Goal: Task Accomplishment & Management: Manage account settings

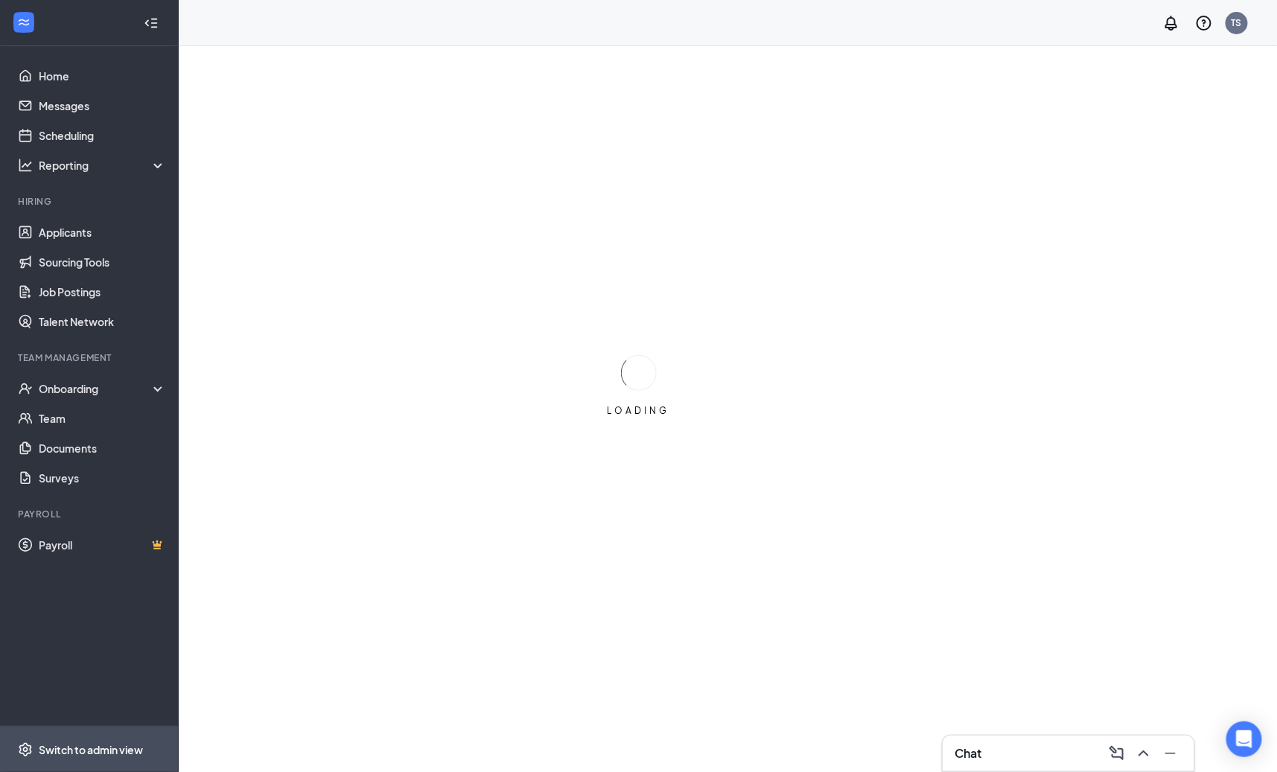
click at [118, 753] on div "Switch to admin view" at bounding box center [91, 749] width 104 height 15
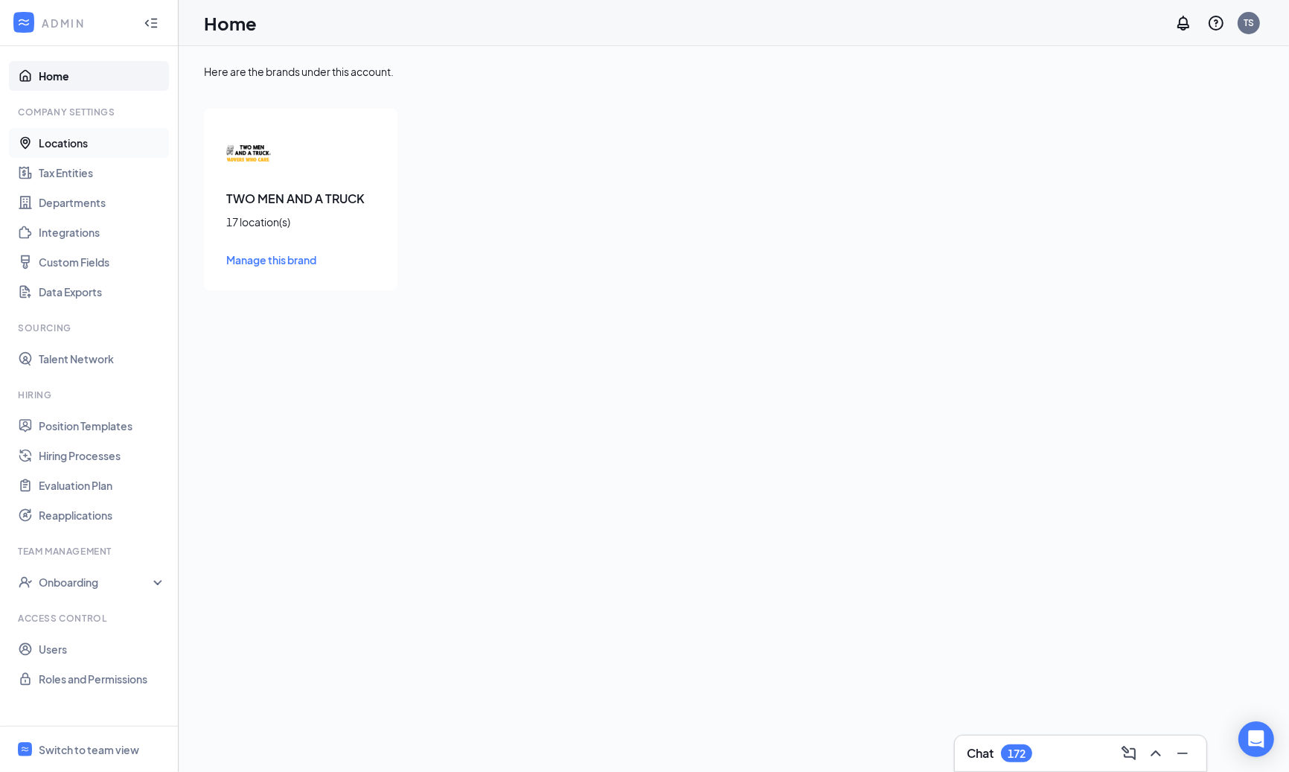
click at [80, 145] on link "Locations" at bounding box center [102, 143] width 127 height 30
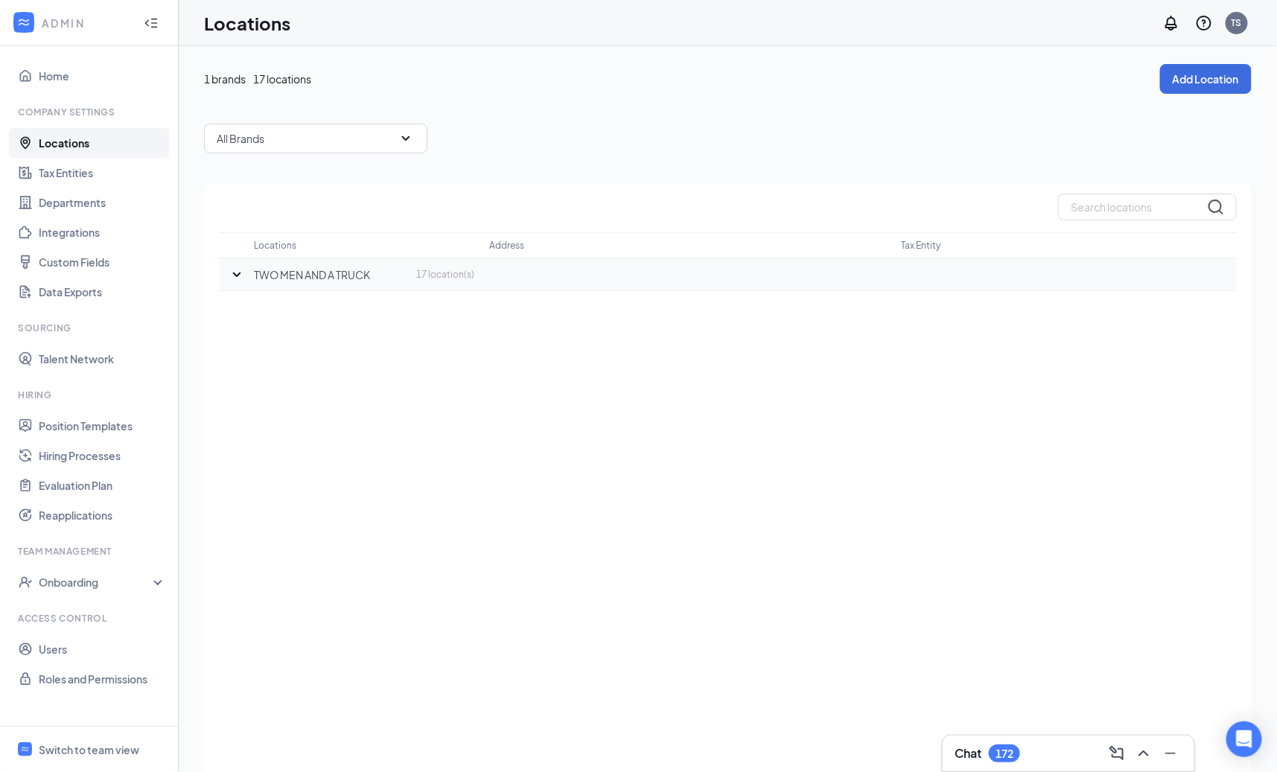
click at [343, 274] on p "TWO MEN AND A TRUCK" at bounding box center [312, 274] width 116 height 15
click at [232, 281] on icon "SmallChevronDown" at bounding box center [237, 275] width 18 height 18
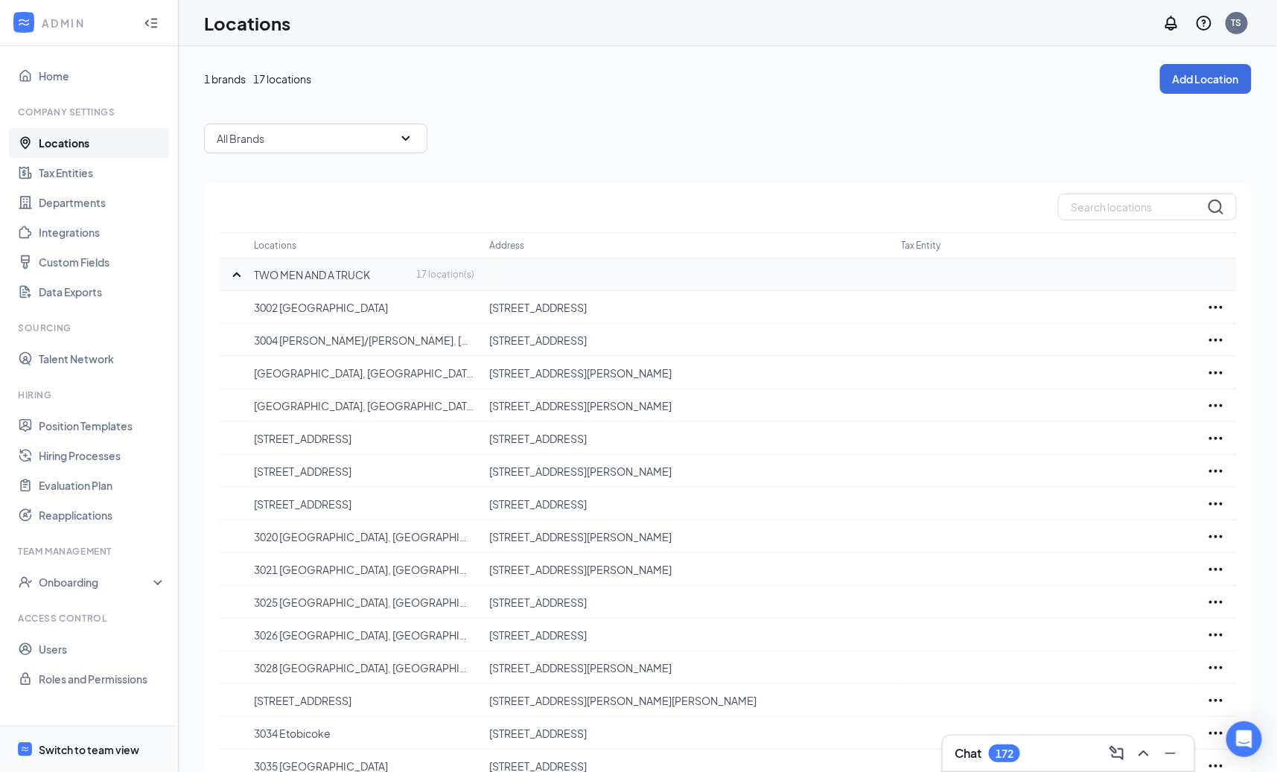
click at [67, 749] on div "Switch to team view" at bounding box center [89, 749] width 100 height 15
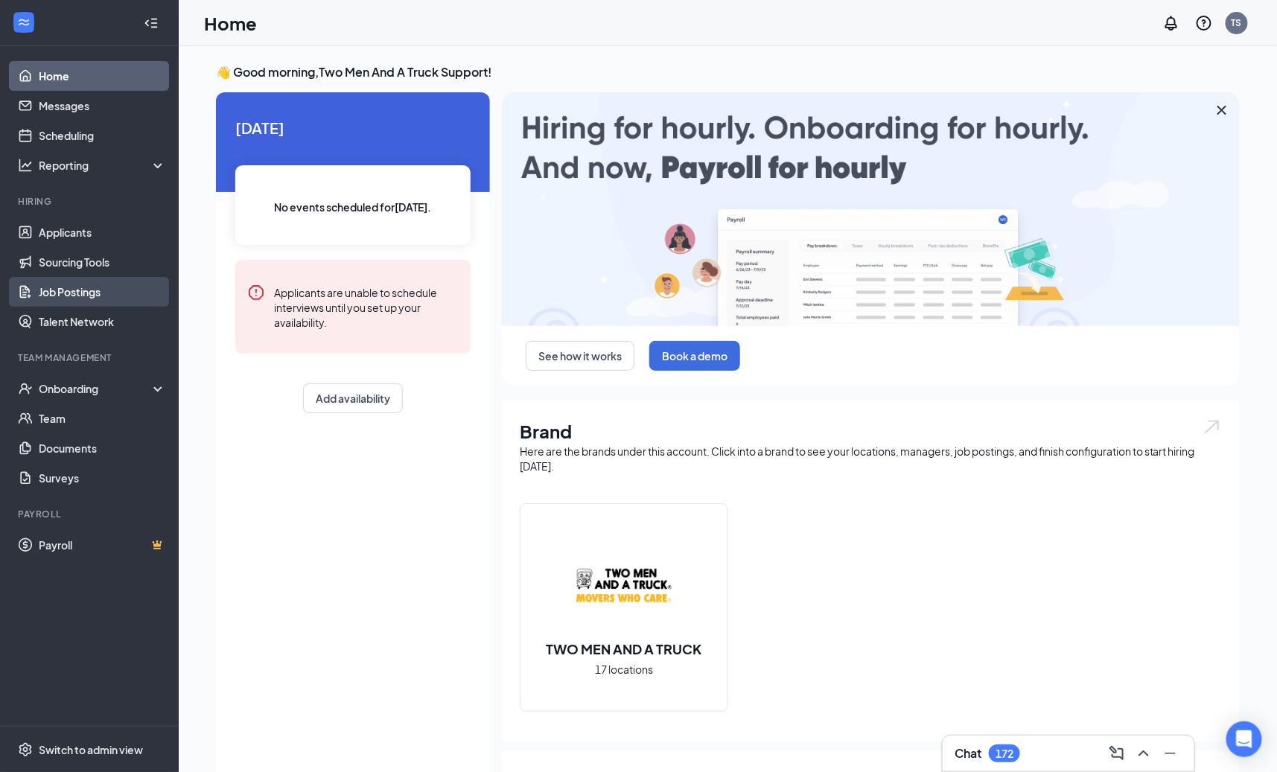
click at [82, 287] on link "Job Postings" at bounding box center [102, 292] width 127 height 30
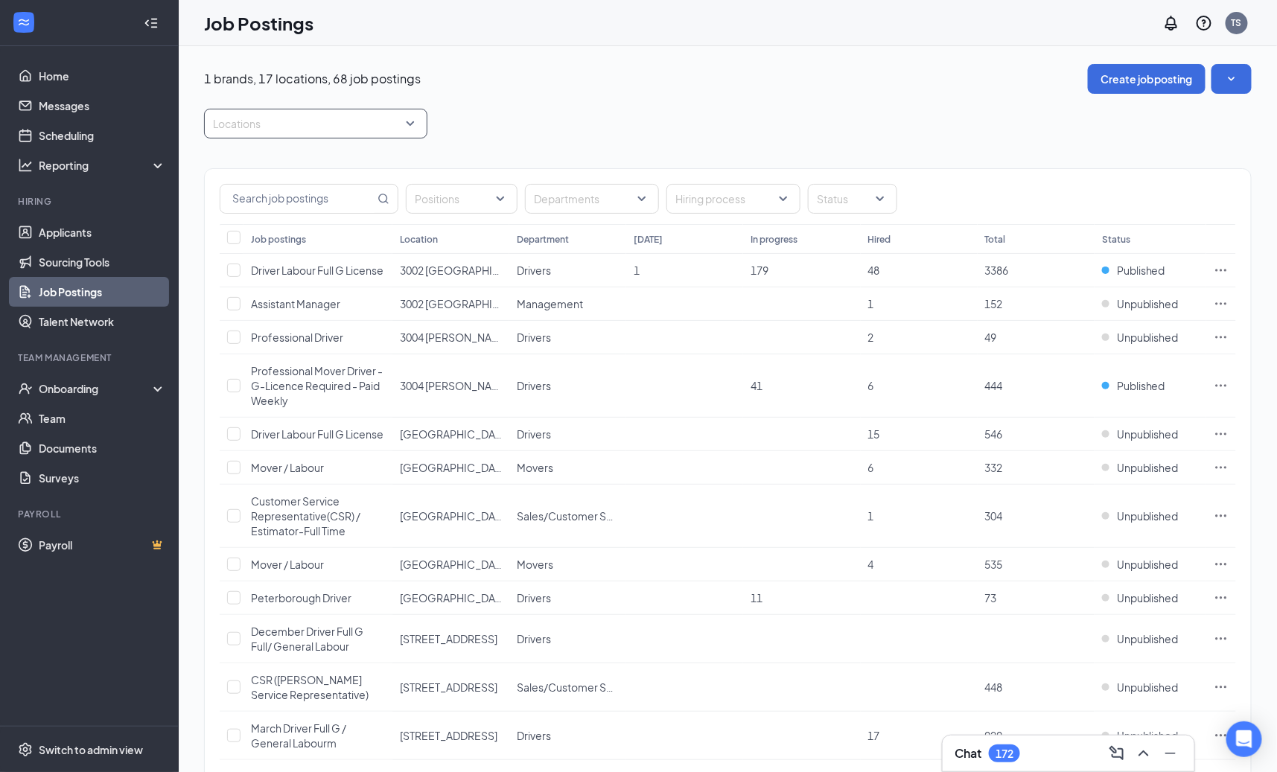
click at [392, 127] on div at bounding box center [308, 124] width 201 height 24
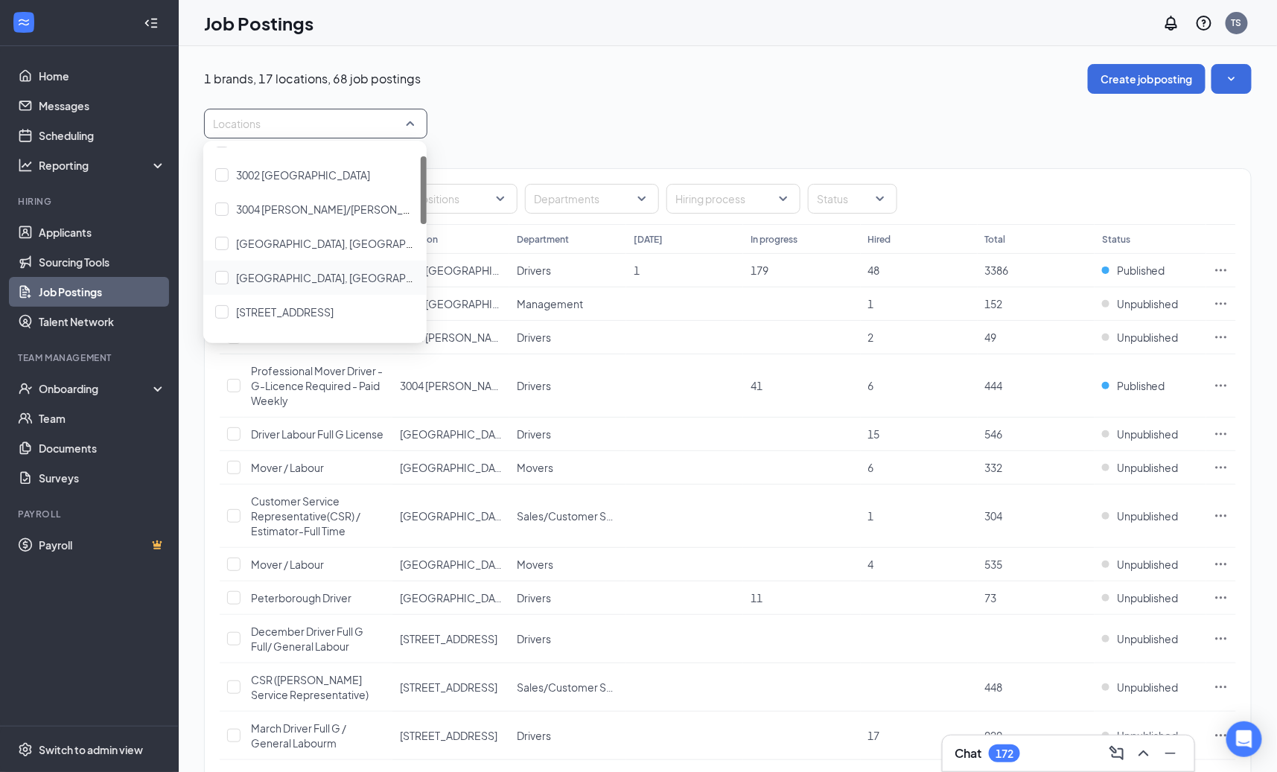
scroll to position [26, 0]
click at [316, 312] on span "3008 Mid Town, ON" at bounding box center [285, 308] width 98 height 13
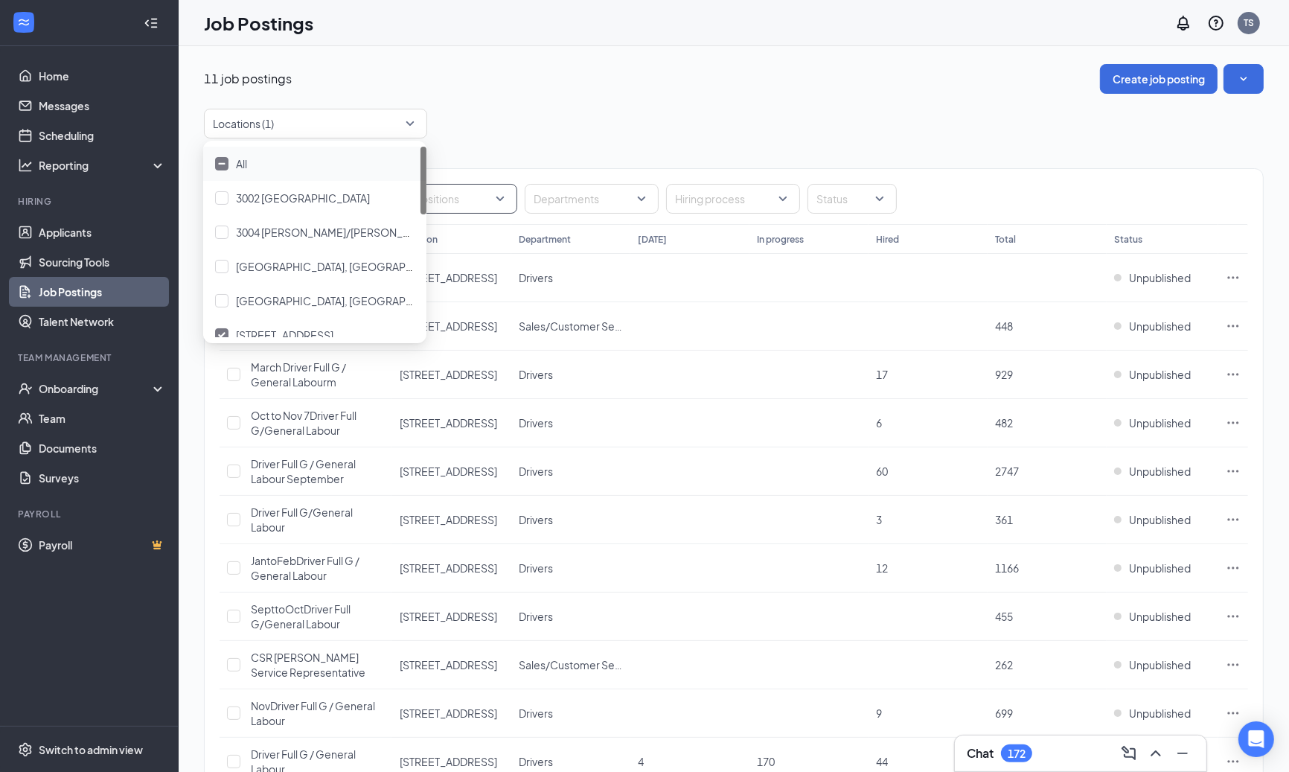
drag, startPoint x: 613, startPoint y: 110, endPoint x: 516, endPoint y: 212, distance: 140.6
click at [613, 112] on div "Locations (1)" at bounding box center [734, 124] width 1060 height 30
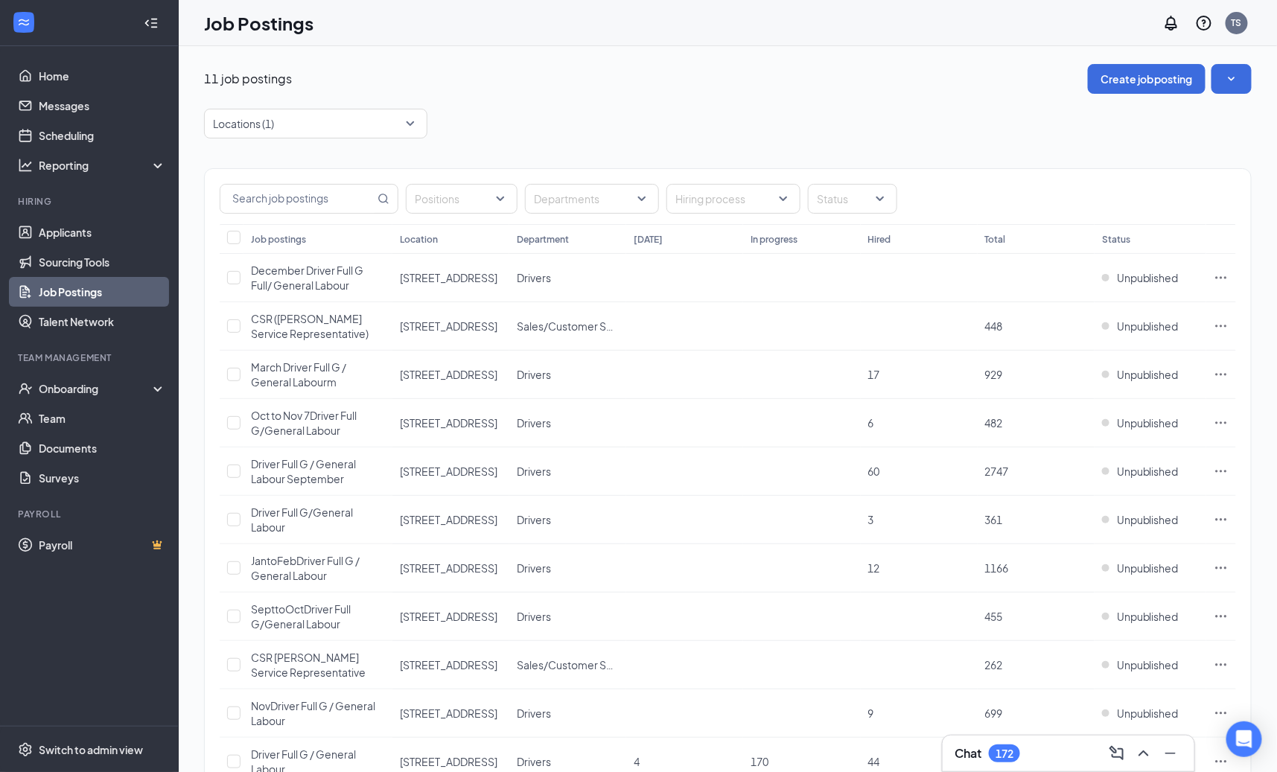
click at [345, 107] on div "11 job postings Create job posting Locations (1) Positions Departments Hiring p…" at bounding box center [727, 457] width 1047 height 787
click at [386, 115] on div at bounding box center [308, 124] width 201 height 24
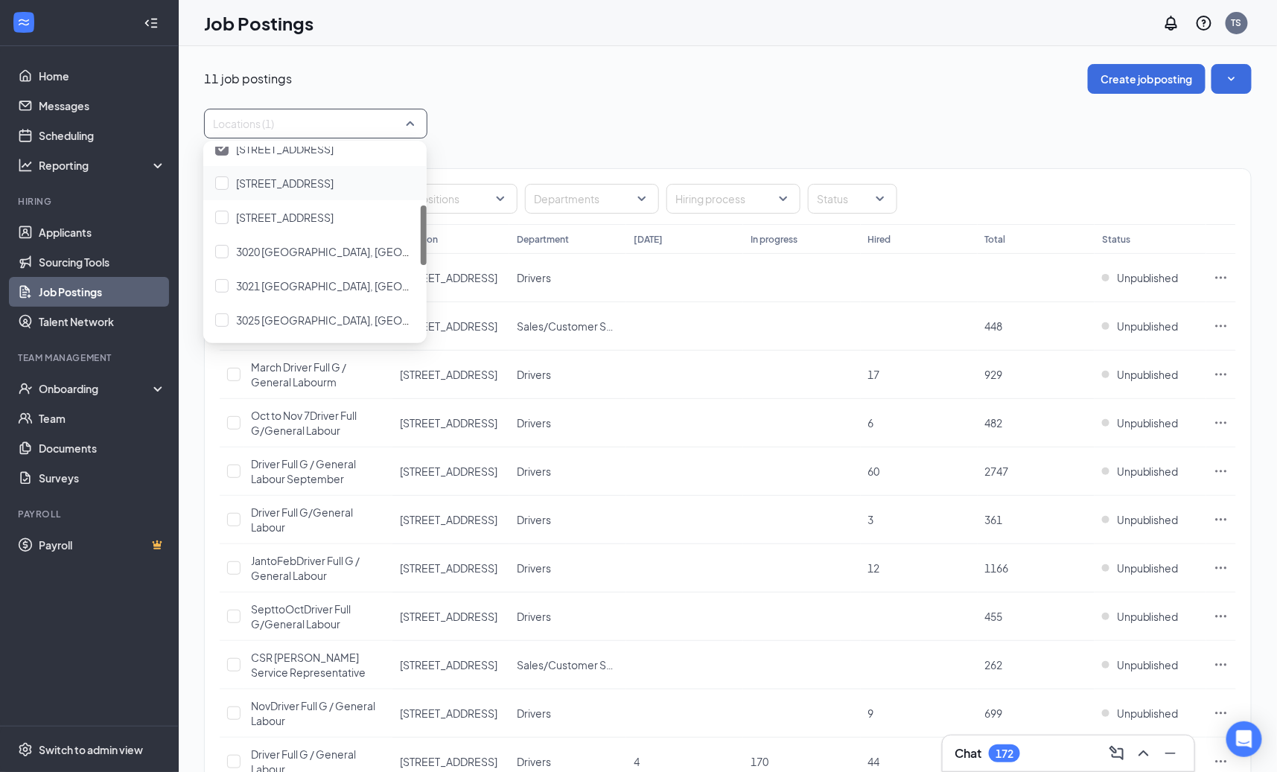
scroll to position [182, 0]
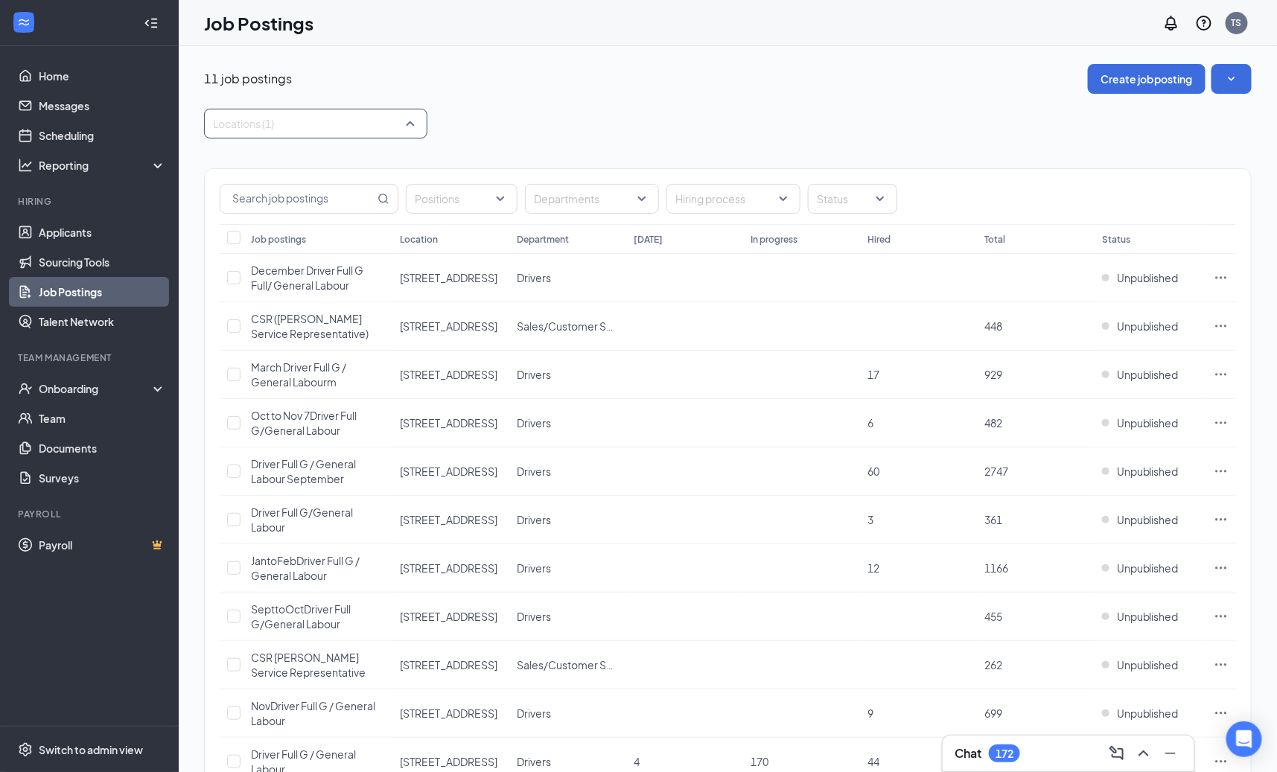
click at [399, 118] on div at bounding box center [308, 124] width 201 height 24
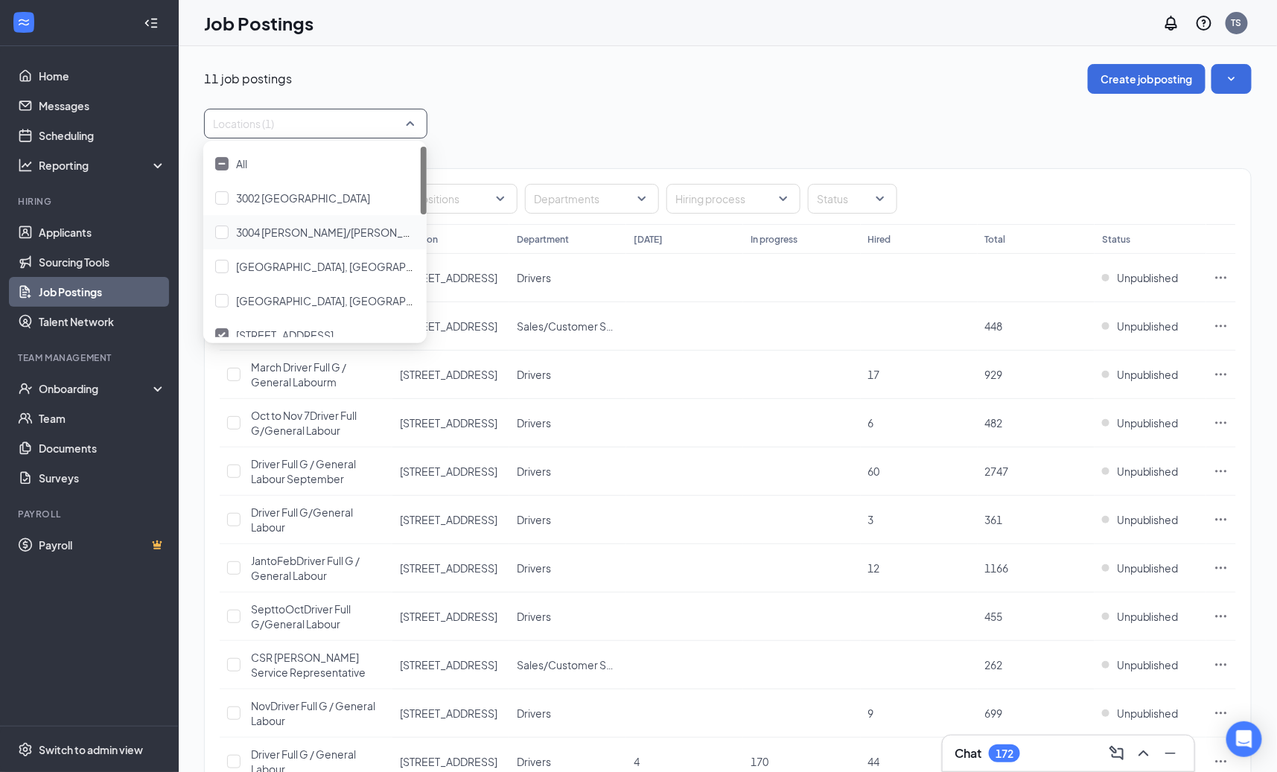
click at [628, 83] on div "11 job postings Create job posting" at bounding box center [727, 79] width 1047 height 30
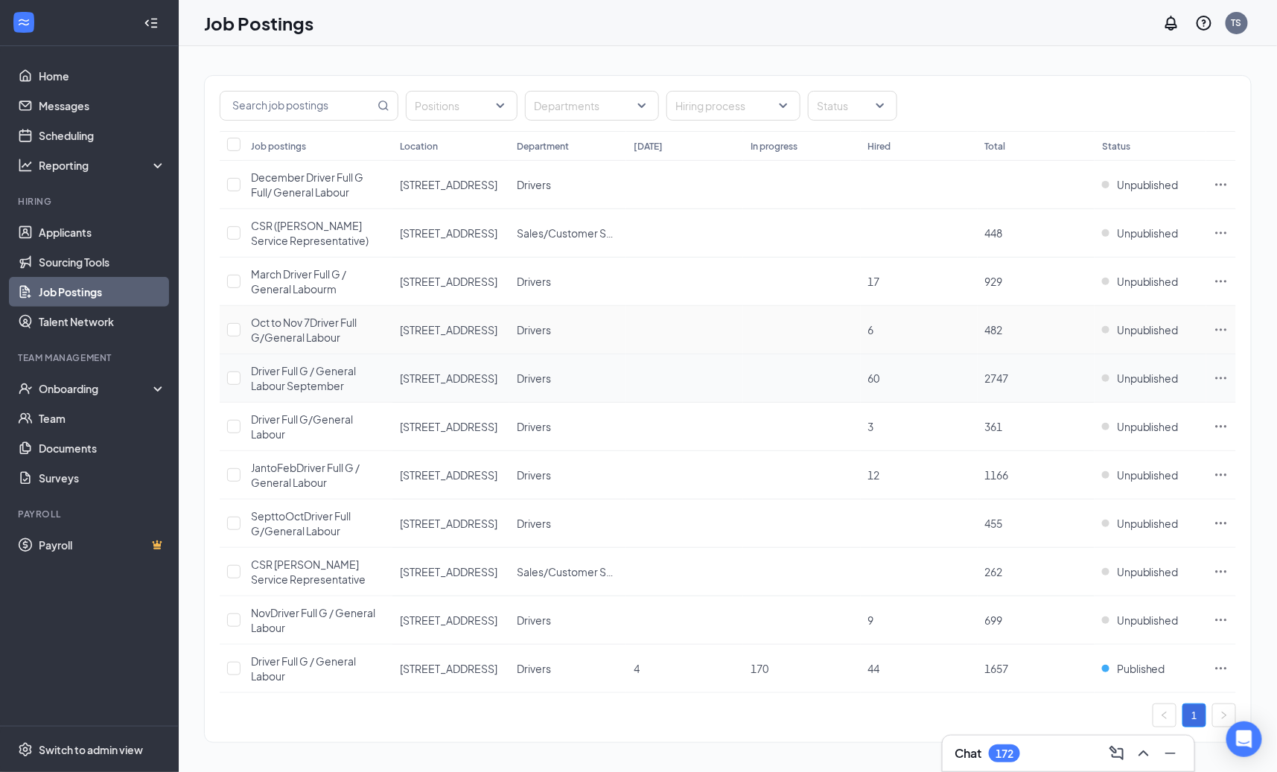
scroll to position [98, 0]
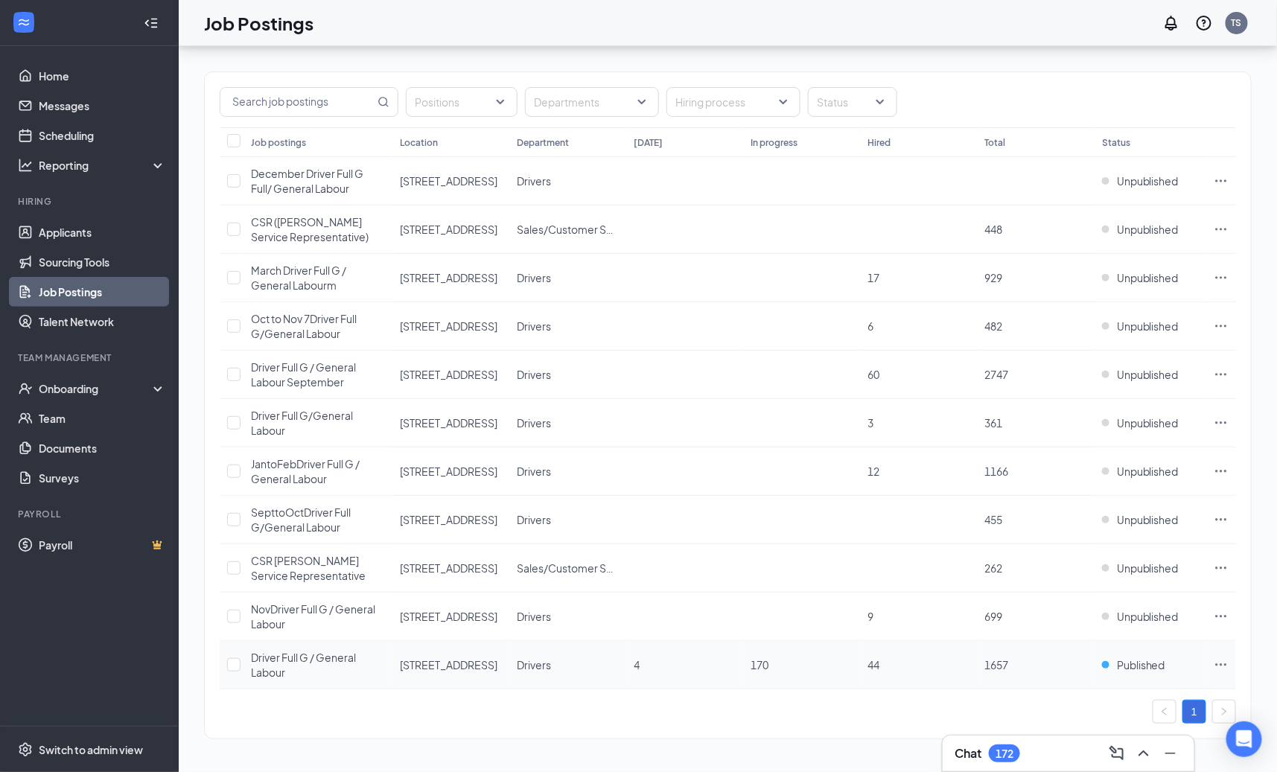
click at [318, 668] on div "Driver Full G / General Labour" at bounding box center [318, 665] width 134 height 30
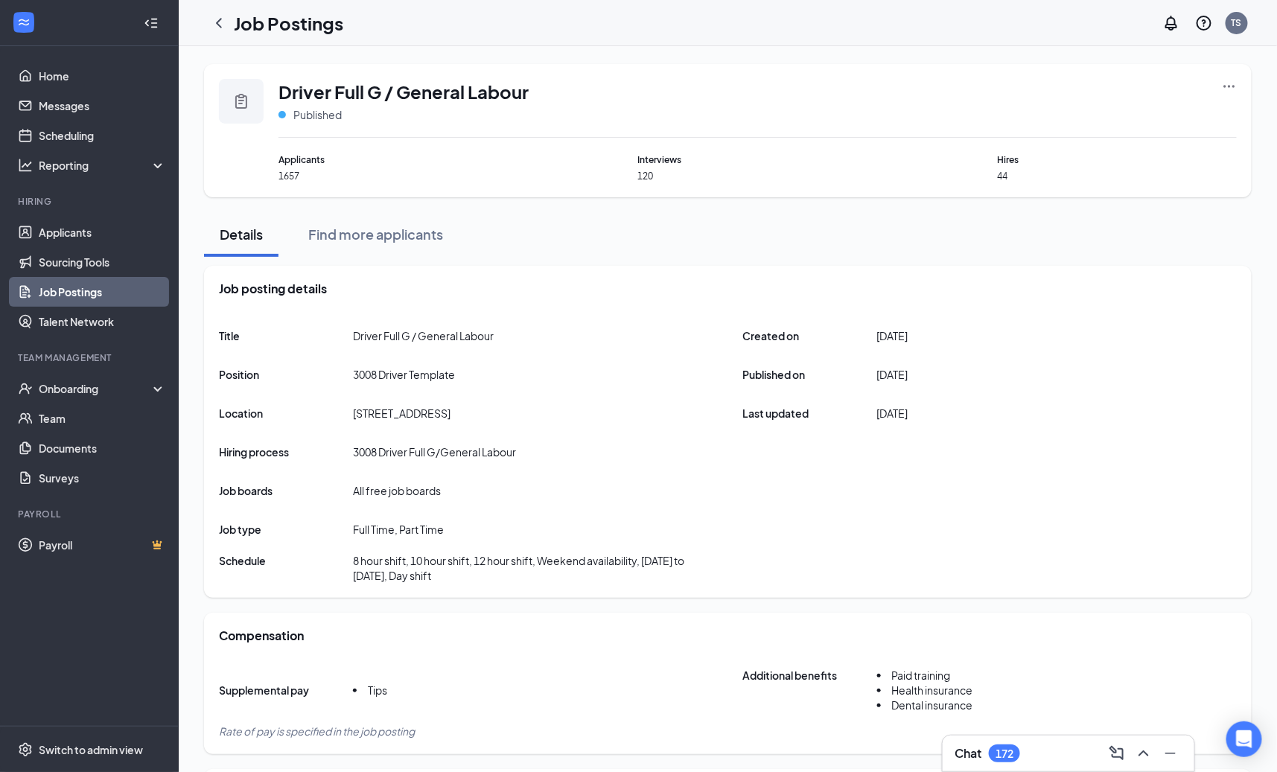
click at [1232, 75] on div "Driver Full G / General Labour Published Applicants 1657 Interviews 120 Hires 44" at bounding box center [727, 130] width 1047 height 133
click at [1228, 84] on icon "Ellipses" at bounding box center [1229, 86] width 15 height 15
click at [886, 68] on div "Driver Full G / General Labour Published Applicants 1657 Interviews 120 Hires 44" at bounding box center [727, 130] width 1047 height 133
drag, startPoint x: 580, startPoint y: 117, endPoint x: 279, endPoint y: 91, distance: 301.9
click at [279, 91] on div "Driver Full G / General Labour Published" at bounding box center [757, 108] width 958 height 59
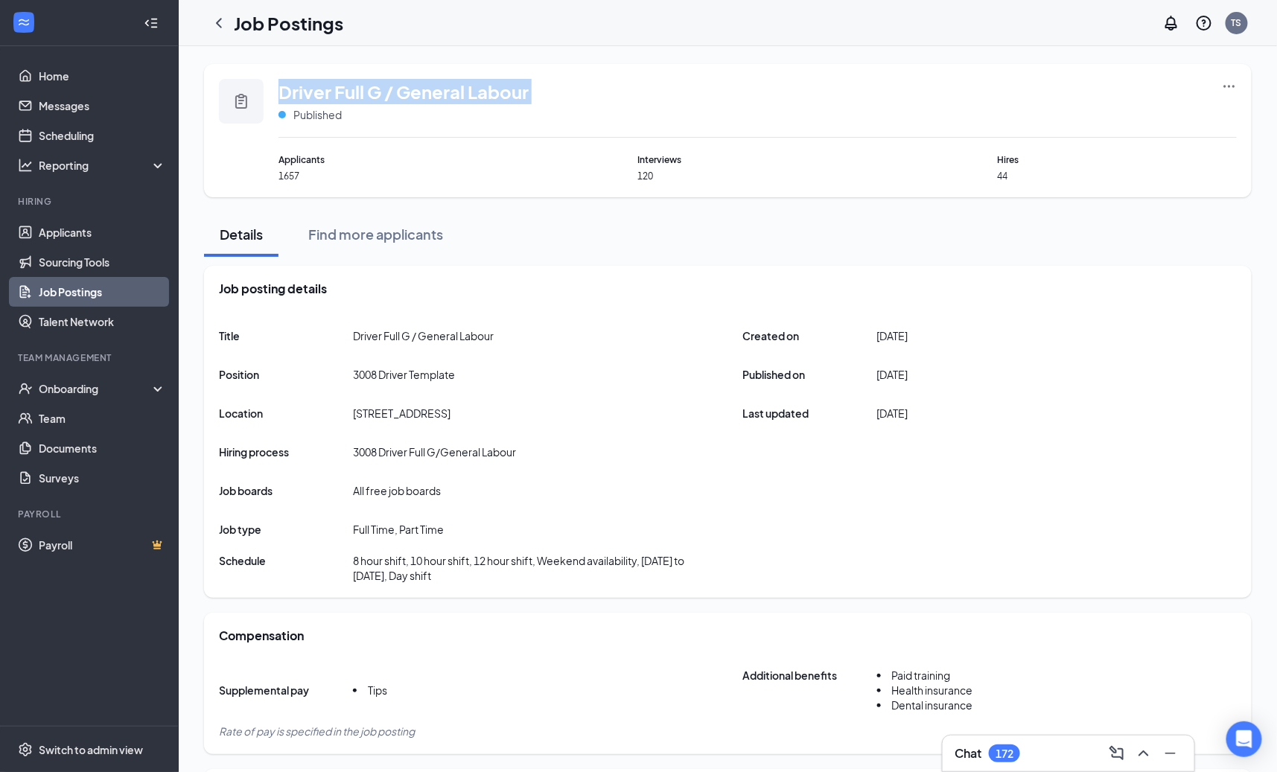
copy span "Driver Full G / General Labour"
click at [228, 17] on div at bounding box center [219, 23] width 30 height 30
click at [223, 23] on icon "ChevronLeft" at bounding box center [219, 23] width 18 height 18
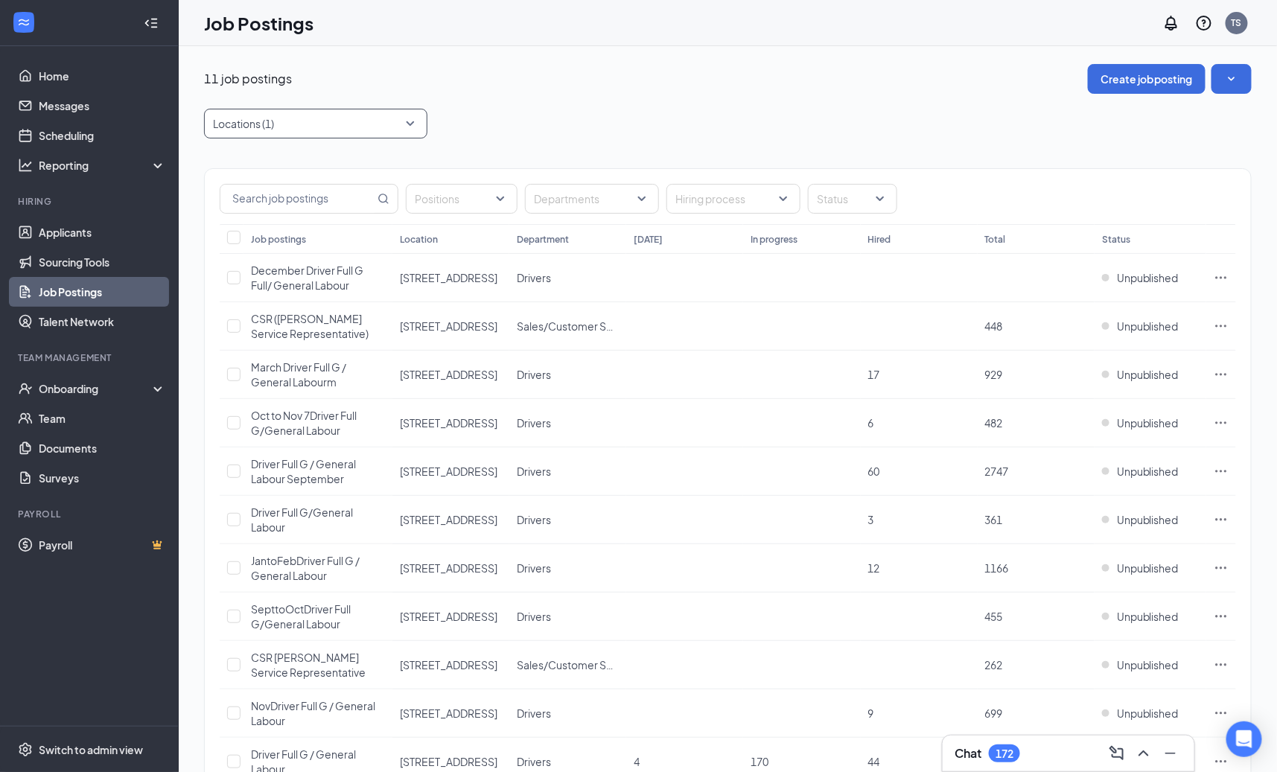
click at [393, 116] on div at bounding box center [308, 124] width 201 height 24
click at [540, 109] on div "Locations (1)" at bounding box center [727, 124] width 1047 height 30
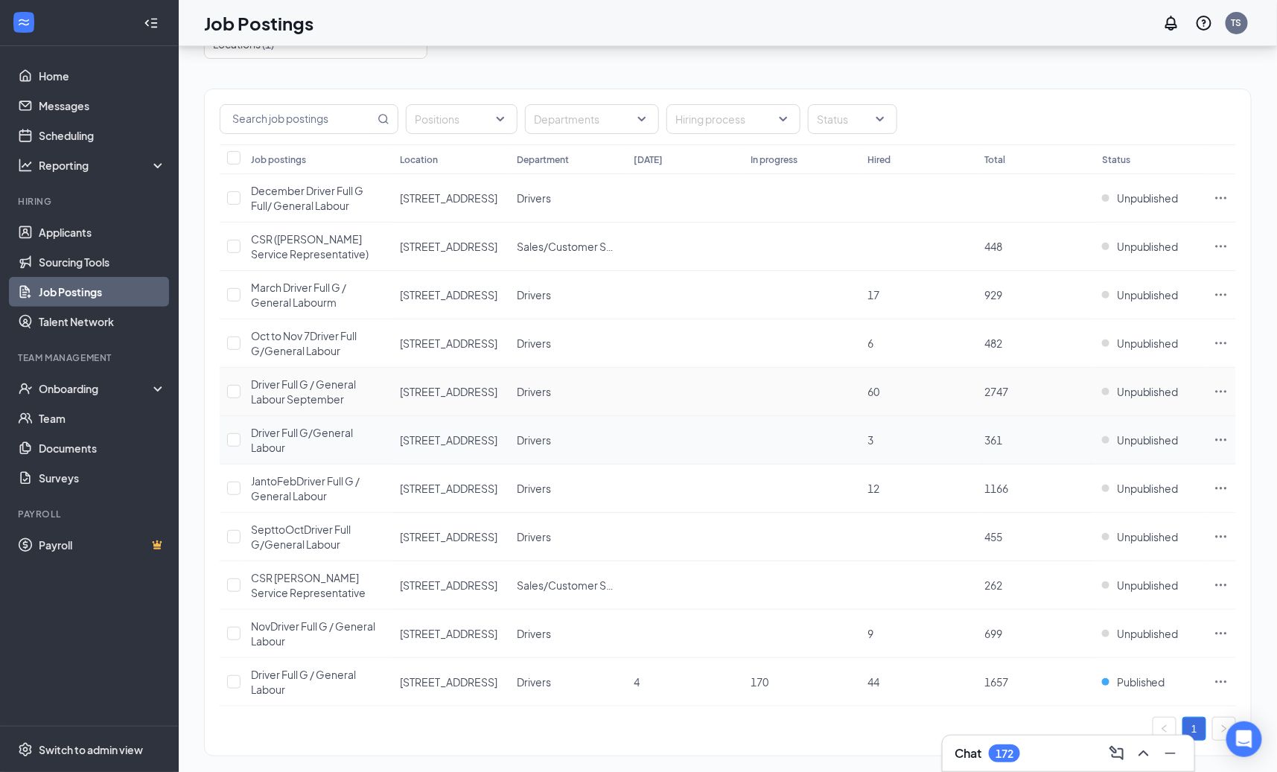
scroll to position [98, 0]
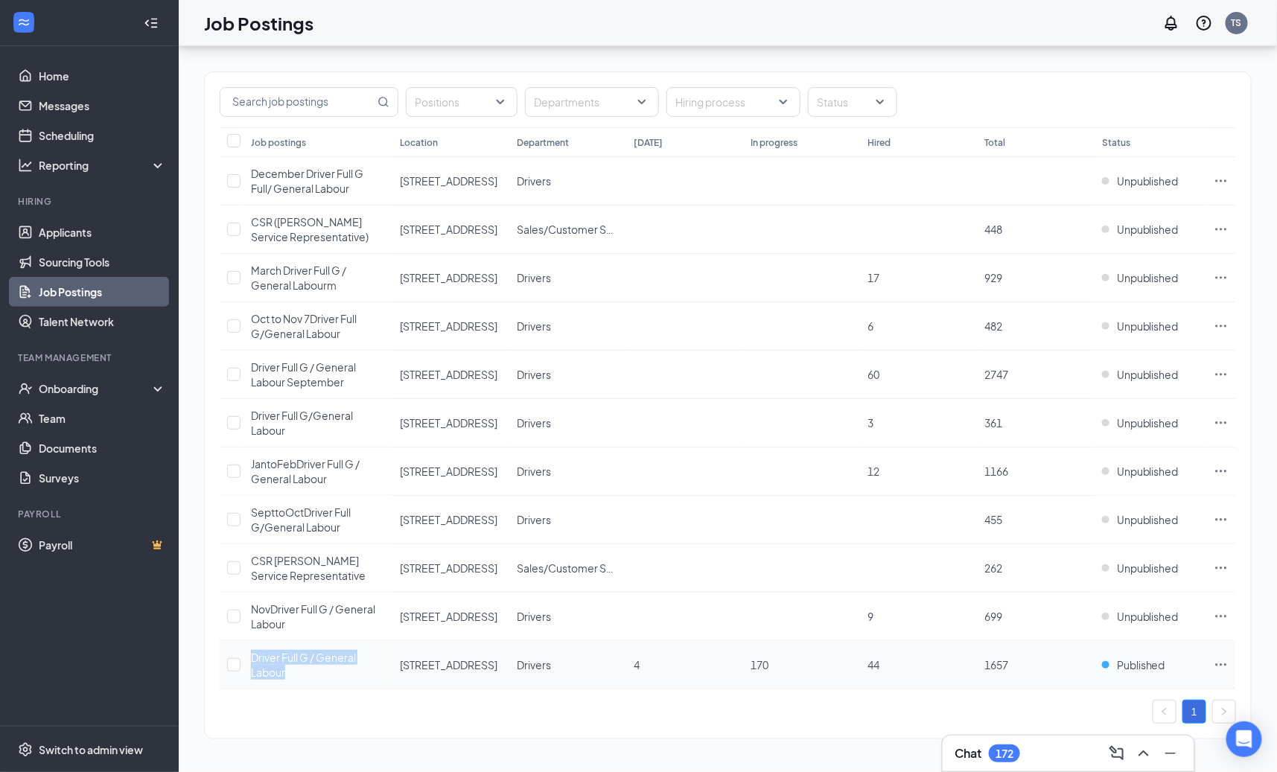
drag, startPoint x: 249, startPoint y: 656, endPoint x: 291, endPoint y: 677, distance: 46.6
click at [291, 677] on td "Driver Full G / General Labour" at bounding box center [317, 665] width 149 height 48
copy span "Driver Full G / General Labour"
drag, startPoint x: 377, startPoint y: 110, endPoint x: 365, endPoint y: 106, distance: 11.8
click at [377, 109] on span at bounding box center [383, 102] width 12 height 28
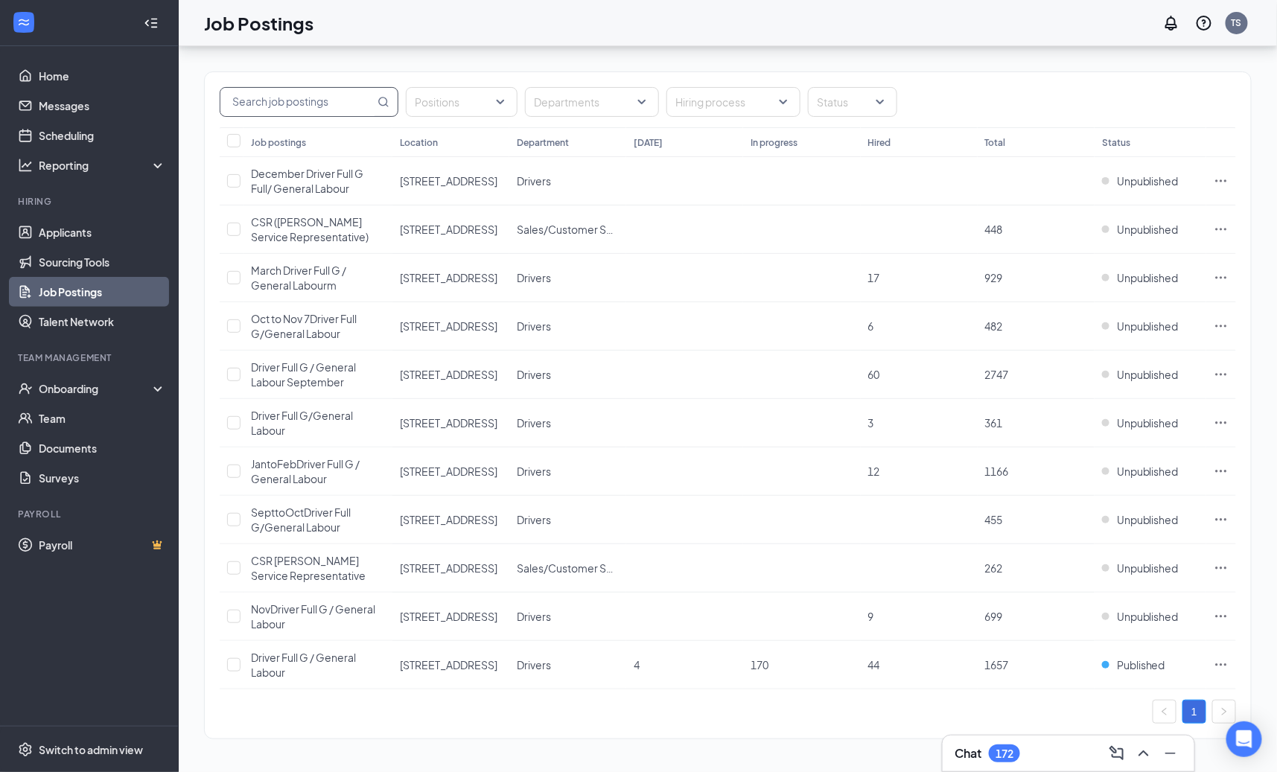
click at [352, 103] on input "text" at bounding box center [297, 102] width 154 height 28
paste input "Driver Full G / General Labour"
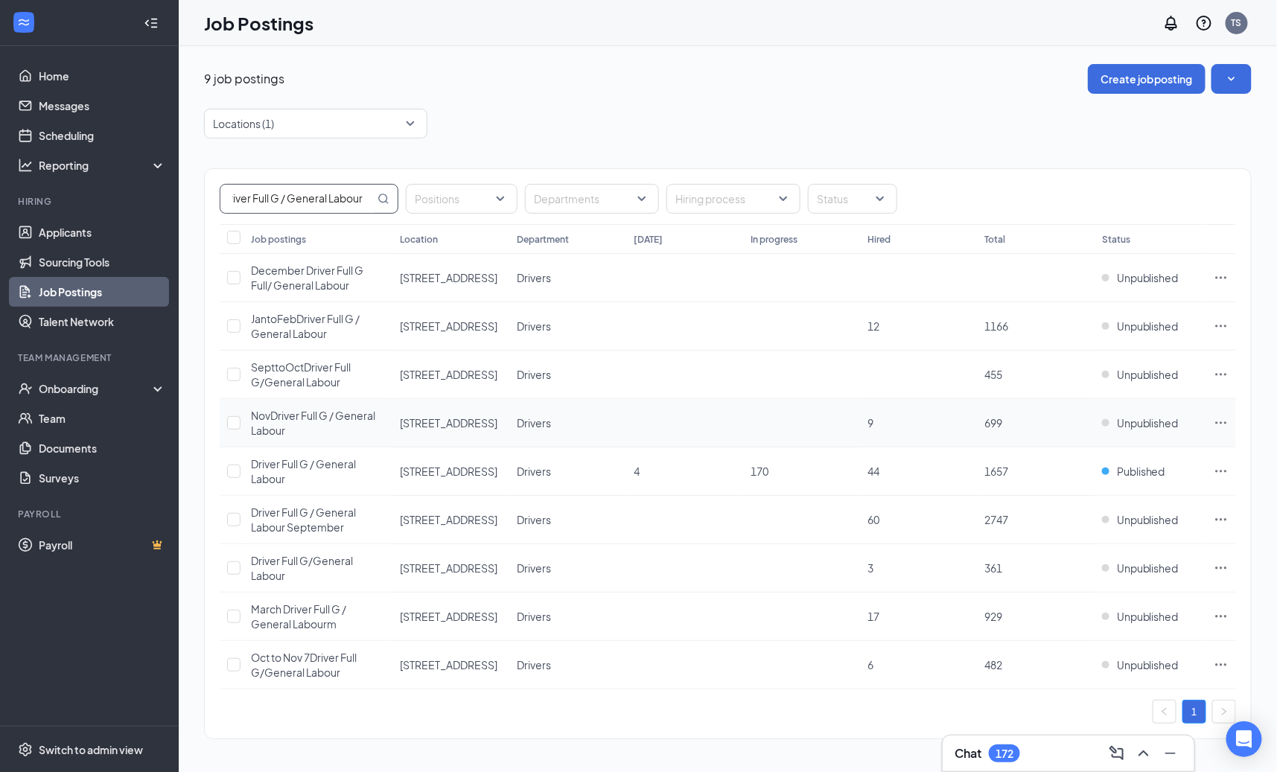
scroll to position [1, 0]
type input "Driver Full G / General Labour"
click at [91, 756] on span "Switch to admin view" at bounding box center [102, 749] width 127 height 45
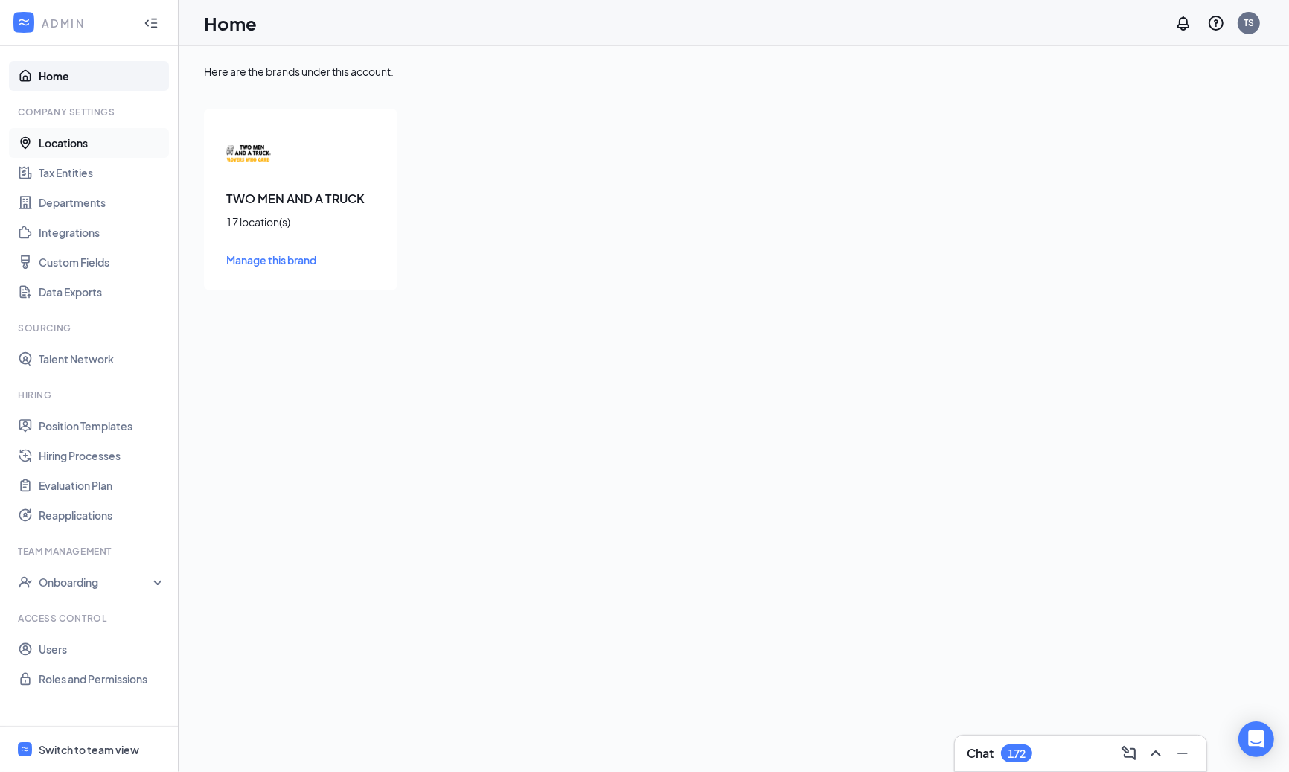
click at [113, 148] on link "Locations" at bounding box center [102, 143] width 127 height 30
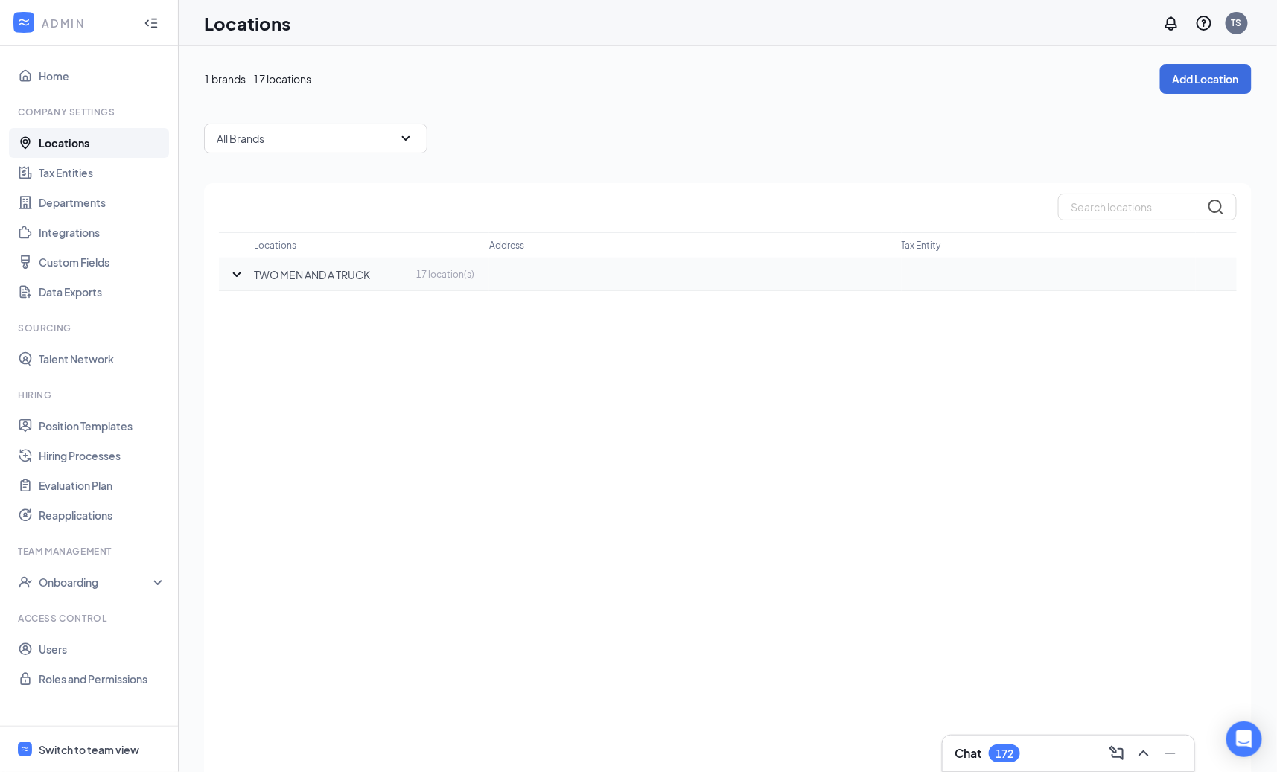
click at [234, 270] on icon "SmallChevronDown" at bounding box center [237, 275] width 18 height 18
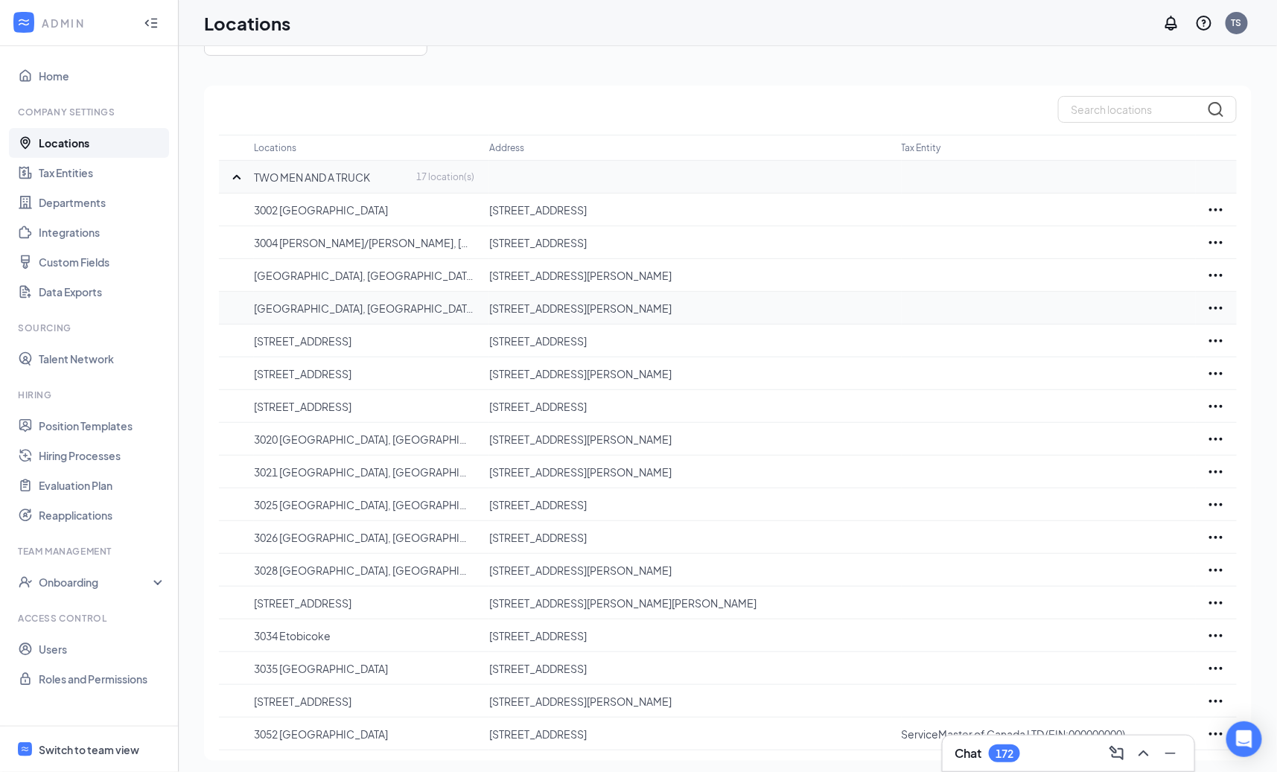
scroll to position [103, 0]
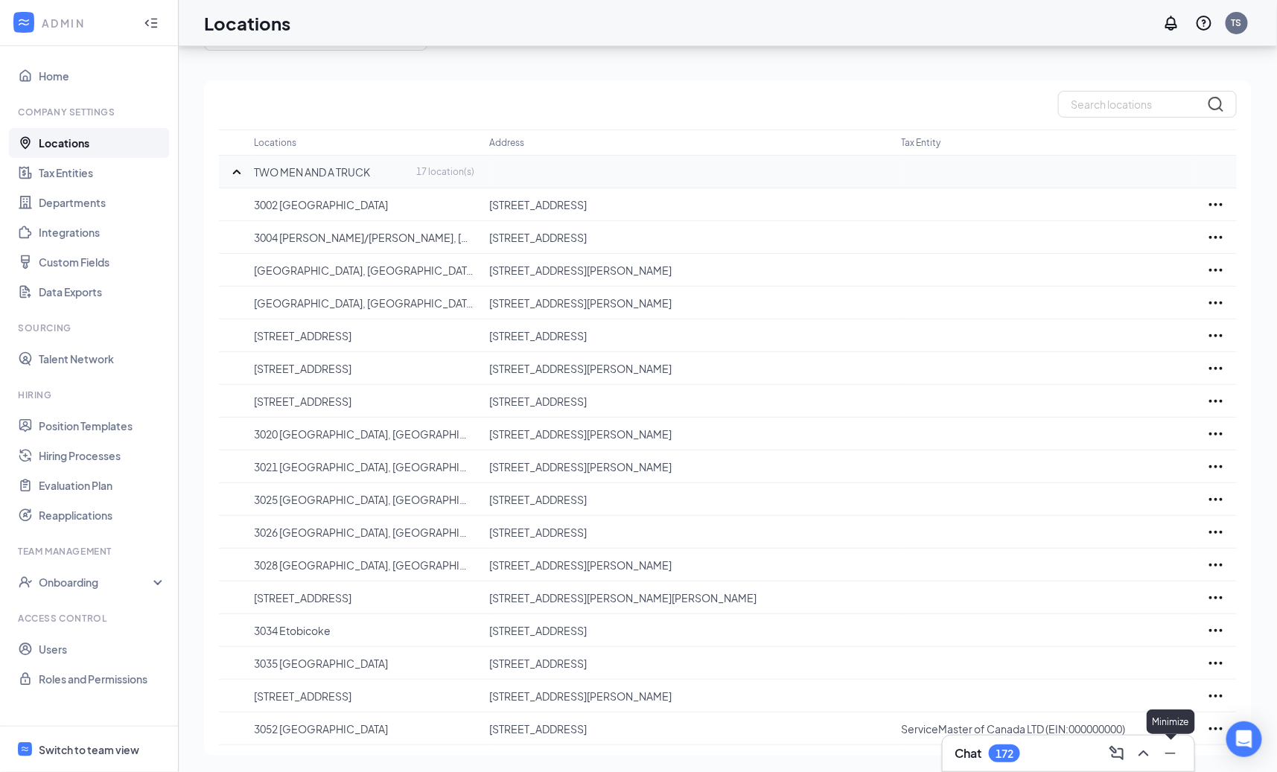
click at [1165, 751] on icon "Minimize" at bounding box center [1170, 753] width 18 height 18
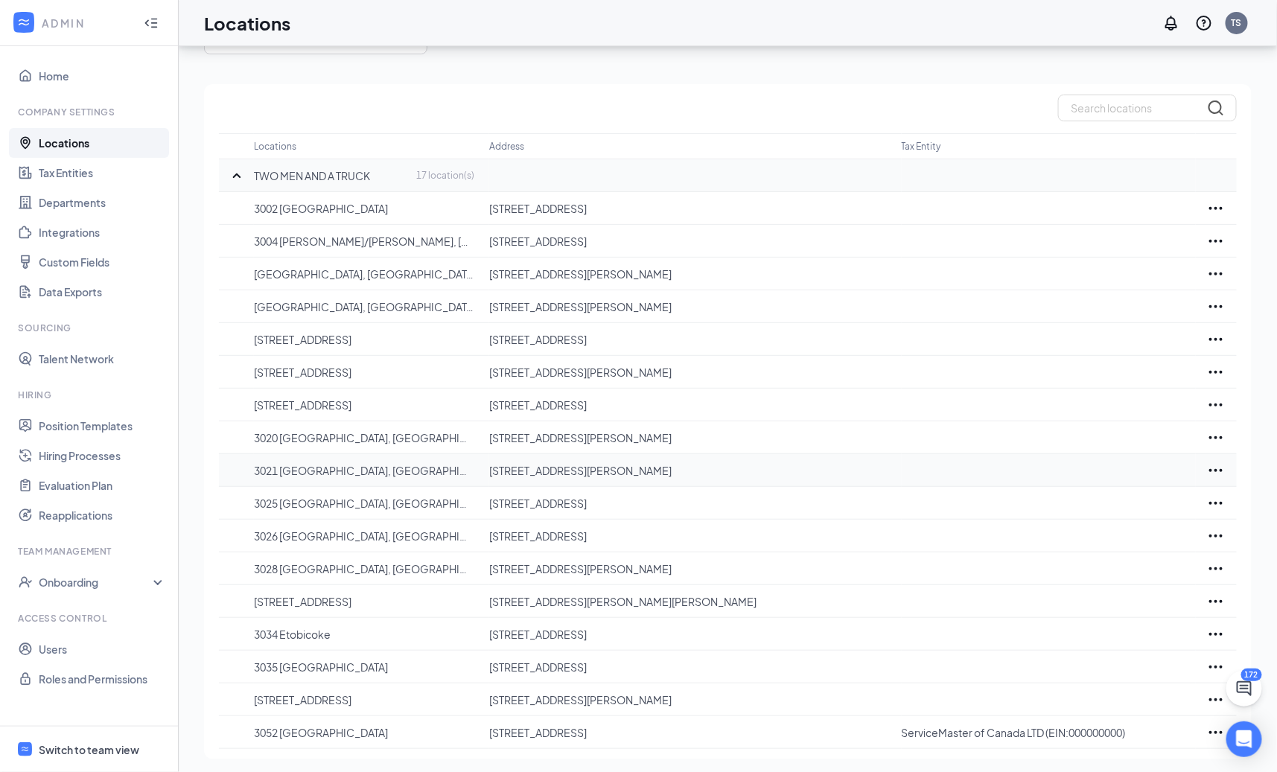
scroll to position [97, 0]
click at [1216, 342] on icon "Ellipses" at bounding box center [1216, 342] width 18 height 18
click at [117, 762] on span "Switch to team view" at bounding box center [102, 749] width 127 height 45
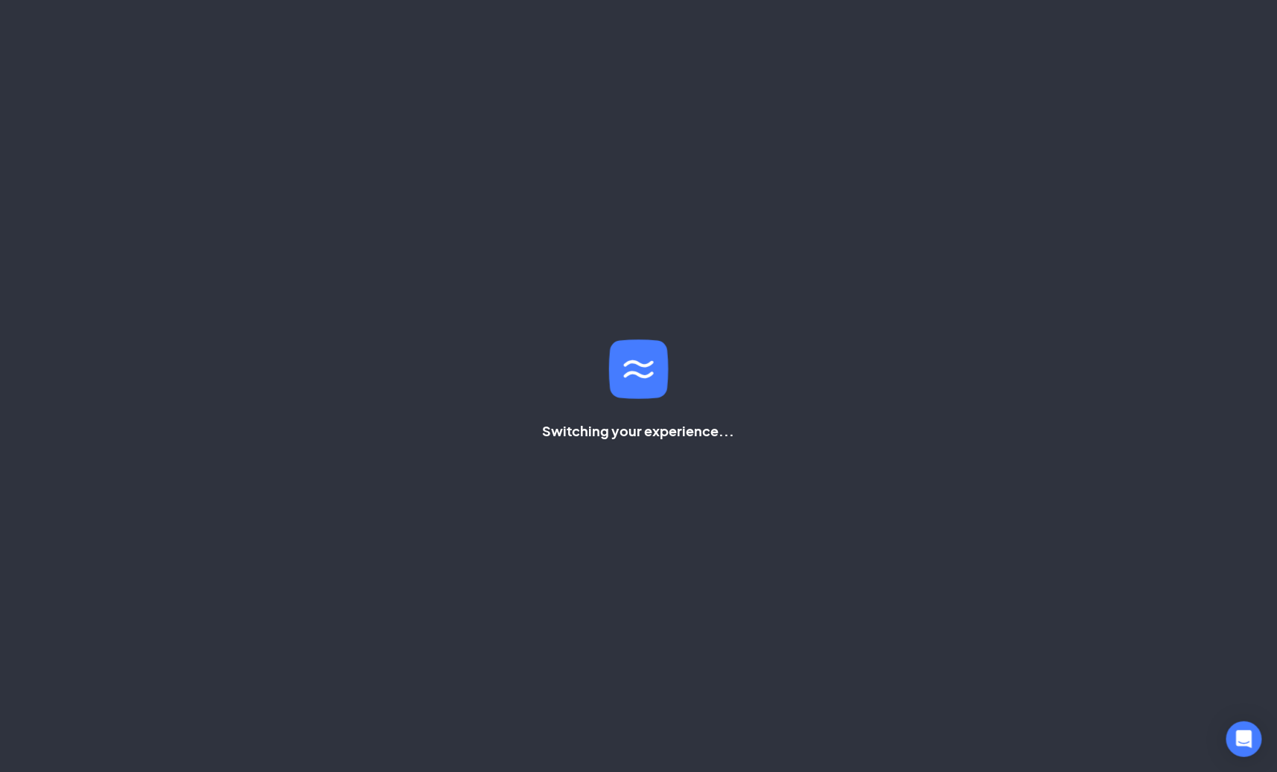
scroll to position [97, 0]
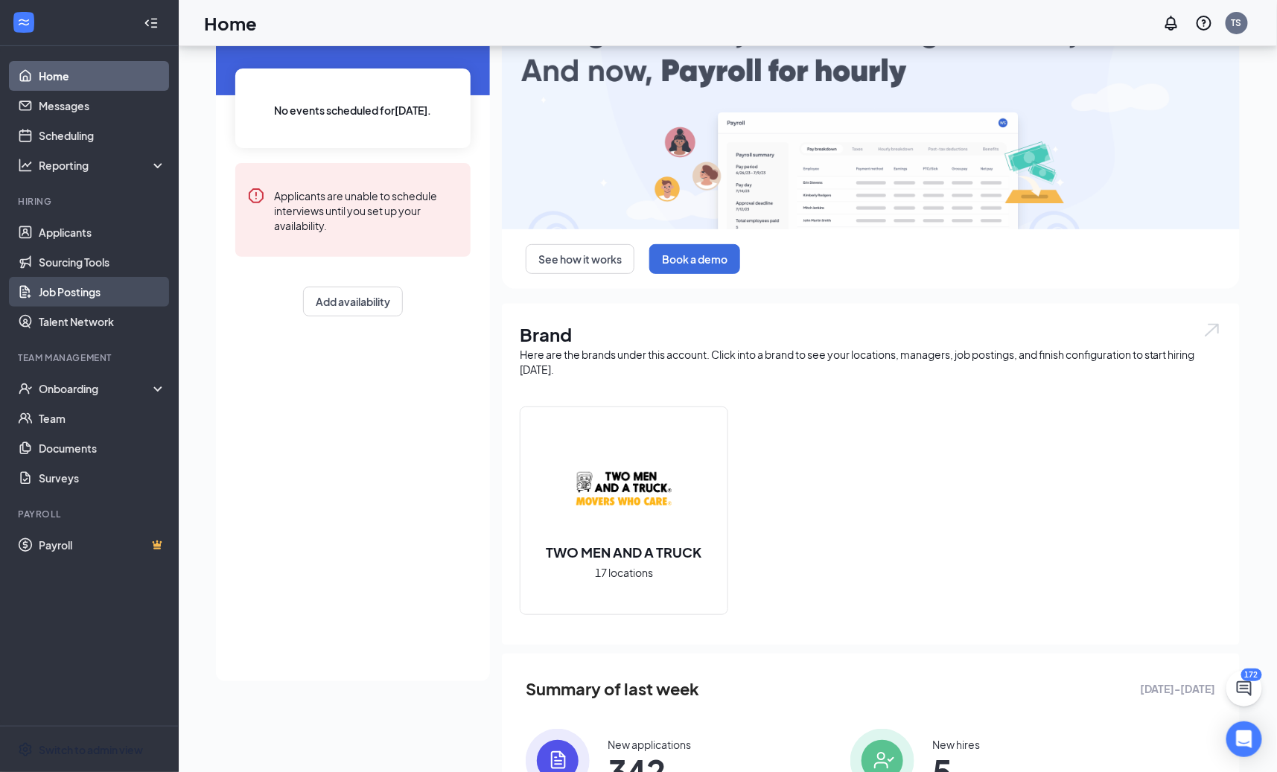
click at [92, 293] on link "Job Postings" at bounding box center [102, 292] width 127 height 30
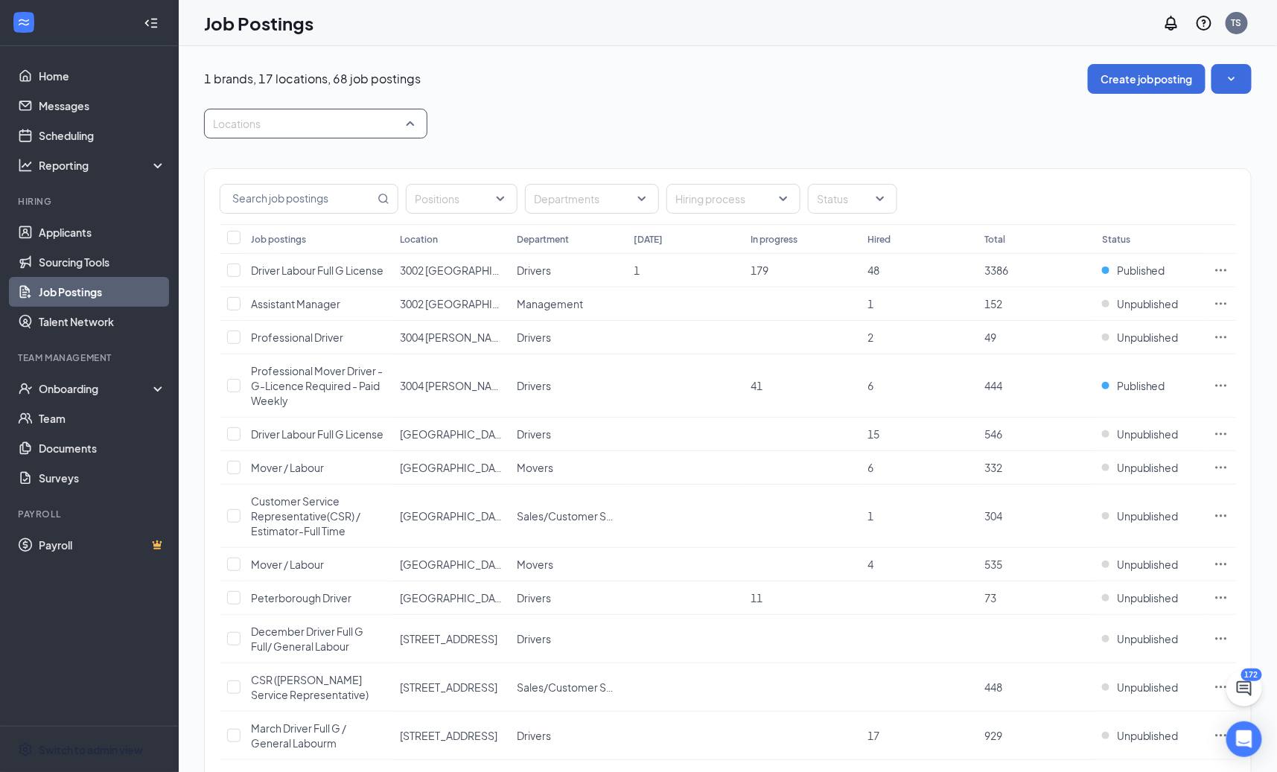
click at [325, 133] on div at bounding box center [308, 124] width 201 height 24
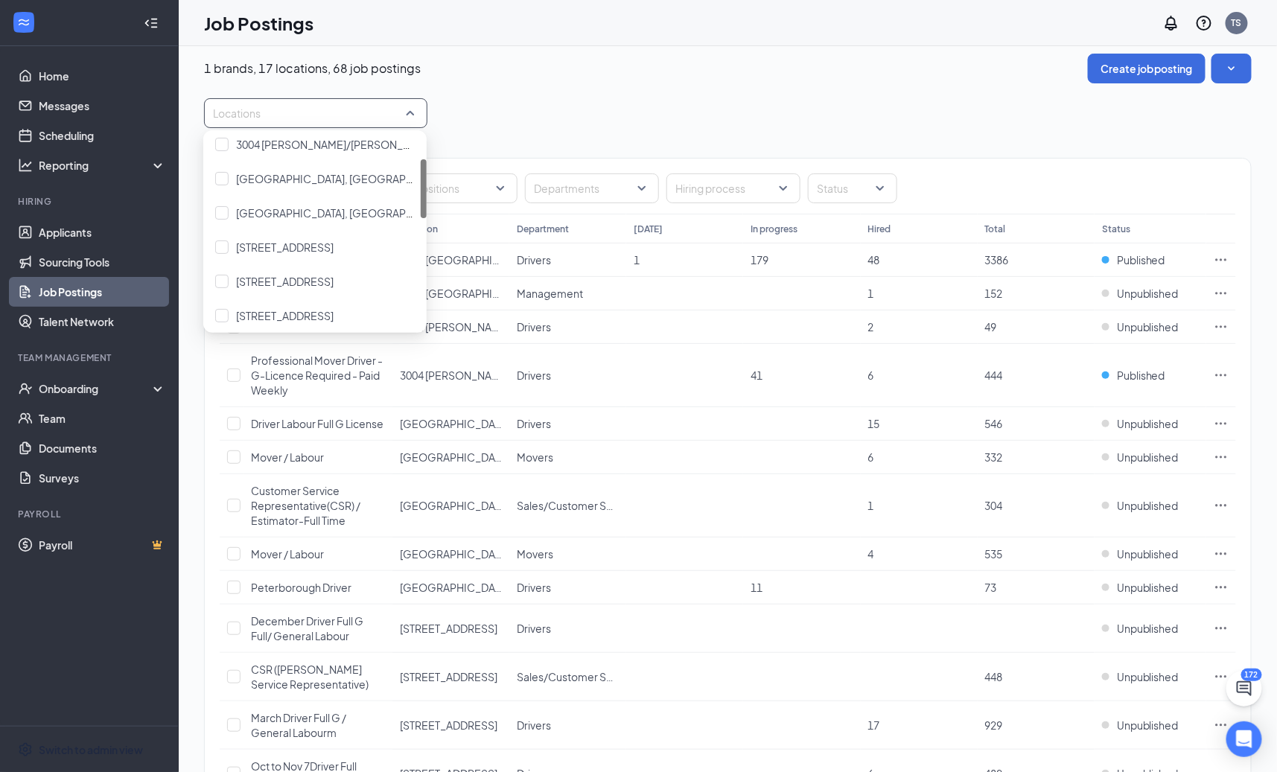
scroll to position [50, 0]
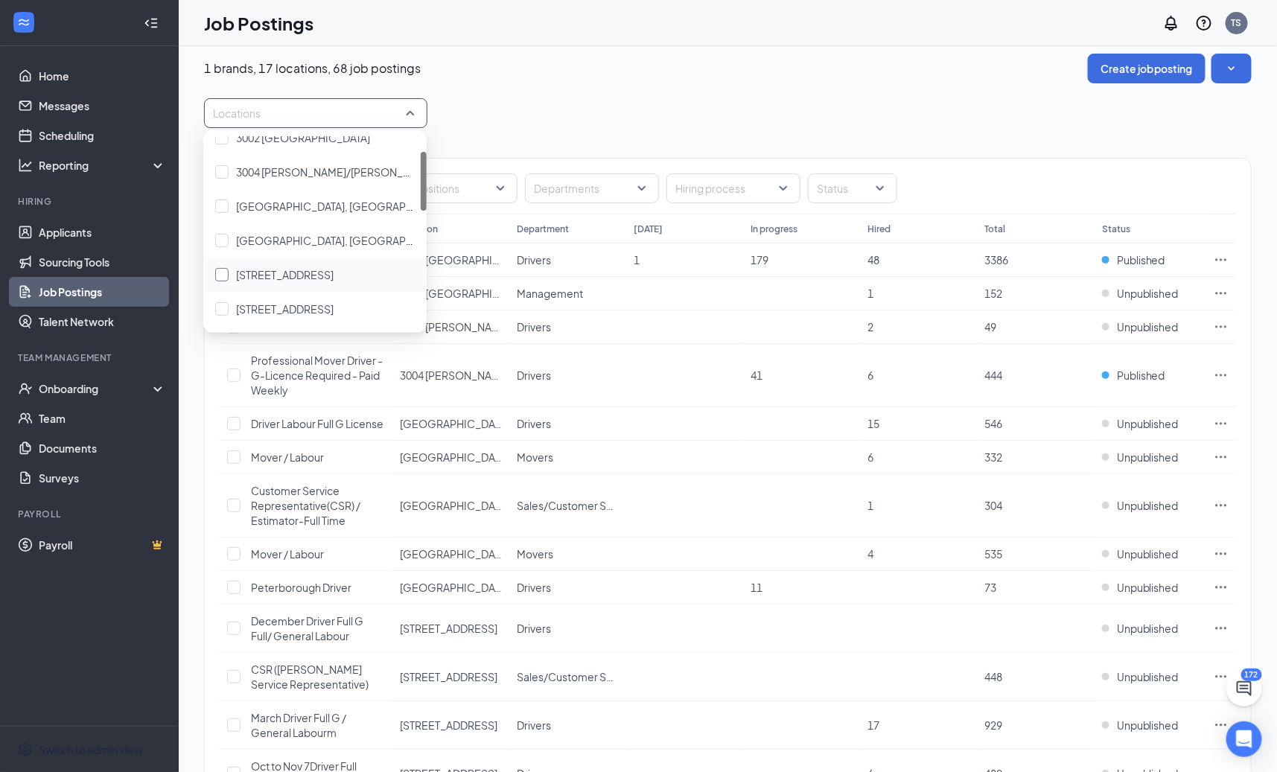
click at [315, 268] on span "3008 Mid Town, ON" at bounding box center [285, 274] width 98 height 13
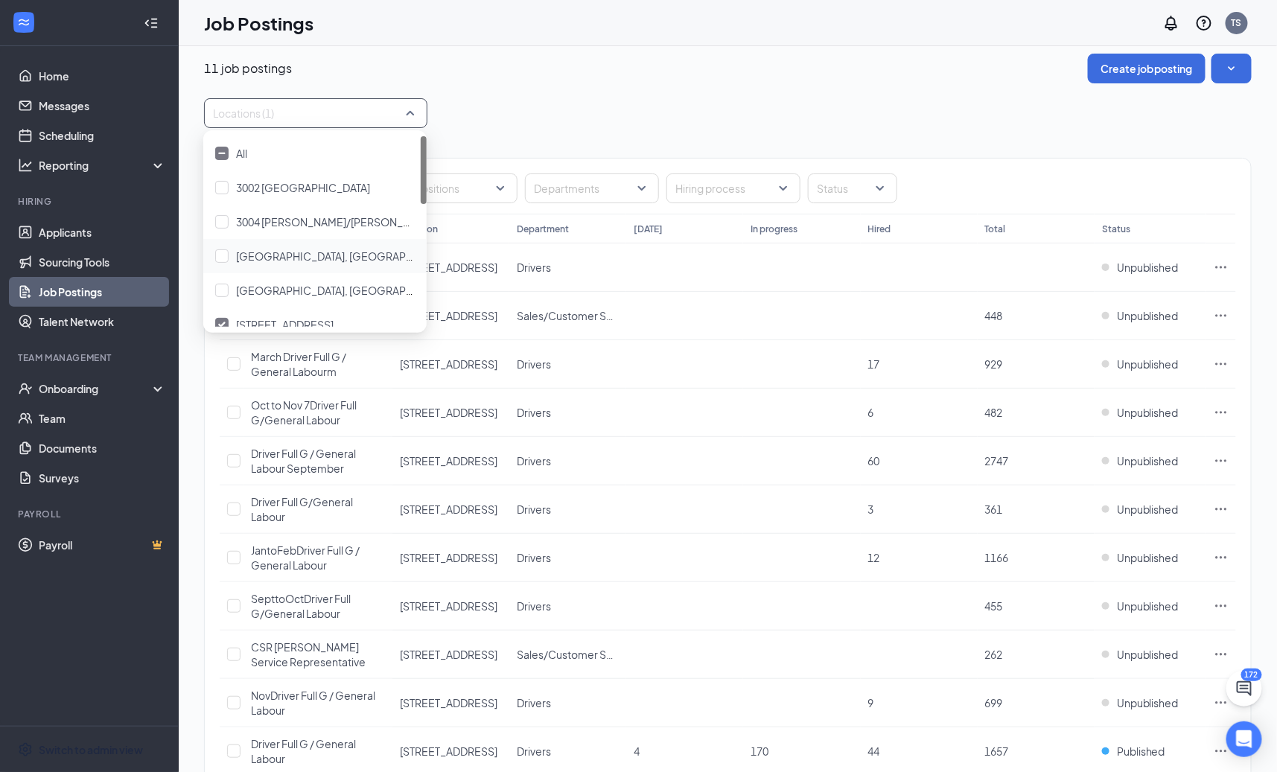
click at [666, 106] on div "Locations (1)" at bounding box center [727, 113] width 1047 height 30
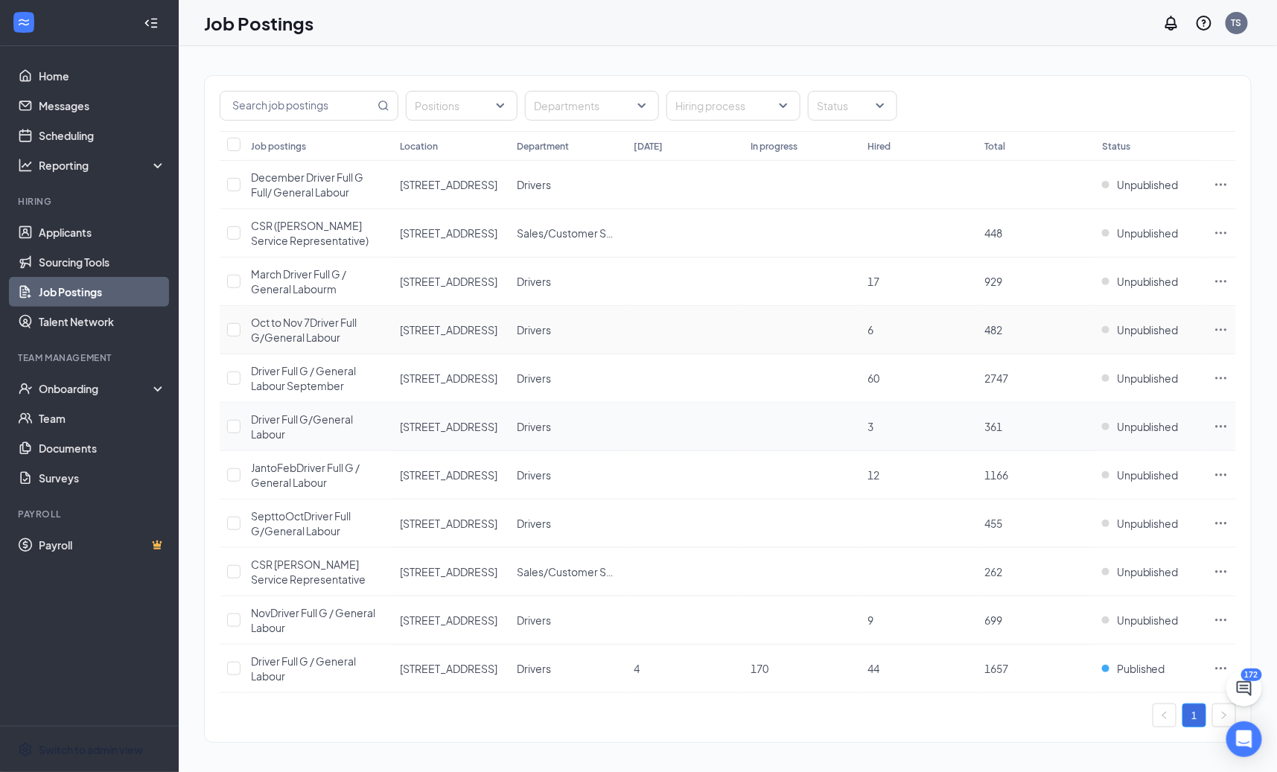
scroll to position [98, 0]
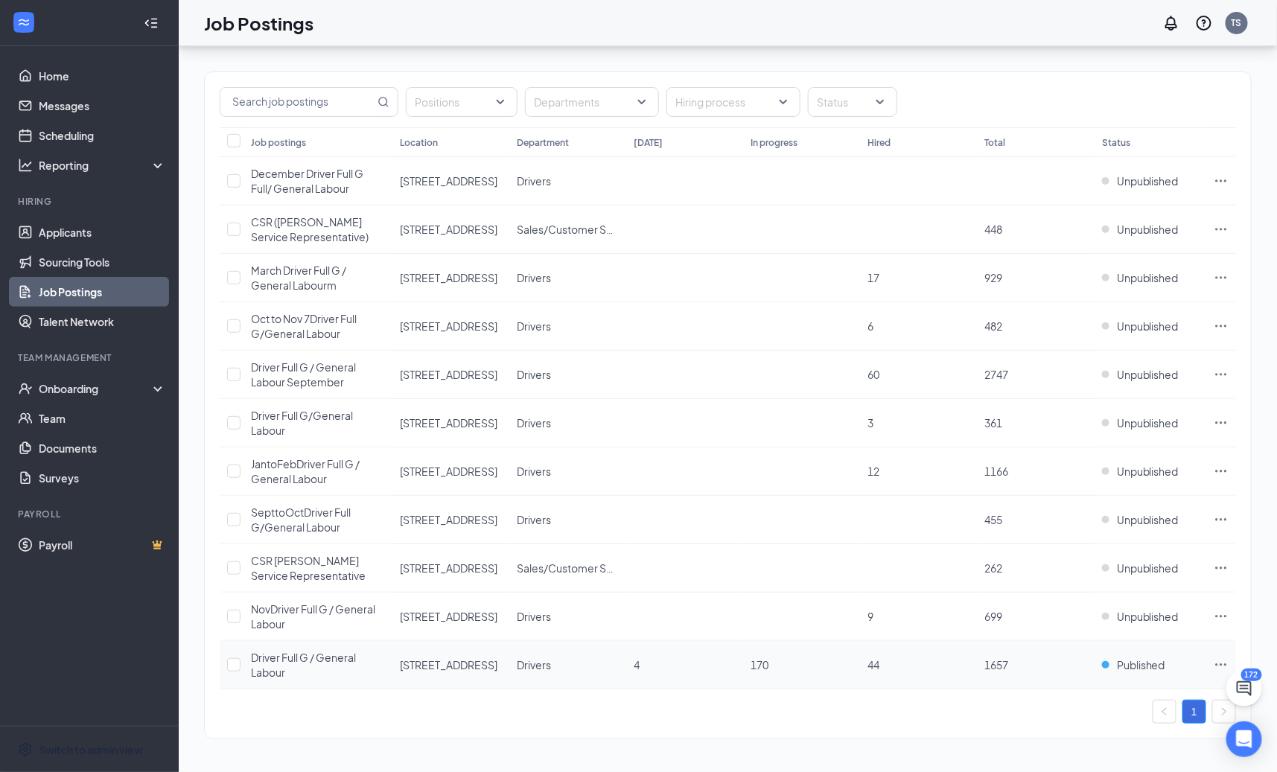
click at [293, 658] on span "Driver Full G / General Labour" at bounding box center [303, 665] width 105 height 28
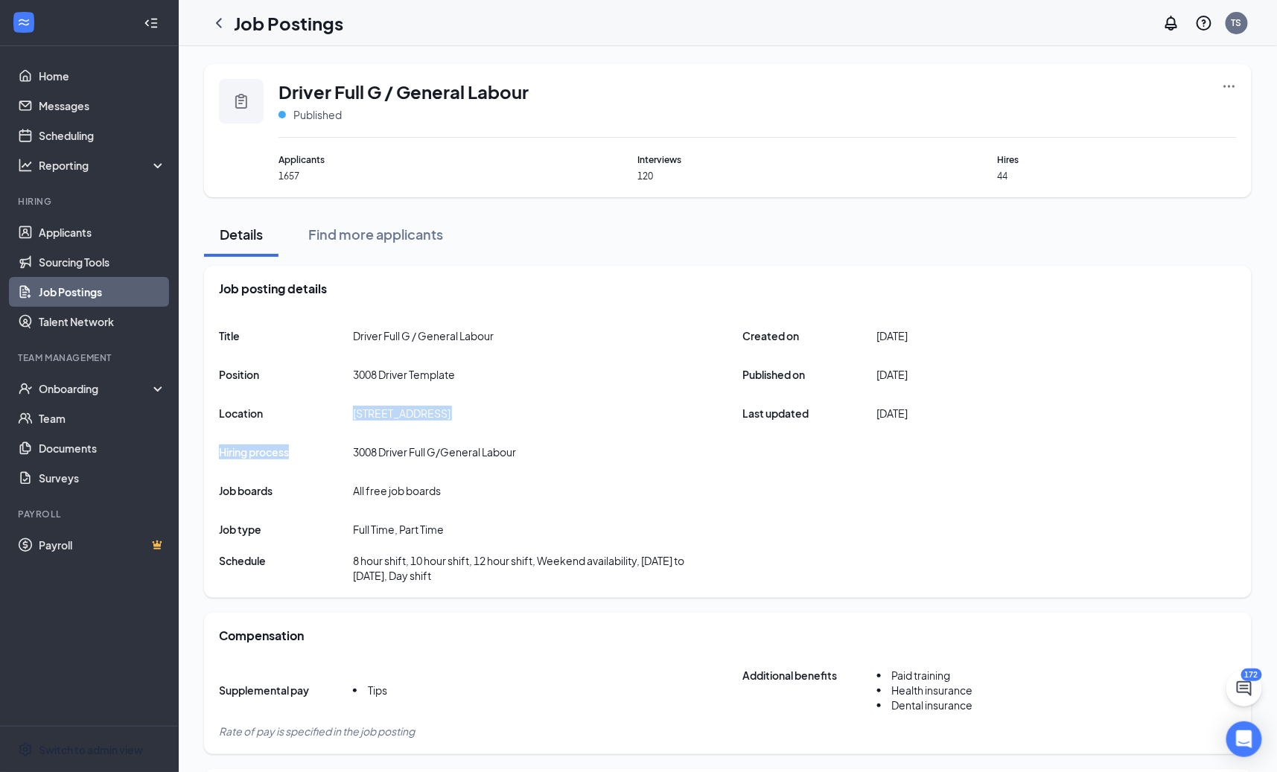
drag, startPoint x: 354, startPoint y: 415, endPoint x: 477, endPoint y: 418, distance: 123.6
click at [477, 418] on div "Title Driver Full G / General Labour Position 3008 Driver Template Location 300…" at bounding box center [728, 452] width 1018 height 262
drag, startPoint x: 477, startPoint y: 418, endPoint x: 373, endPoint y: 411, distance: 104.4
click at [373, 411] on div "Title Driver Full G / General Labour Position 3008 Driver Template Location 300…" at bounding box center [728, 452] width 1018 height 262
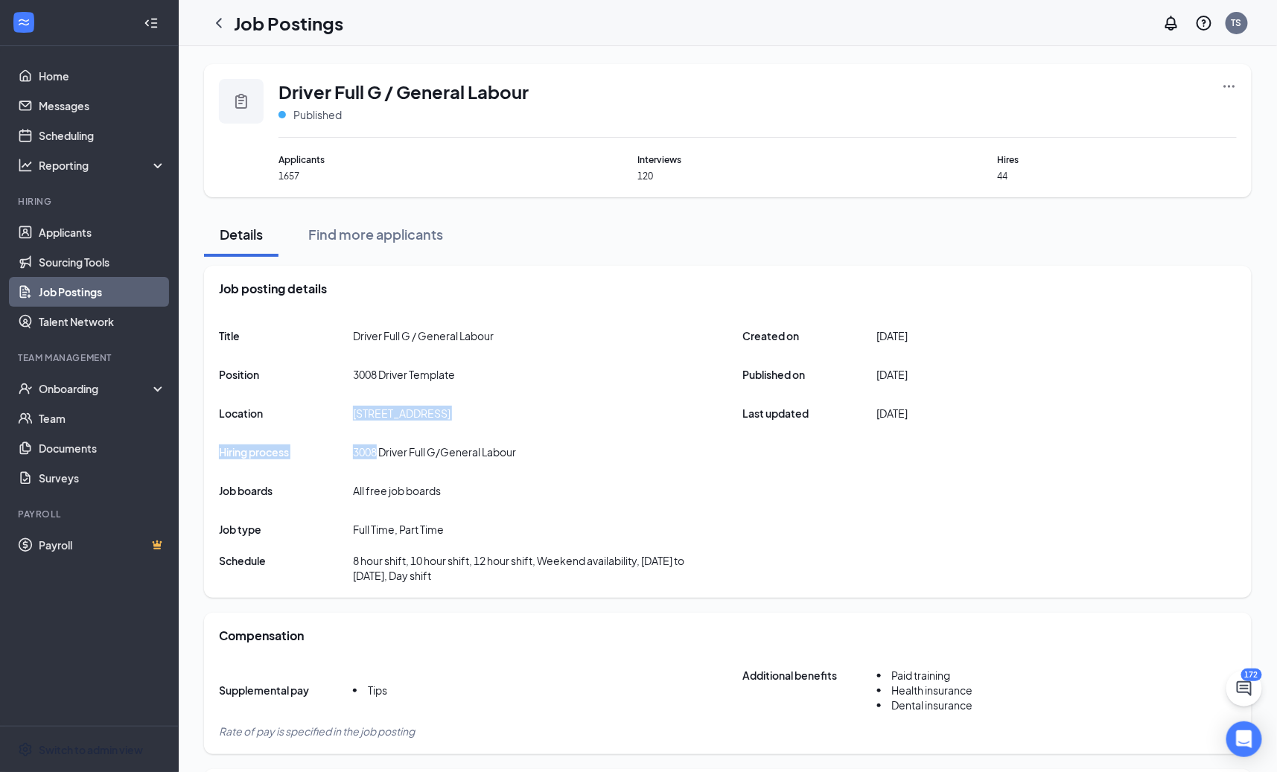
click at [373, 411] on span "3008 Mid Town, ON" at bounding box center [402, 413] width 98 height 15
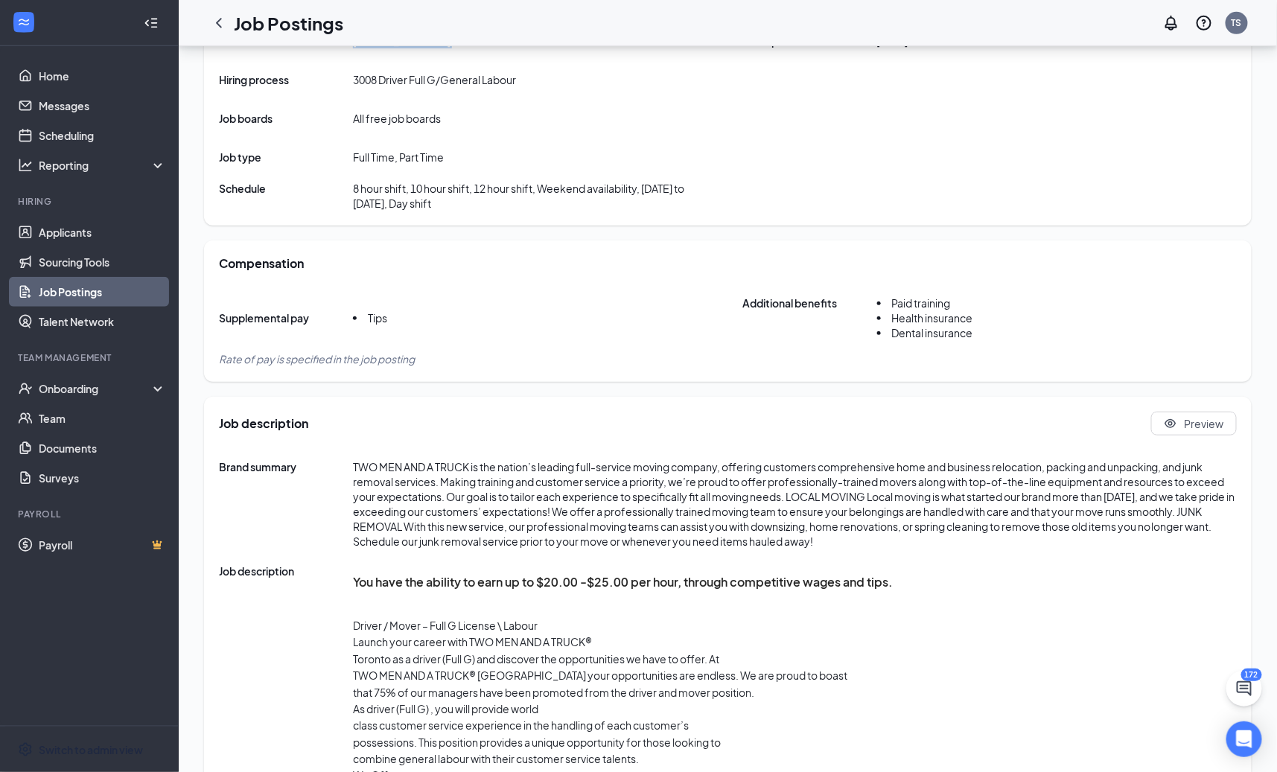
scroll to position [6, 0]
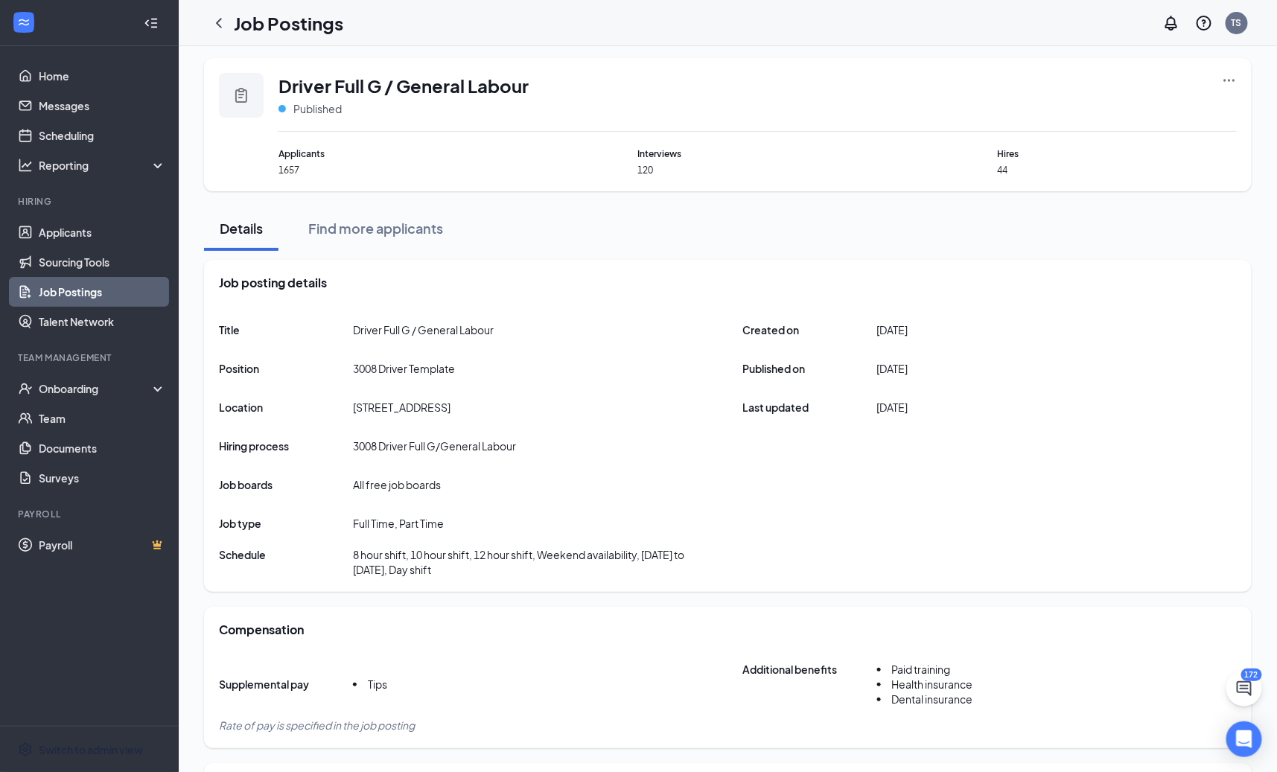
click at [1220, 68] on div "Driver Full G / General Labour Published Applicants 1657 Interviews 120 Hires 44" at bounding box center [727, 124] width 1047 height 133
click at [1224, 73] on icon "Ellipses" at bounding box center [1229, 80] width 15 height 15
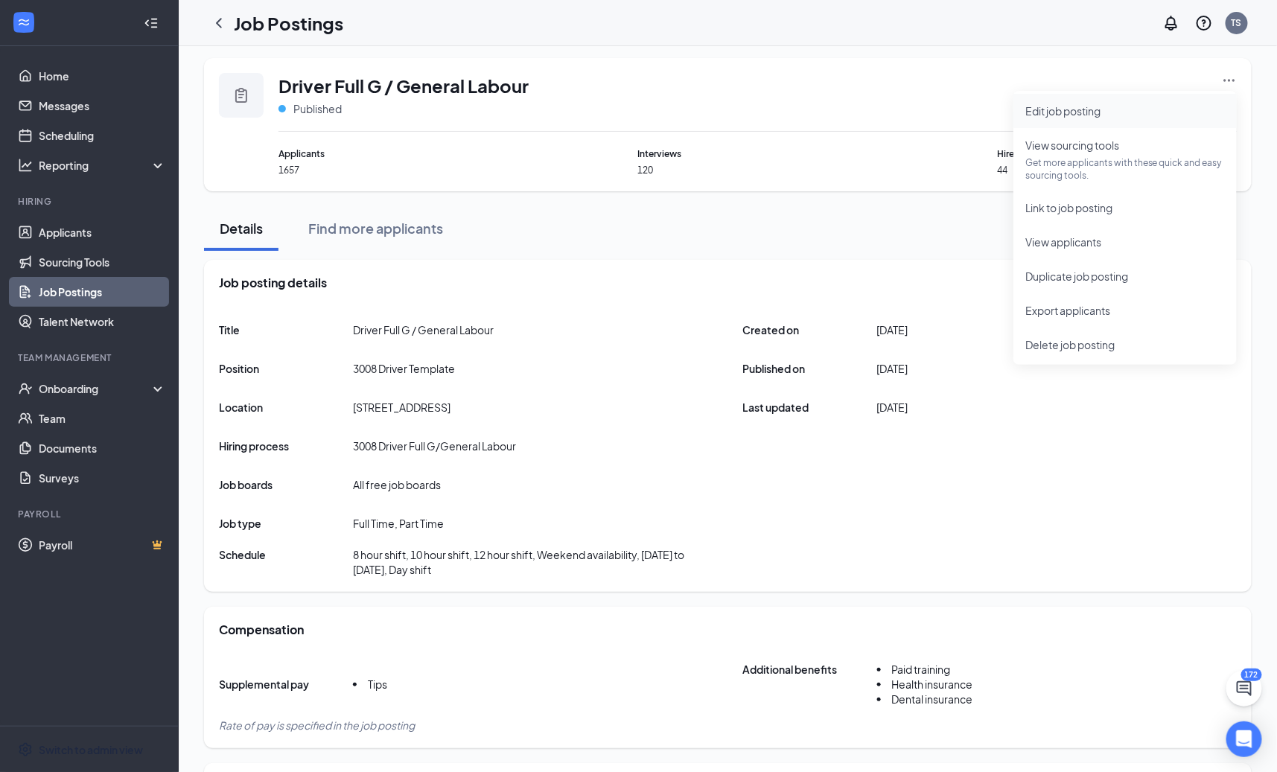
click at [1204, 95] on li "Edit job posting" at bounding box center [1124, 111] width 223 height 34
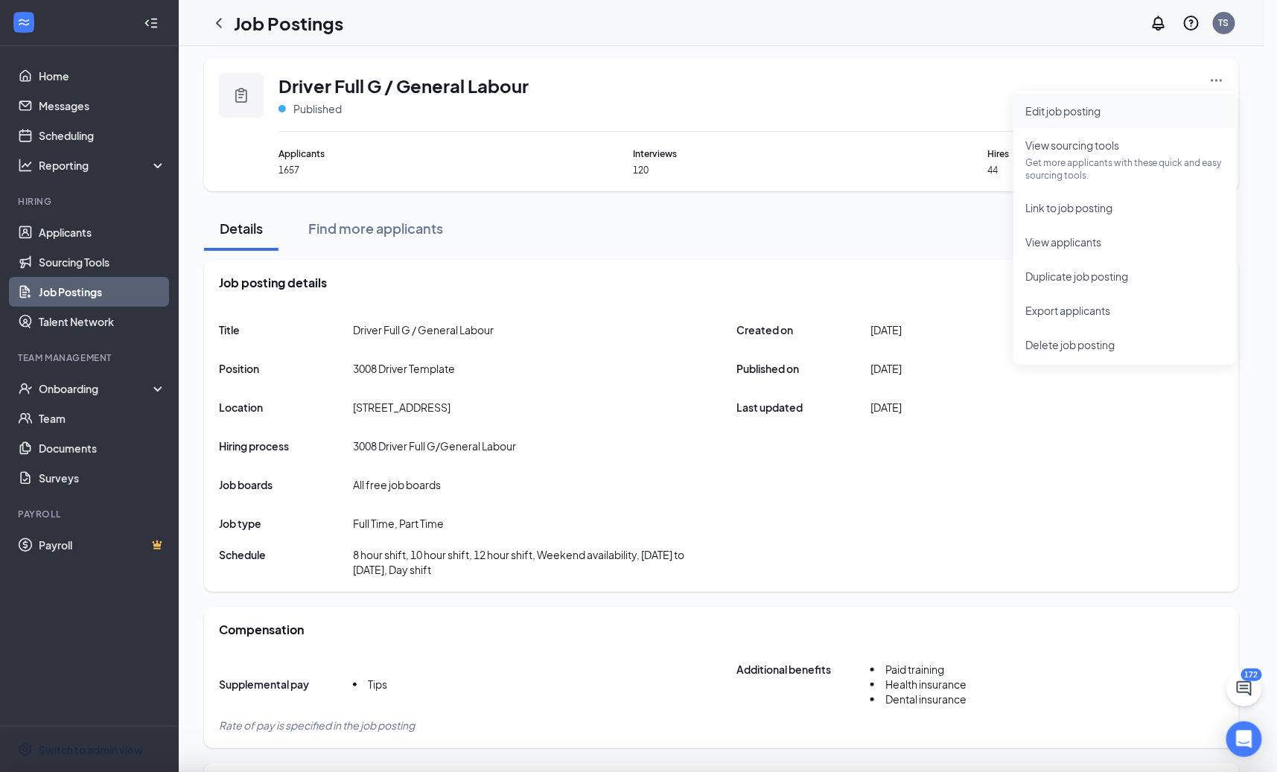
type input "Driver Full G / General Labour"
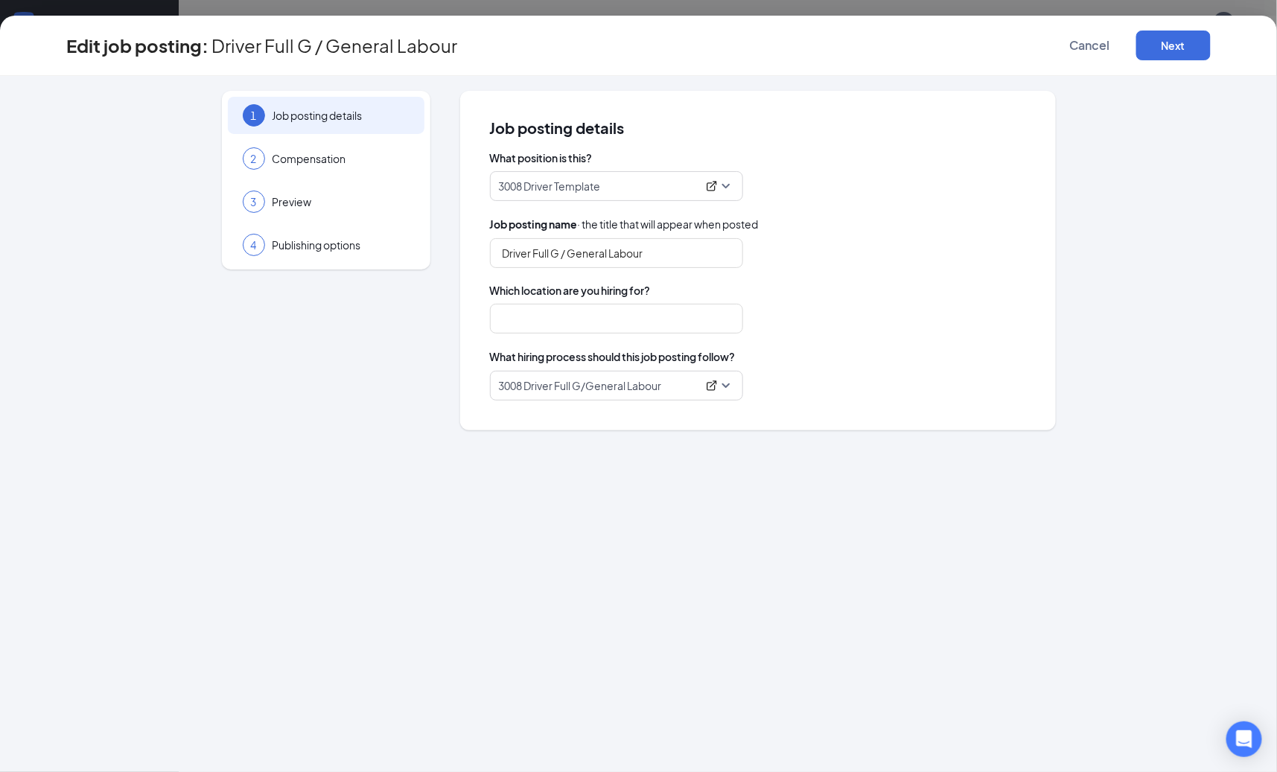
type input "3008 Mid Town, ON"
click at [741, 383] on div "3008 Driver Full G/General Labour" at bounding box center [616, 386] width 253 height 30
click at [1102, 45] on span "Cancel" at bounding box center [1090, 45] width 40 height 15
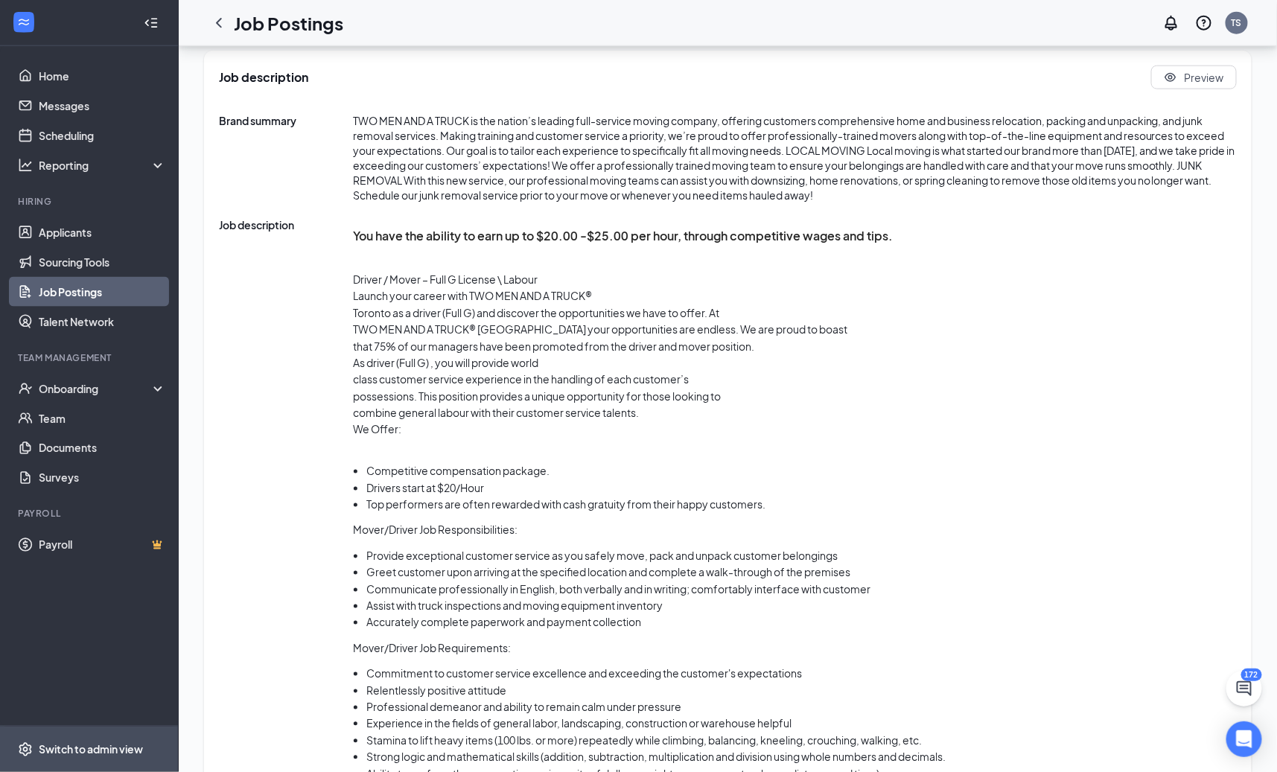
scroll to position [732, 0]
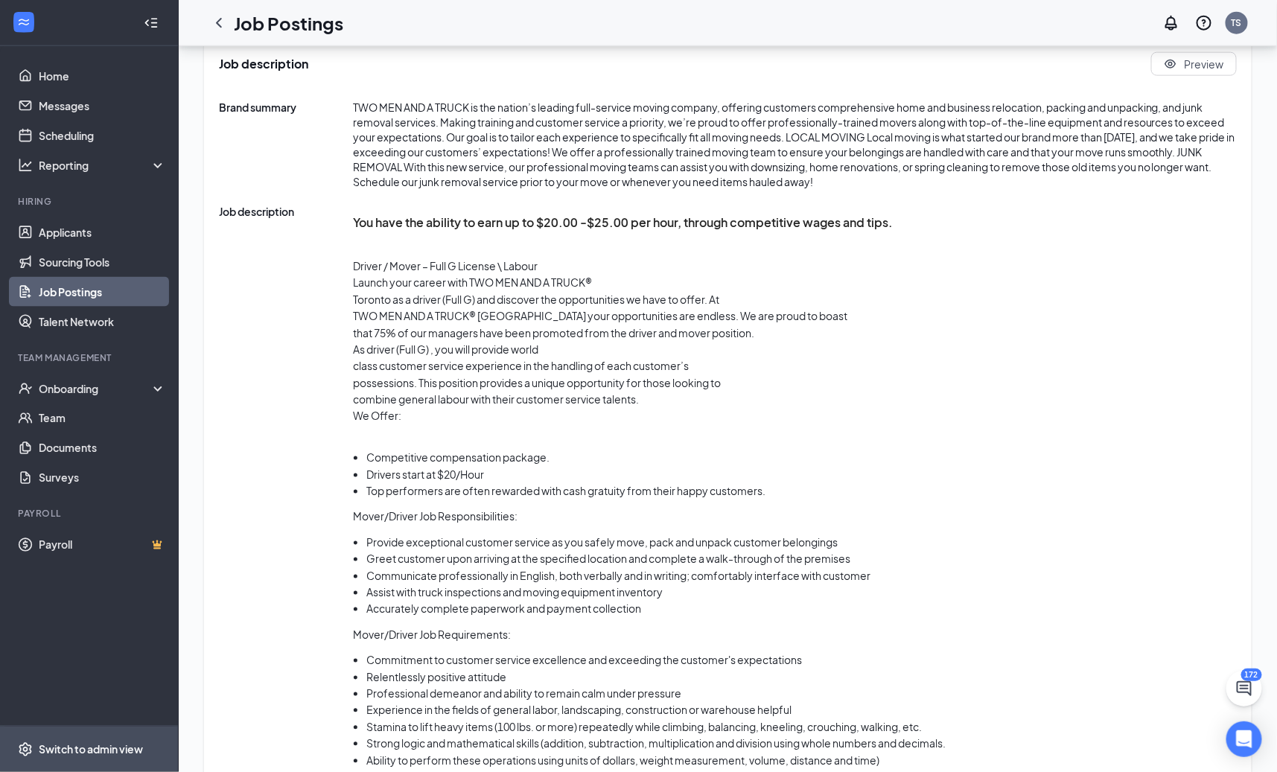
click at [105, 764] on span "Switch to admin view" at bounding box center [102, 749] width 127 height 45
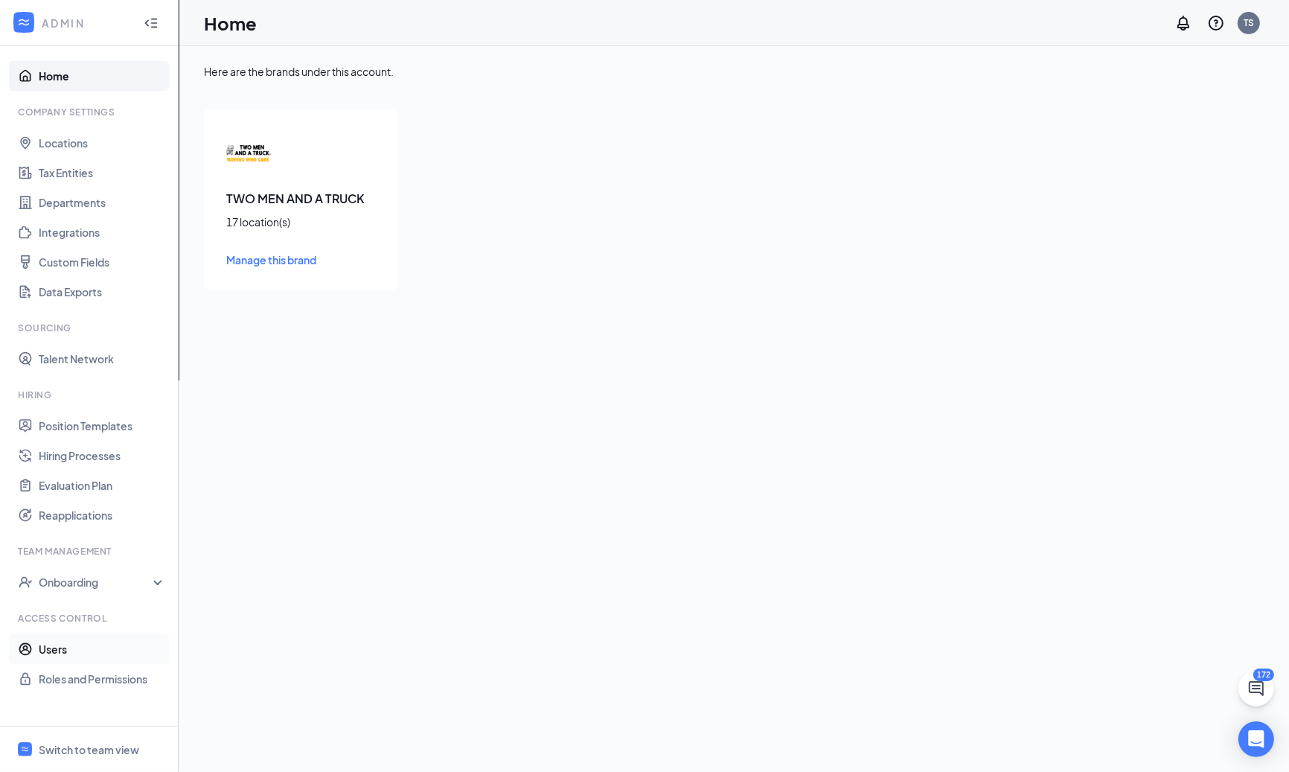
click at [60, 651] on link "Users" at bounding box center [102, 649] width 127 height 30
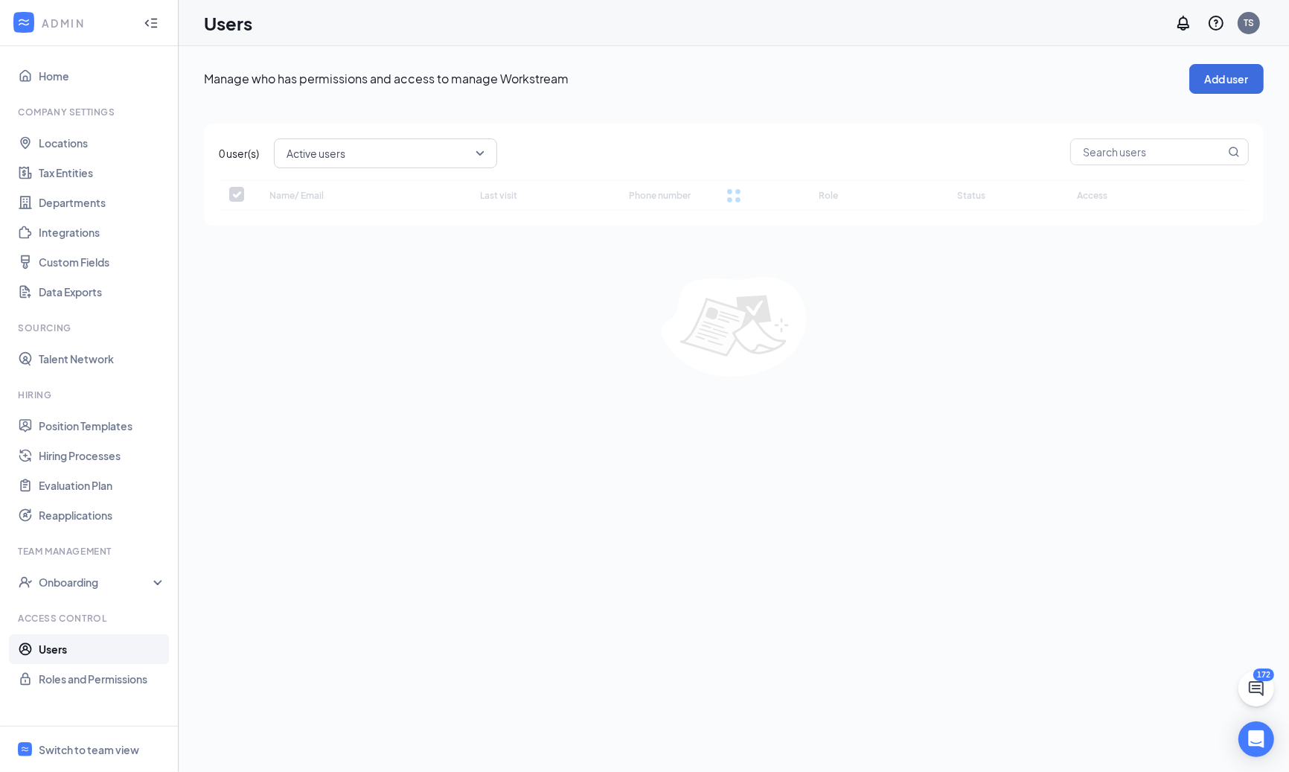
checkbox input "false"
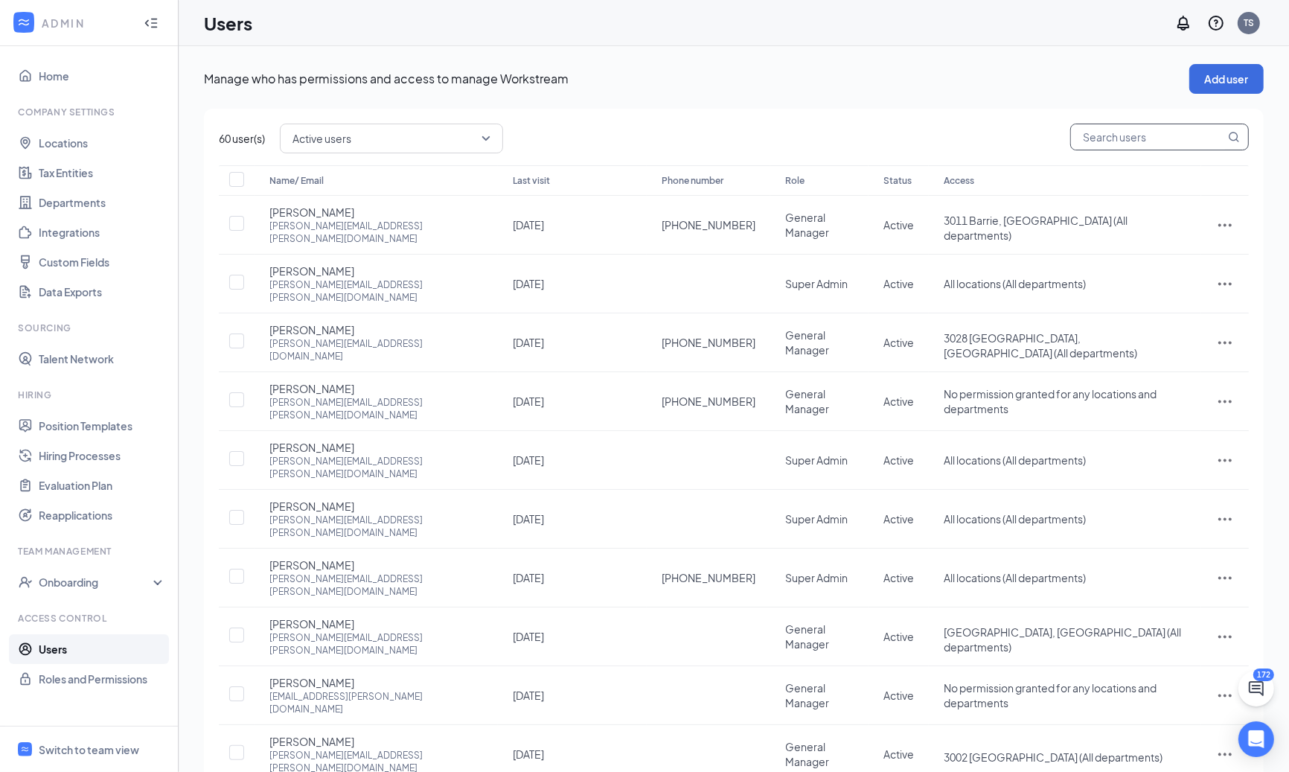
click at [1120, 147] on input "text" at bounding box center [1148, 136] width 154 height 25
type input "mike"
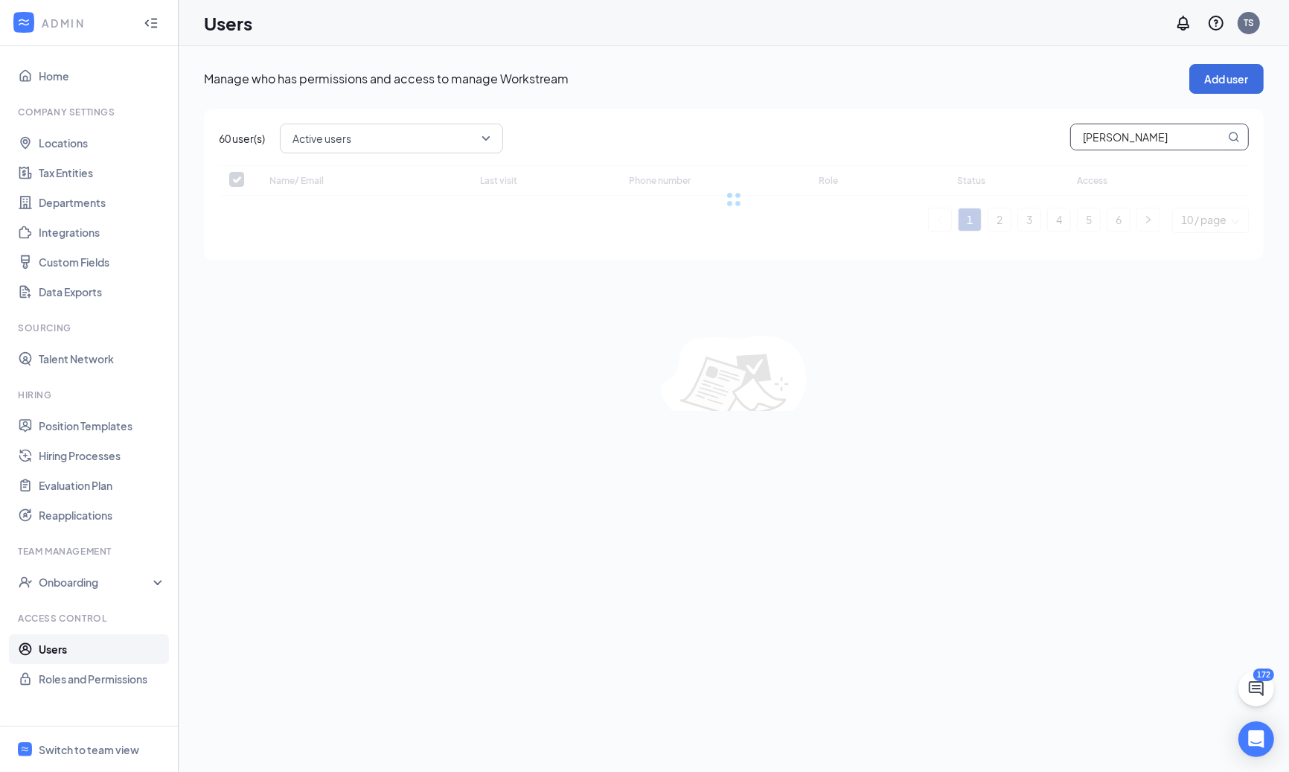
checkbox input "false"
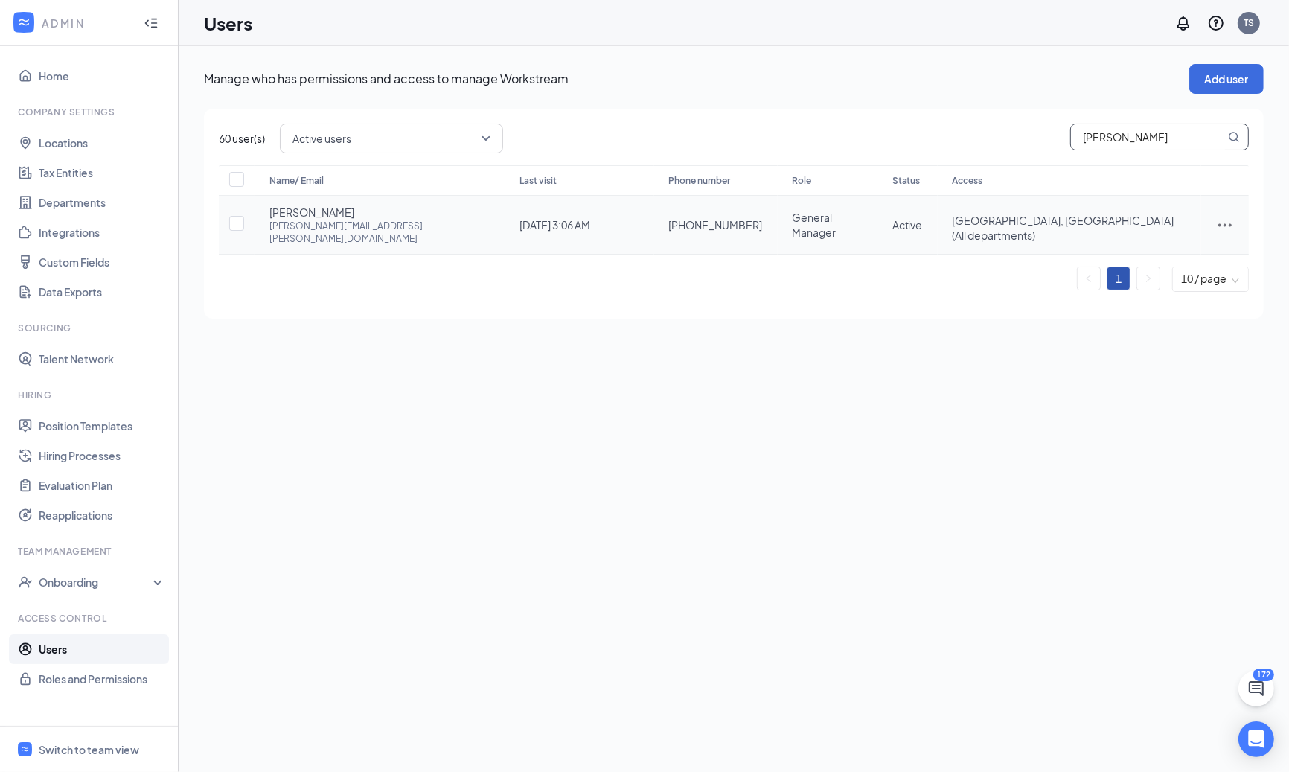
type input "mike"
click at [1222, 219] on icon "ActionsIcon" at bounding box center [1225, 225] width 18 height 18
click at [1176, 255] on span "Edit user" at bounding box center [1176, 249] width 92 height 16
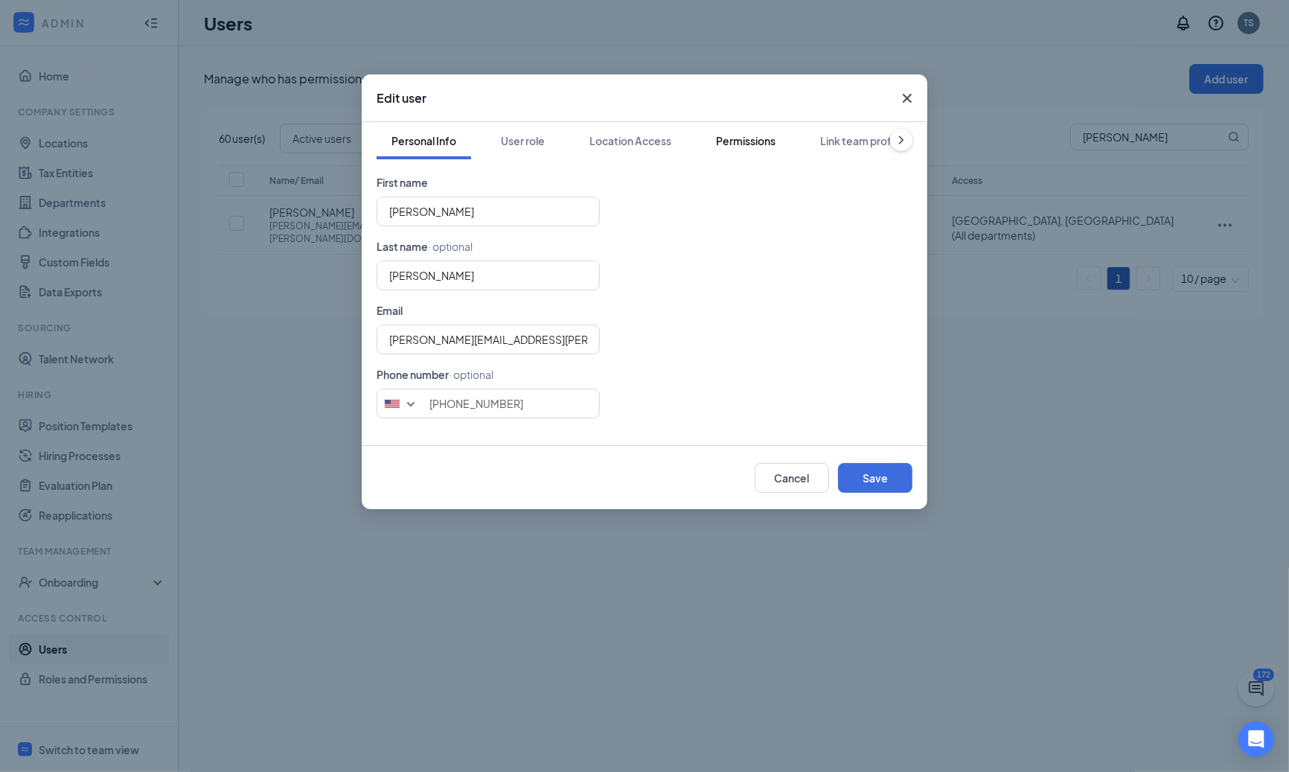
click at [747, 147] on div "Permissions" at bounding box center [746, 140] width 60 height 15
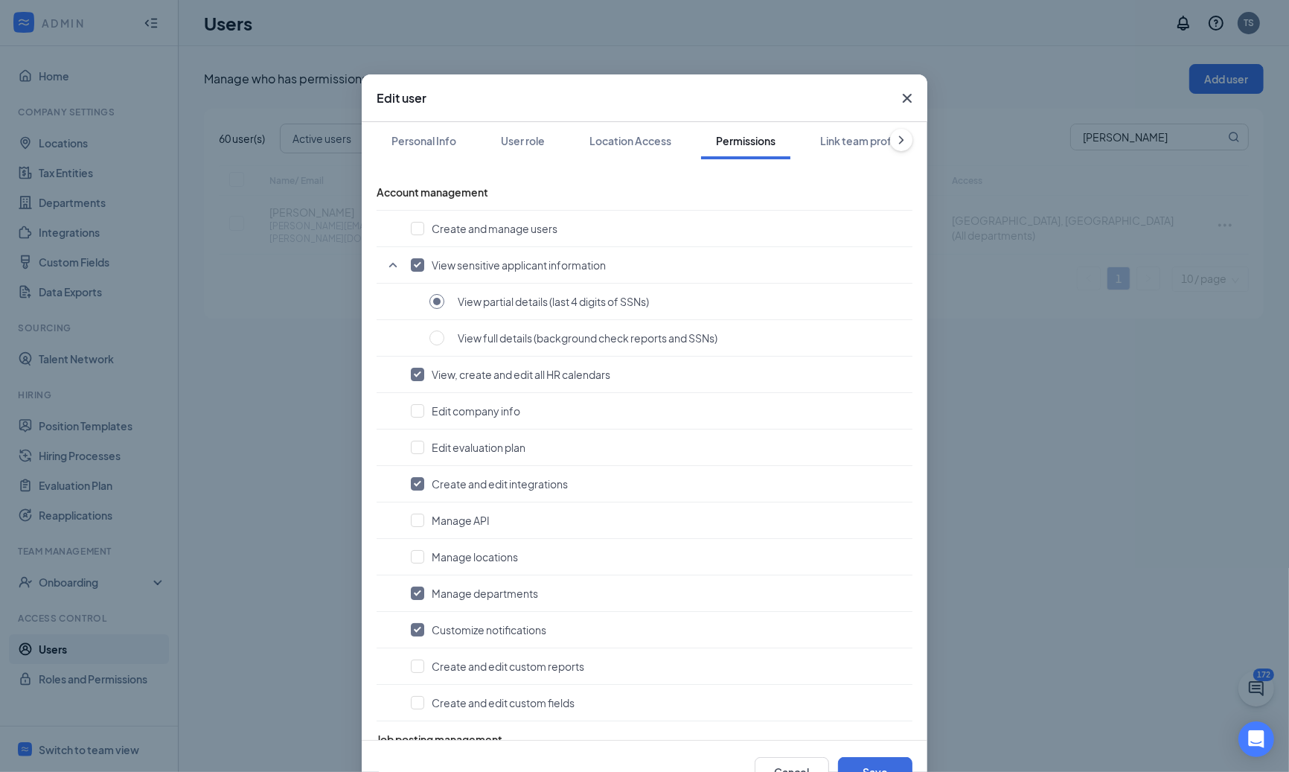
click at [957, 351] on div "Edit user Personal Info User role Location Access Permissions Link team profile…" at bounding box center [644, 386] width 1289 height 772
click at [901, 100] on icon "Cross" at bounding box center [907, 98] width 18 height 18
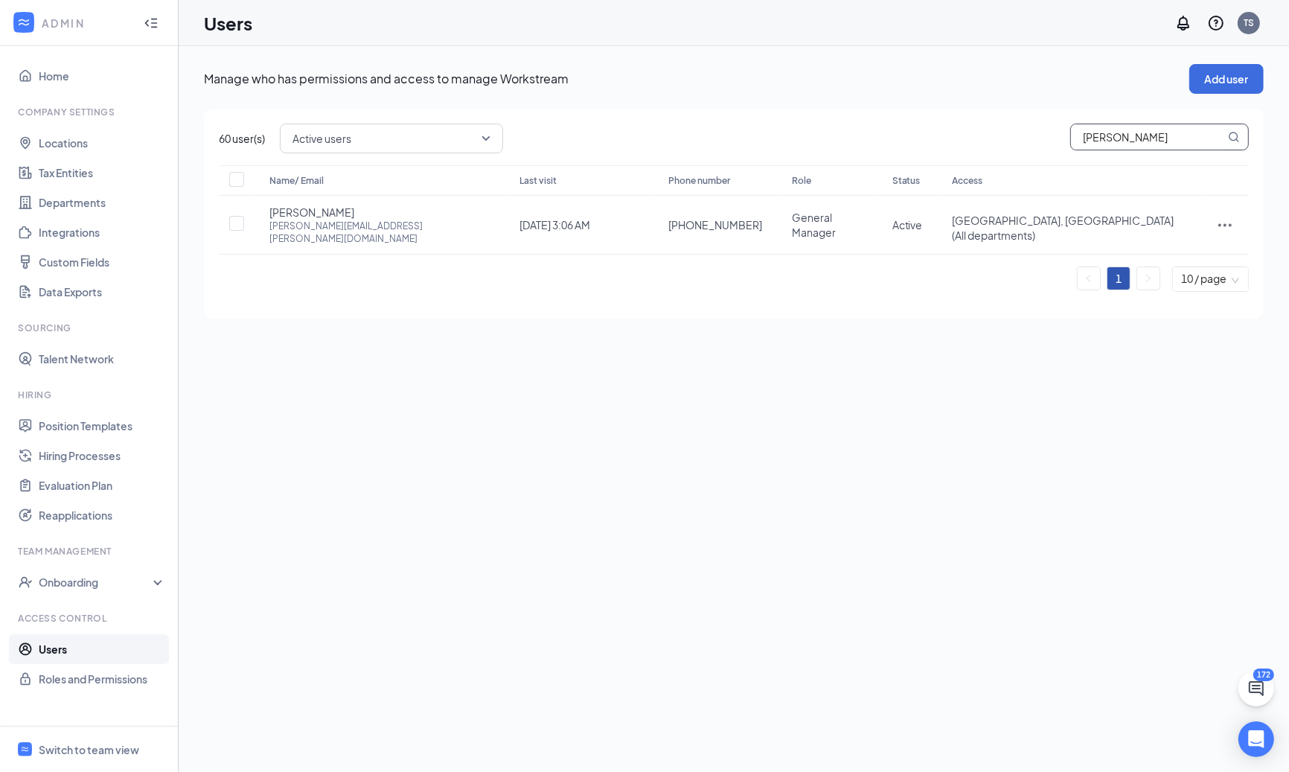
click at [1163, 135] on input "mike" at bounding box center [1148, 136] width 154 height 25
click at [1015, 458] on div "Manage who has permissions and access to manage Workstream Add user 60 user(s) …" at bounding box center [734, 409] width 1111 height 726
click at [127, 639] on link "Users" at bounding box center [102, 649] width 127 height 30
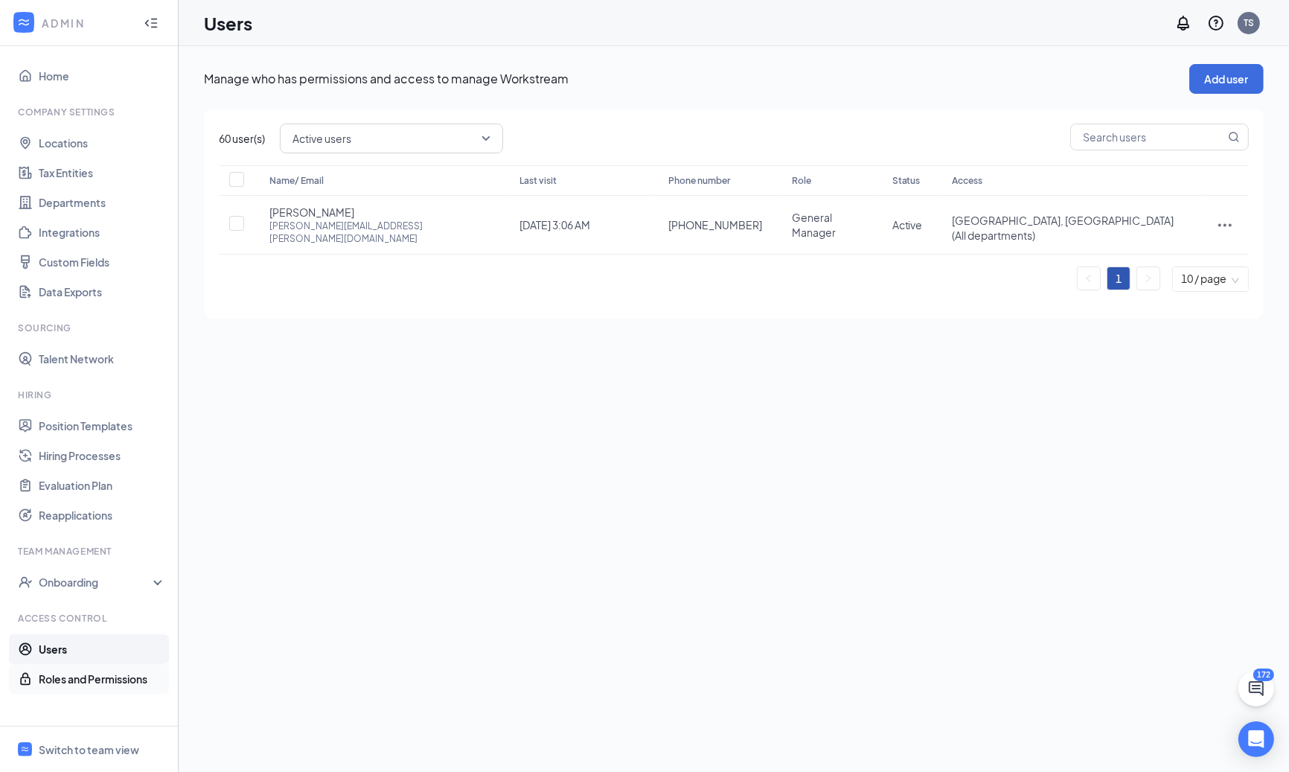
click at [86, 678] on link "Roles and Permissions" at bounding box center [102, 679] width 127 height 30
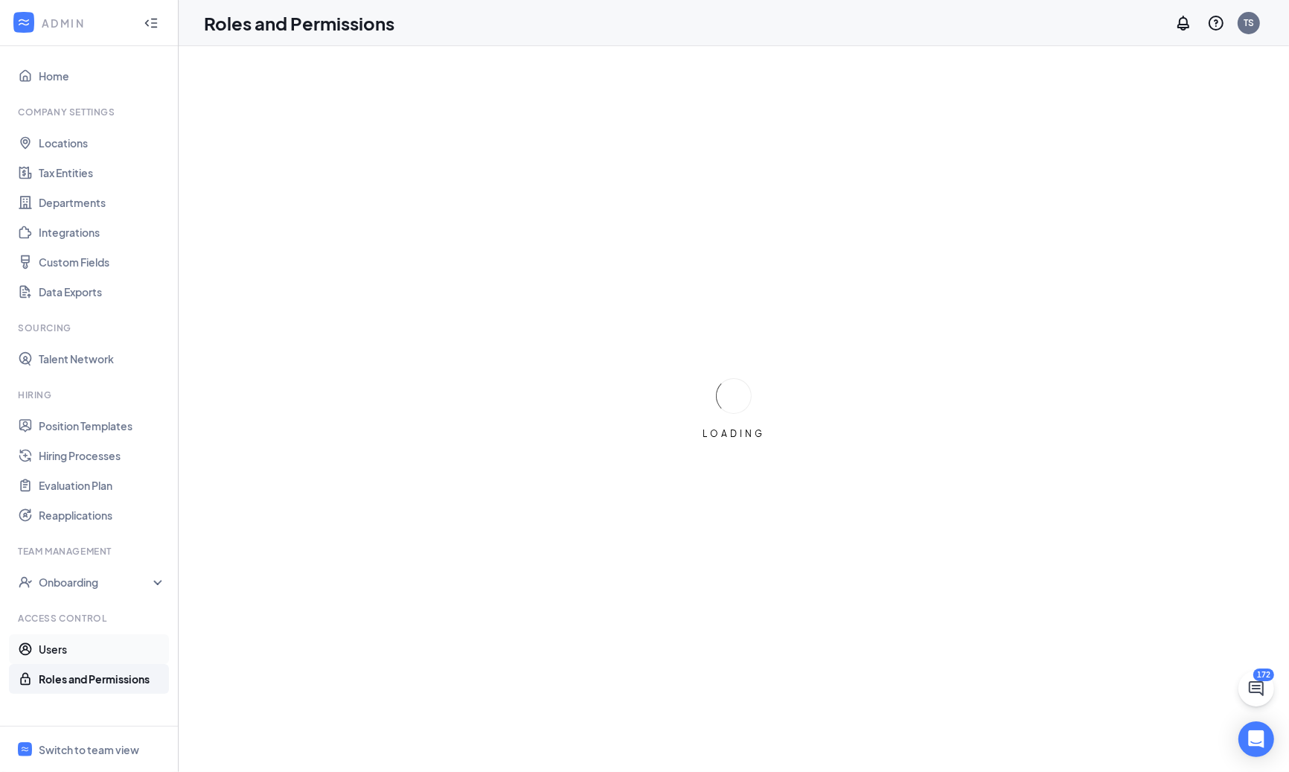
click at [88, 649] on link "Users" at bounding box center [102, 649] width 127 height 30
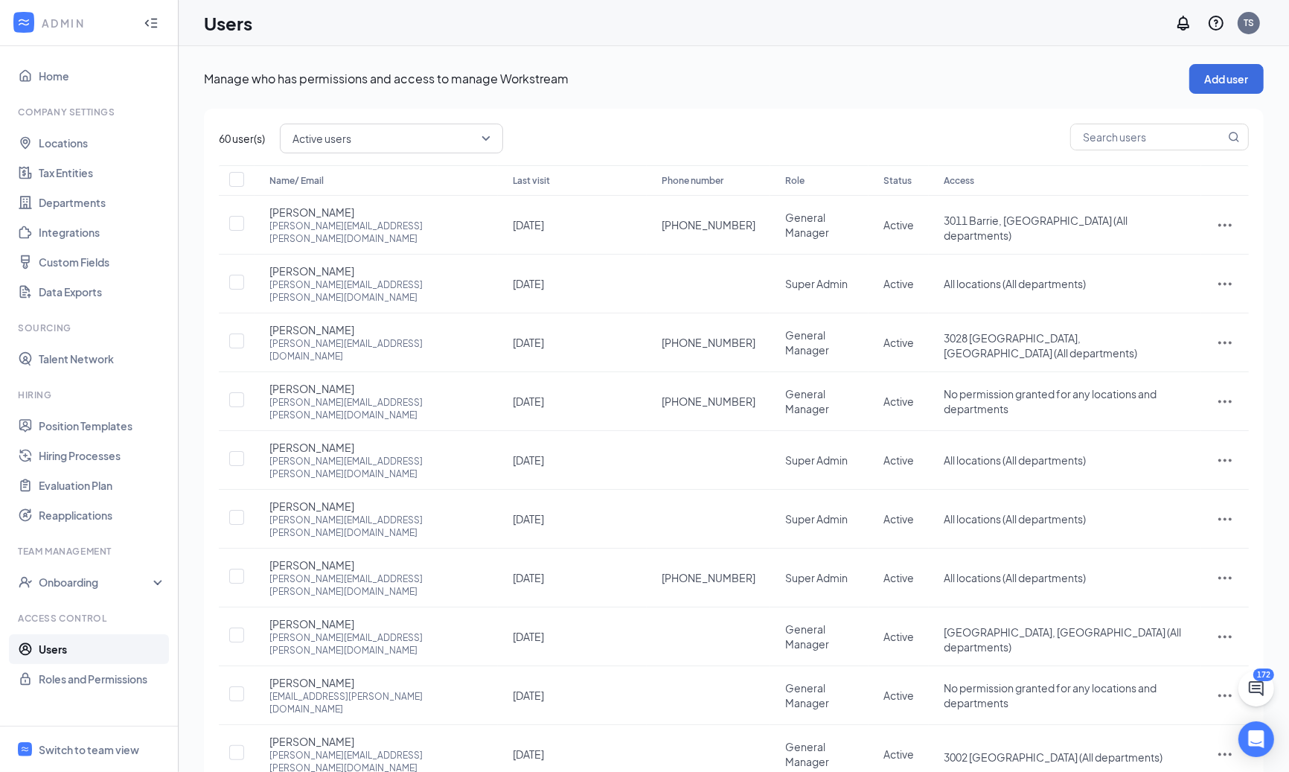
click at [486, 141] on span "Active users" at bounding box center [392, 138] width 198 height 25
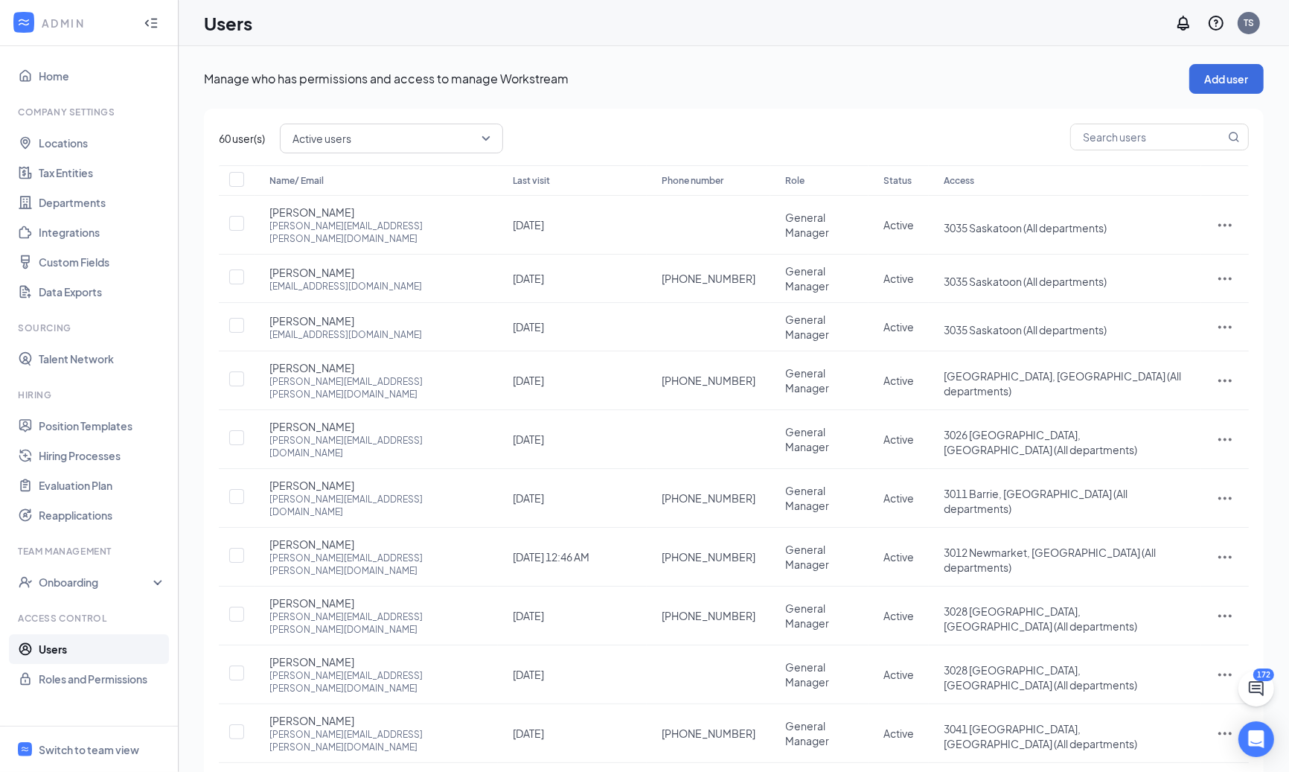
click at [1050, 771] on link "4" at bounding box center [1059, 787] width 22 height 22
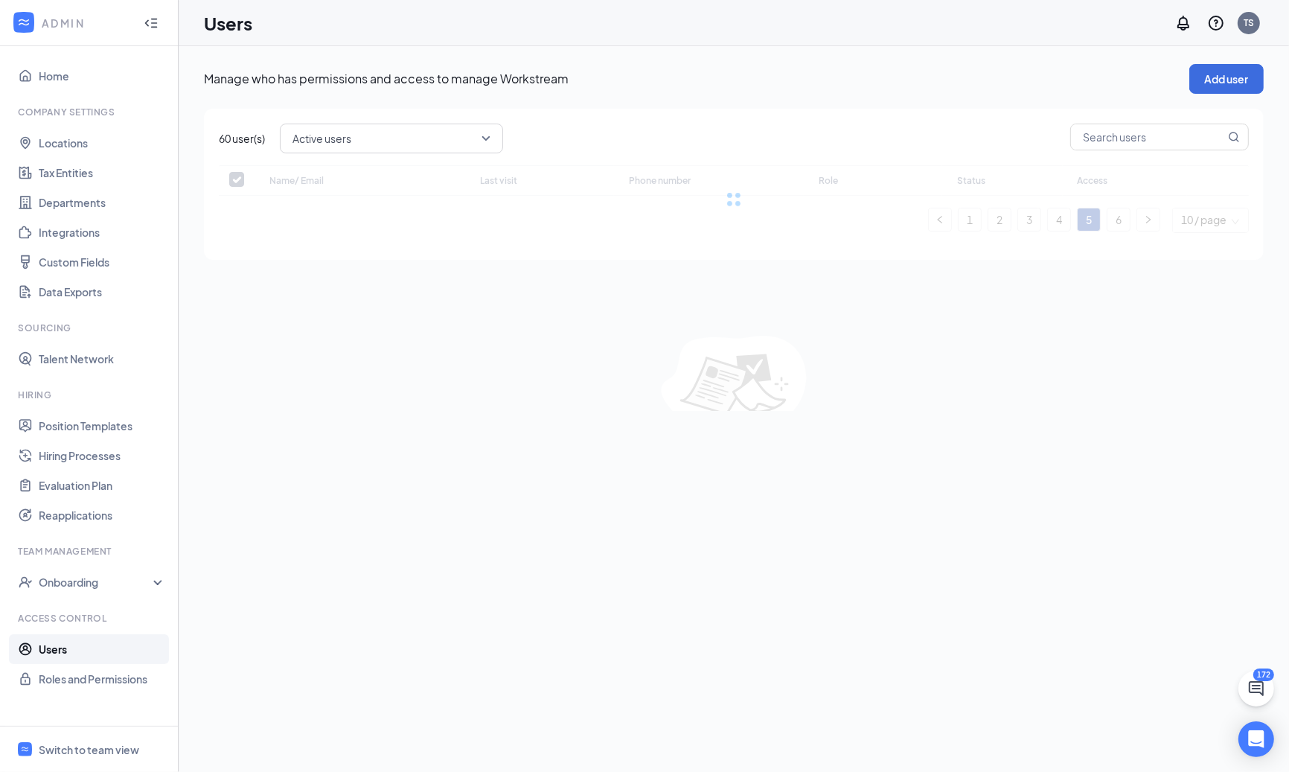
checkbox input "false"
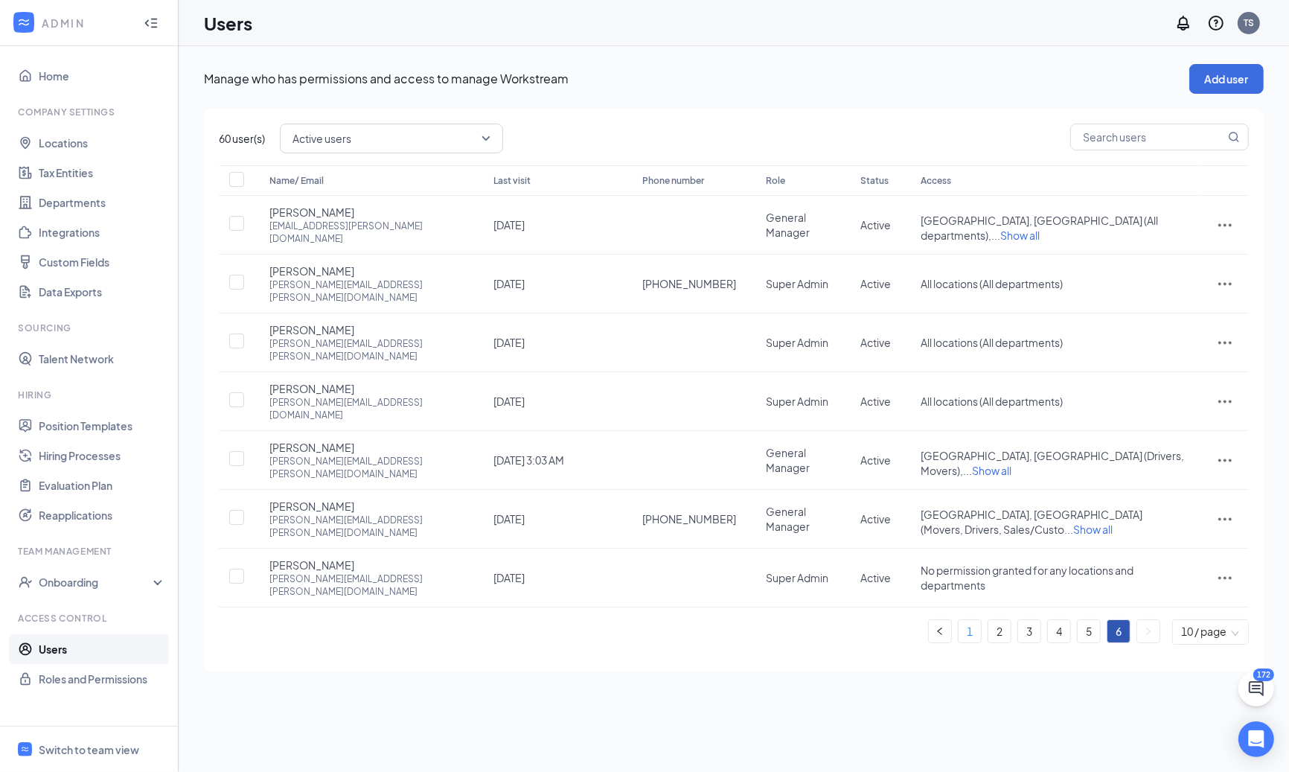
click at [971, 620] on link "1" at bounding box center [970, 631] width 22 height 22
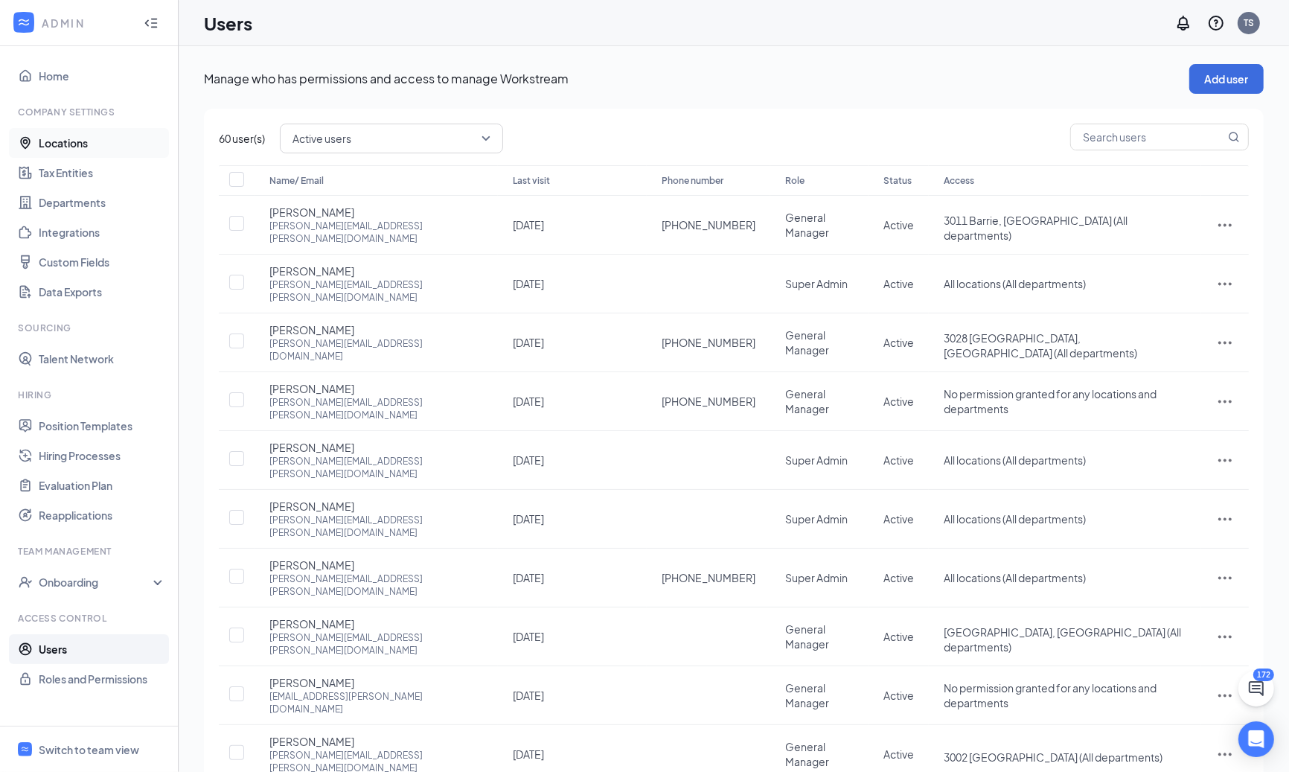
click at [136, 153] on link "Locations" at bounding box center [102, 143] width 127 height 30
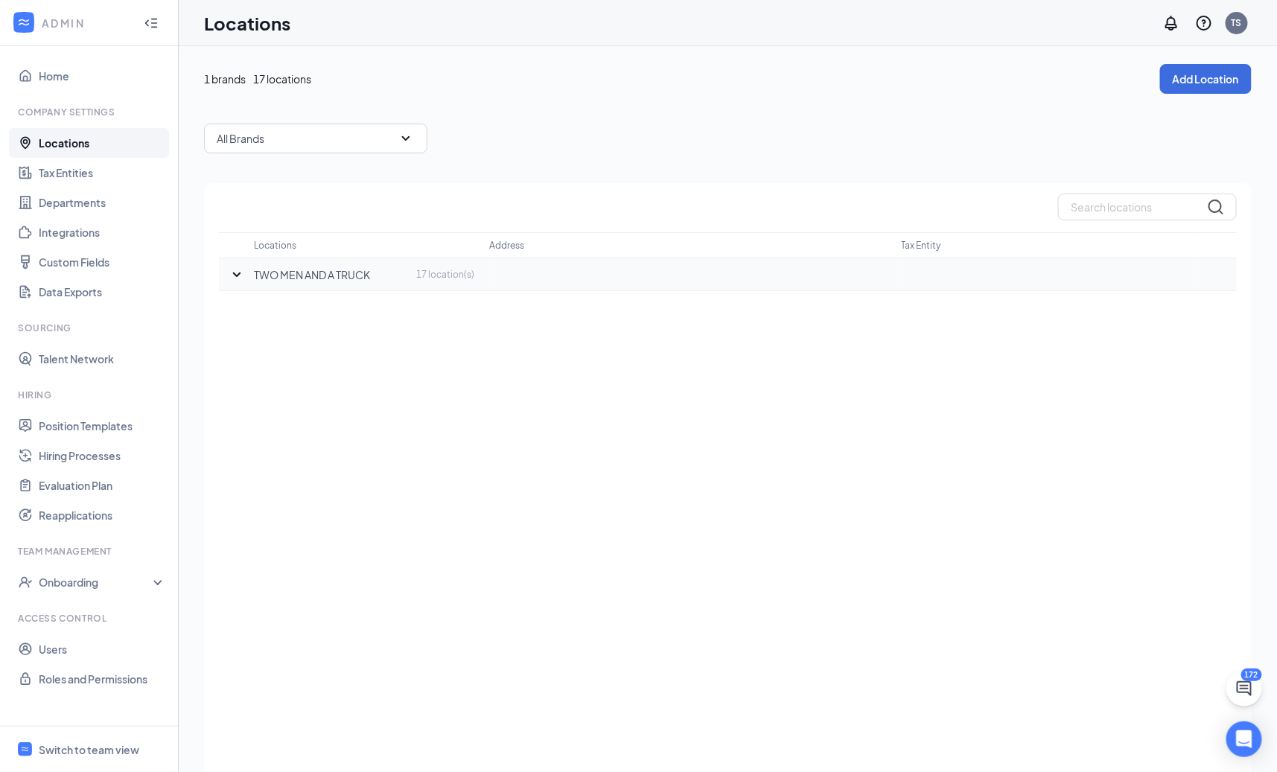
click at [292, 285] on td "TWO MEN AND A TRUCK 17 location(s)" at bounding box center [371, 274] width 235 height 33
click at [92, 75] on link "Home" at bounding box center [102, 76] width 127 height 30
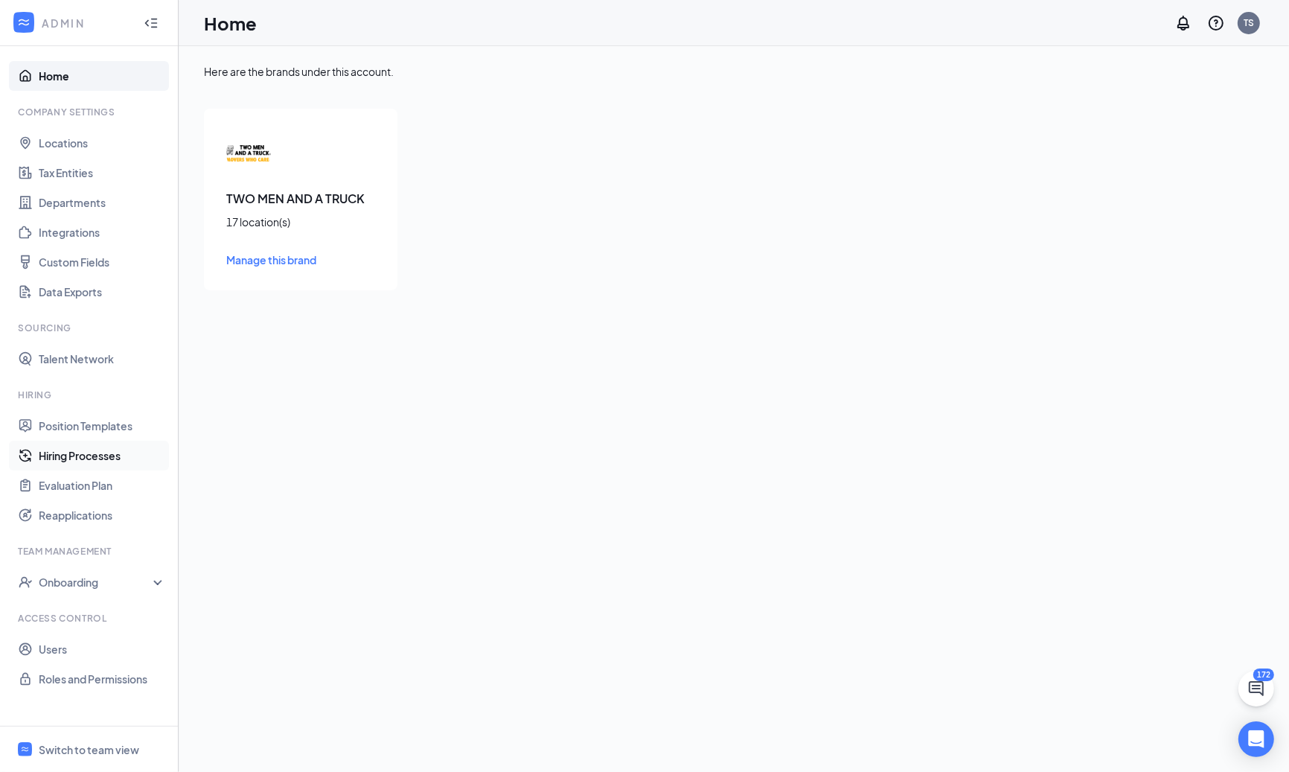
click at [116, 464] on link "Hiring Processes" at bounding box center [102, 456] width 127 height 30
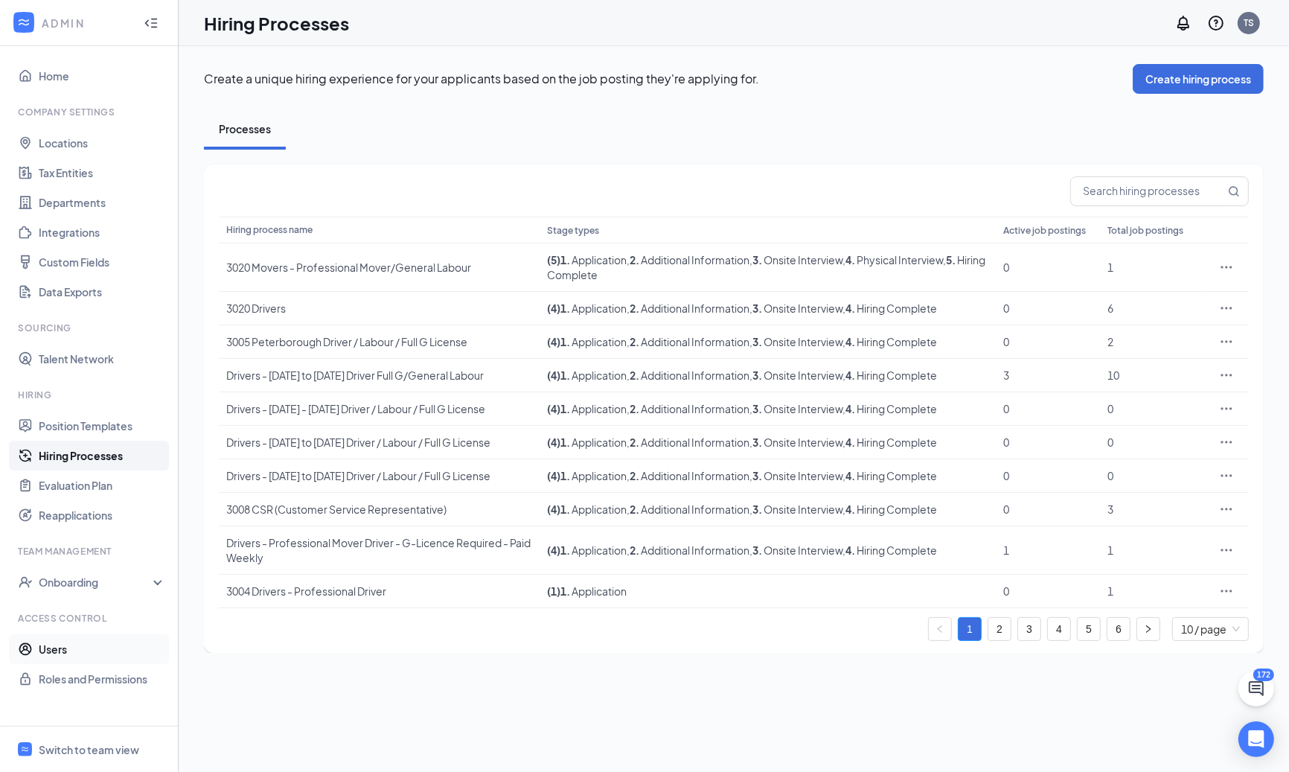
click at [76, 651] on link "Users" at bounding box center [102, 649] width 127 height 30
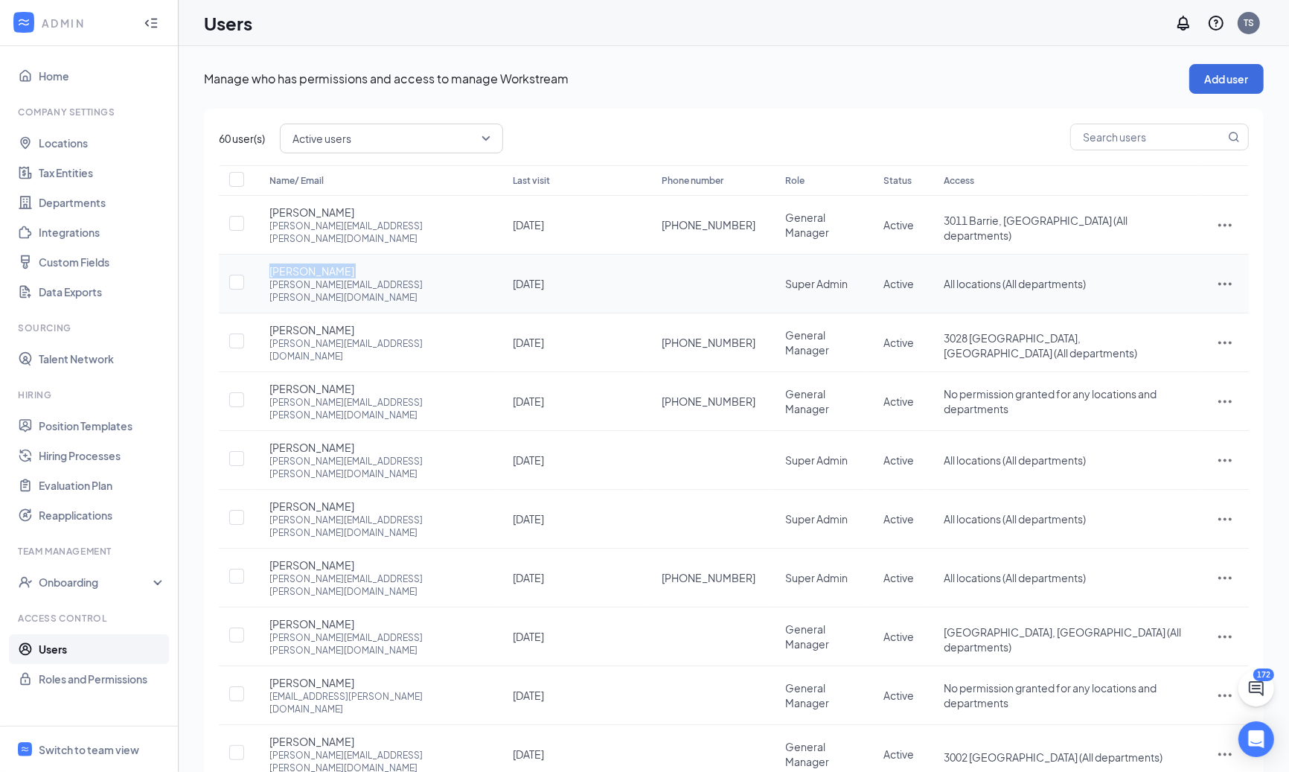
drag, startPoint x: 272, startPoint y: 261, endPoint x: 345, endPoint y: 260, distance: 73.7
click at [345, 264] on div "Trevor Breslin trevor.breslin@twomen.com" at bounding box center [376, 284] width 214 height 40
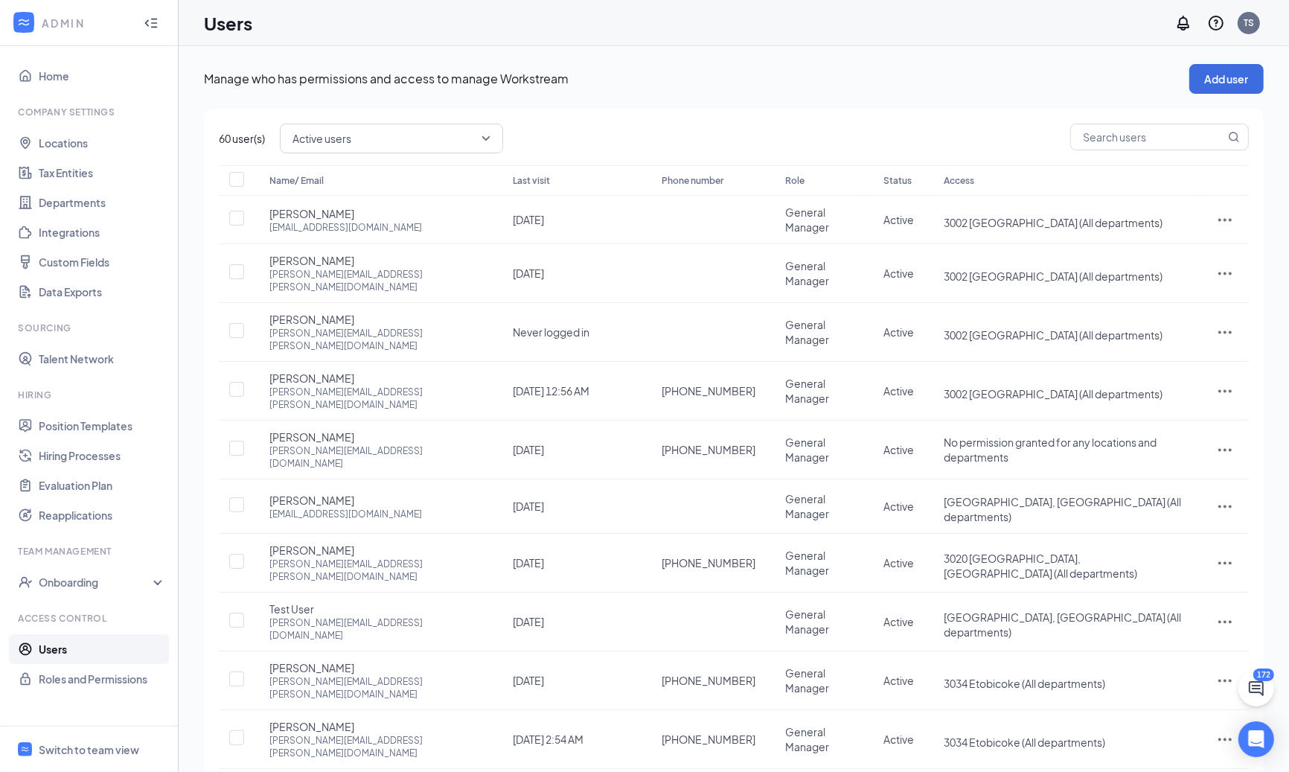
click at [100, 697] on ul "Home Company Settings Locations Tax Entities Departments Integrations Custom Fi…" at bounding box center [89, 386] width 178 height 680
click at [118, 683] on link "Roles and Permissions" at bounding box center [102, 679] width 127 height 30
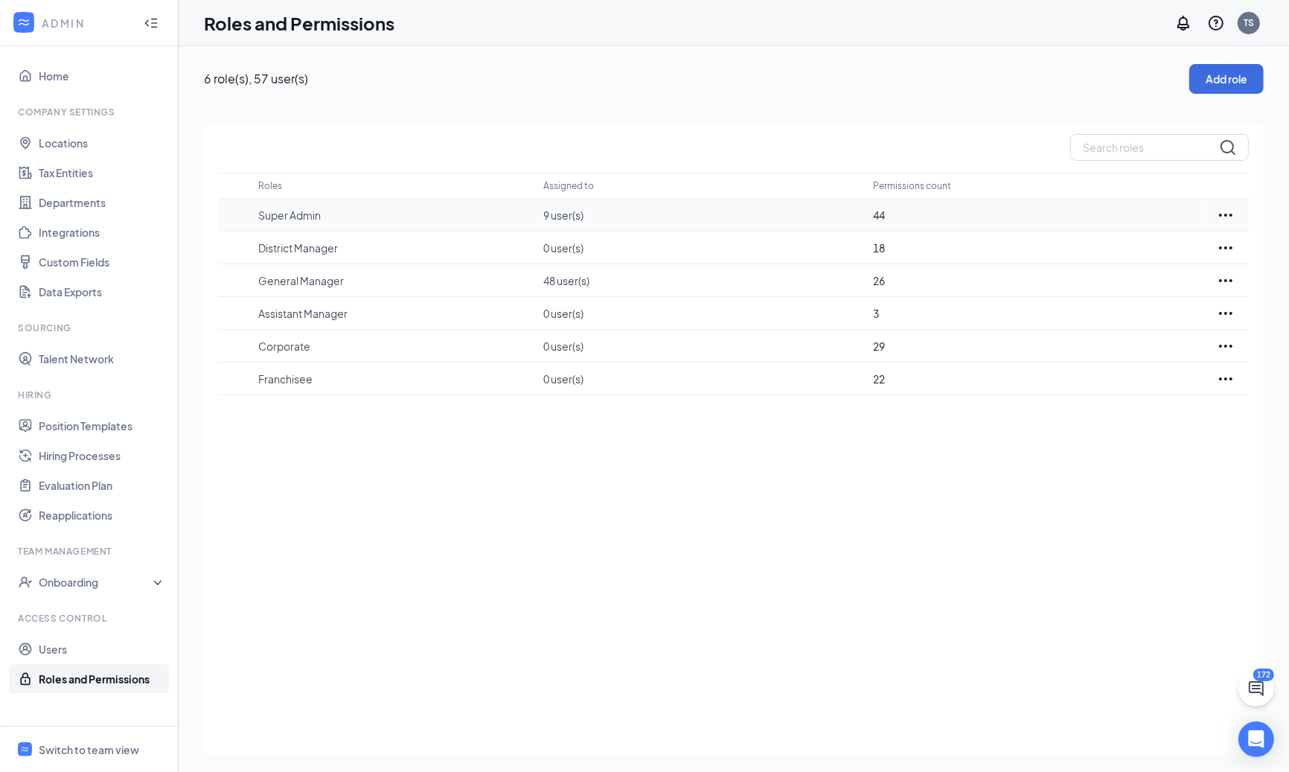
click at [549, 216] on p "9 user(s)" at bounding box center [700, 215] width 315 height 15
click at [1235, 215] on icon "Ellipses" at bounding box center [1226, 215] width 18 height 18
drag, startPoint x: 730, startPoint y: 133, endPoint x: 625, endPoint y: 178, distance: 114.4
click at [730, 133] on div "Roles Assigned to Permissions count Super Admin 9 user(s) 44 District Manager 0…" at bounding box center [734, 439] width 1060 height 631
drag, startPoint x: 291, startPoint y: 215, endPoint x: 307, endPoint y: 215, distance: 16.4
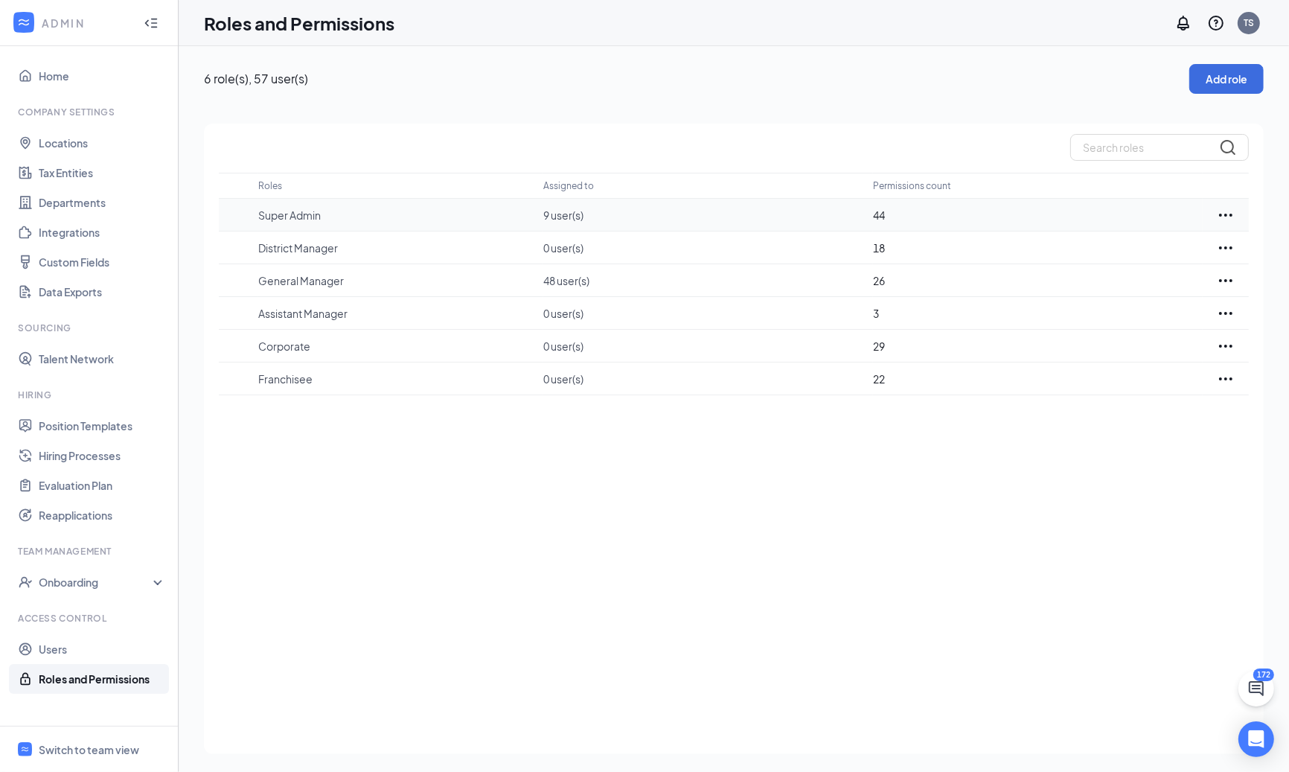
click at [293, 215] on p "Super Admin" at bounding box center [393, 215] width 270 height 15
drag, startPoint x: 545, startPoint y: 224, endPoint x: 555, endPoint y: 219, distance: 11.7
click at [546, 224] on td "9 user(s)" at bounding box center [708, 215] width 330 height 33
click at [562, 215] on p "9 user(s)" at bounding box center [700, 215] width 315 height 15
click at [71, 643] on link "Users" at bounding box center [102, 649] width 127 height 30
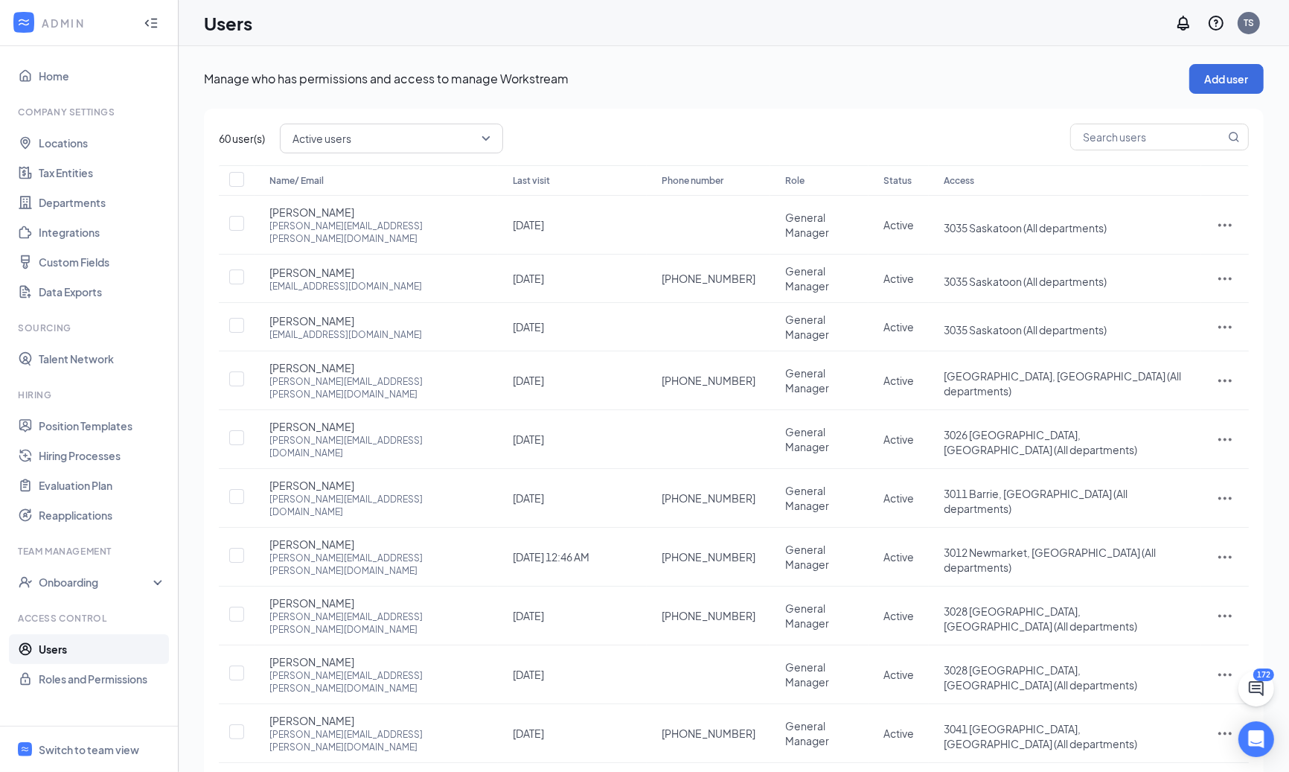
click at [1064, 771] on link "4" at bounding box center [1059, 787] width 22 height 22
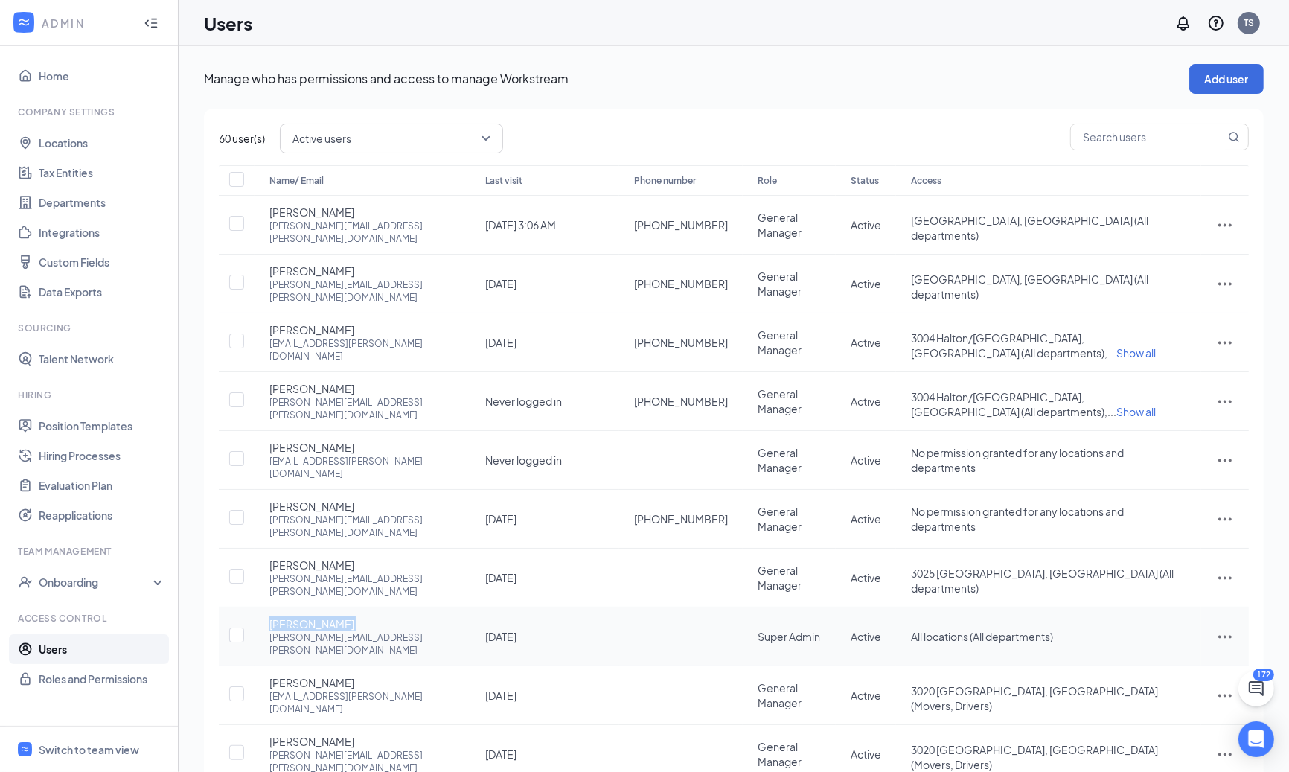
drag, startPoint x: 360, startPoint y: 537, endPoint x: 262, endPoint y: 531, distance: 98.4
click at [262, 607] on td "Melanie Munson melanie.munson@twomen.com" at bounding box center [363, 636] width 216 height 59
copy span "Melanie Munson"
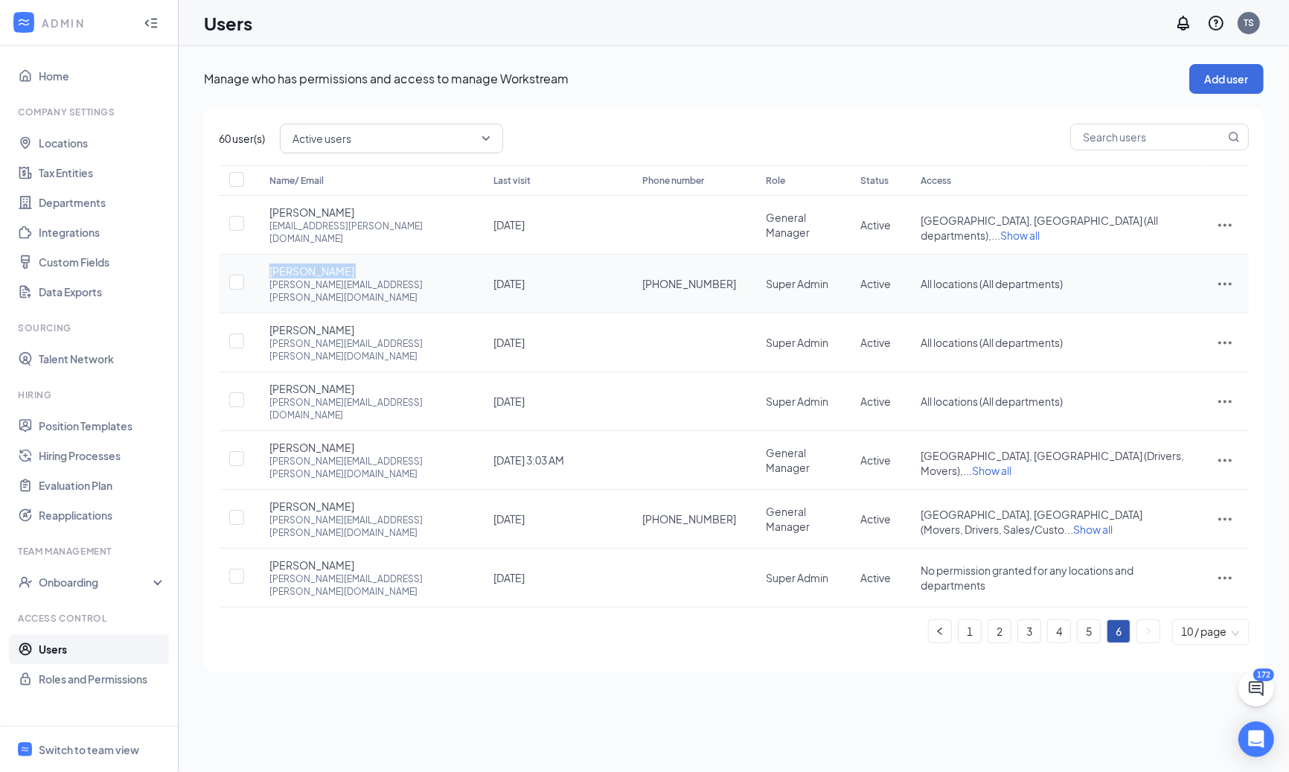
drag, startPoint x: 264, startPoint y: 257, endPoint x: 333, endPoint y: 258, distance: 69.2
click at [333, 258] on td "Andy Howe andy.howe@twomen.ca" at bounding box center [367, 284] width 224 height 59
copy span "Andy Howe"
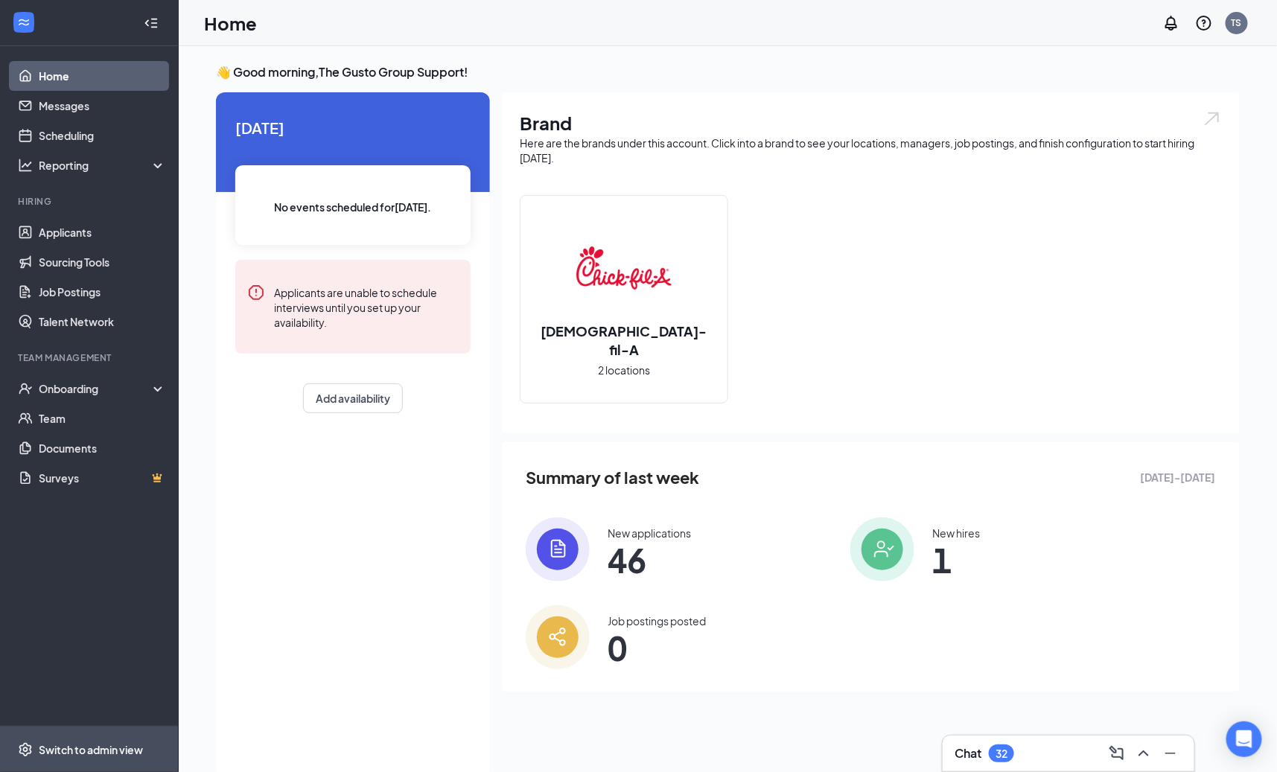
click at [105, 744] on div "Switch to admin view" at bounding box center [91, 749] width 104 height 15
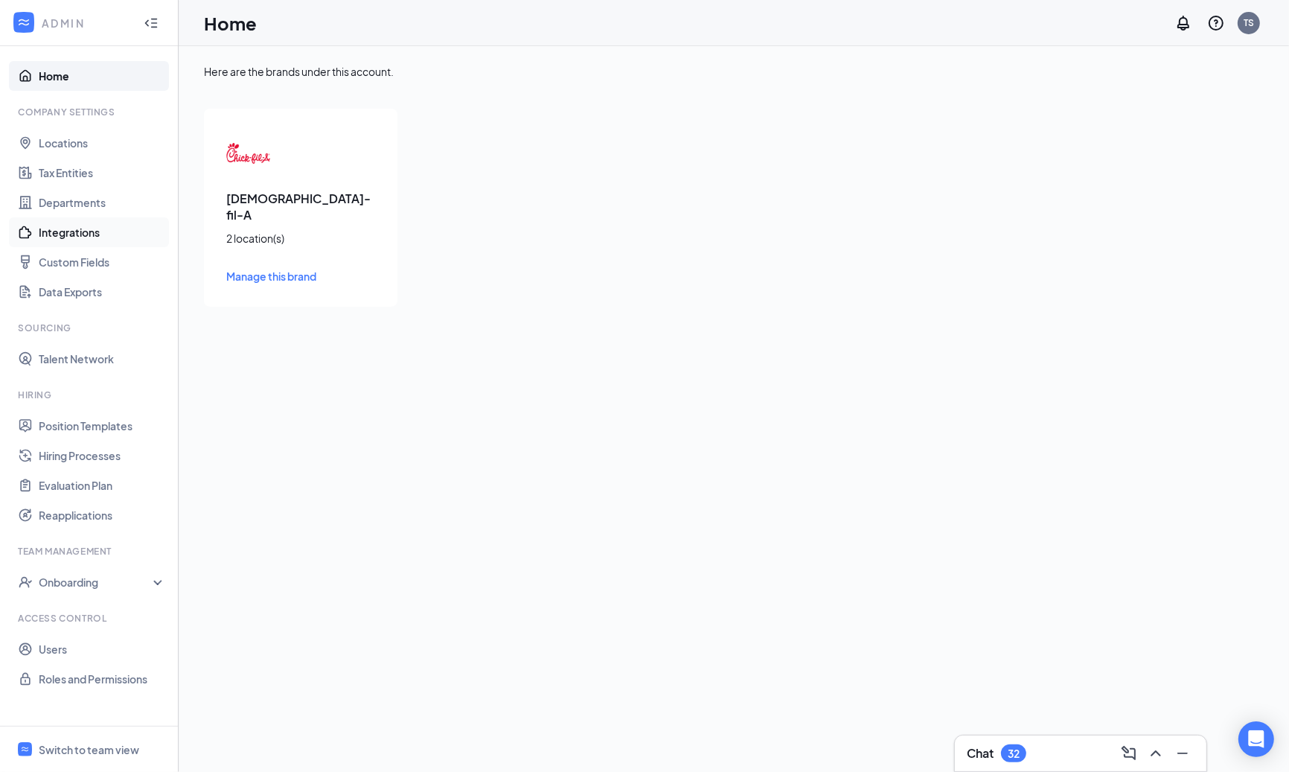
click at [77, 240] on link "Integrations" at bounding box center [102, 232] width 127 height 30
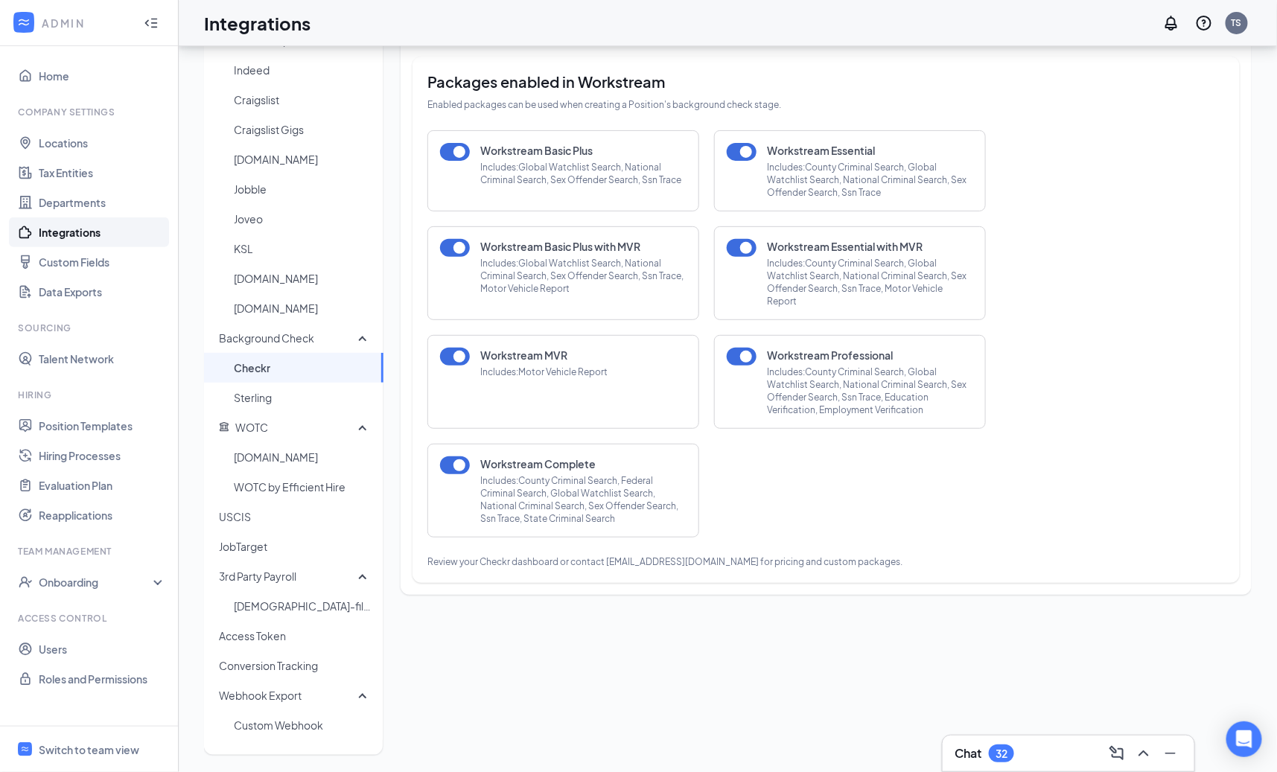
scroll to position [115, 0]
click at [100, 594] on div "Onboarding" at bounding box center [89, 582] width 179 height 30
click at [62, 680] on link "Users" at bounding box center [102, 679] width 127 height 30
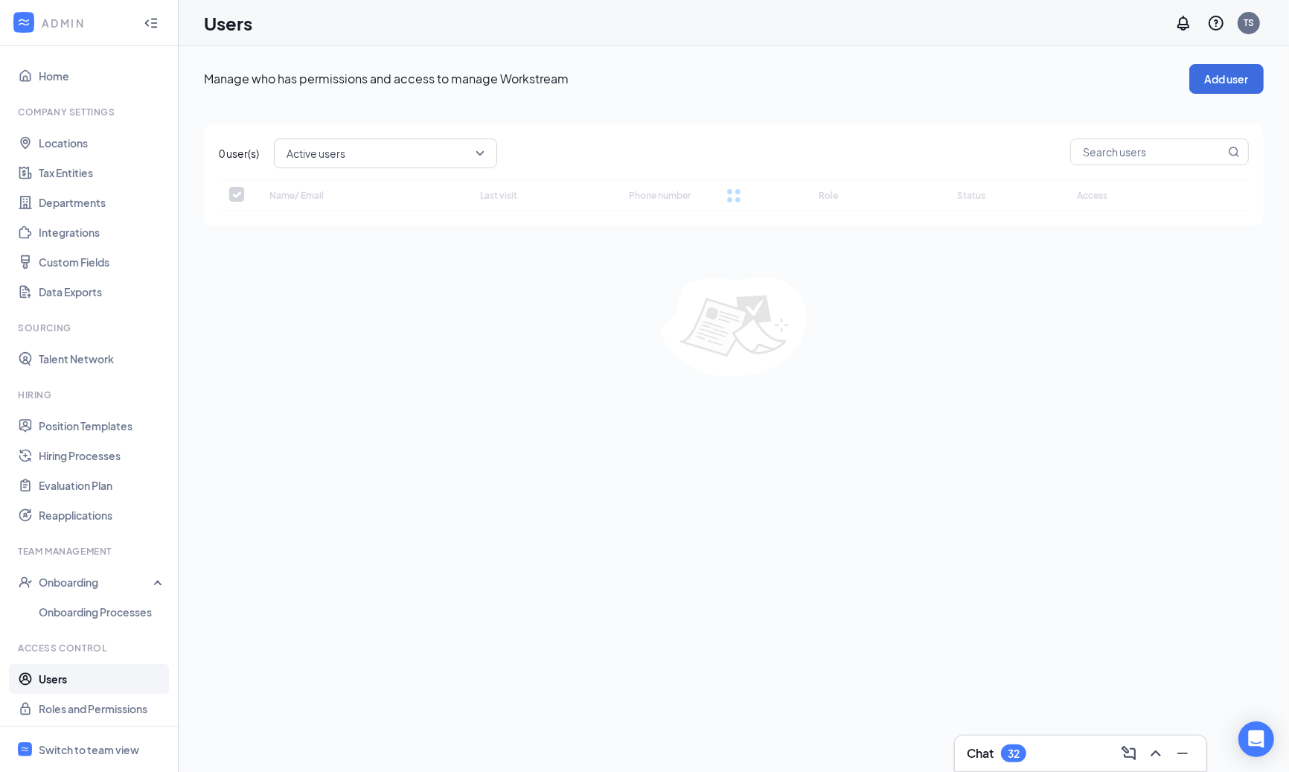
checkbox input "false"
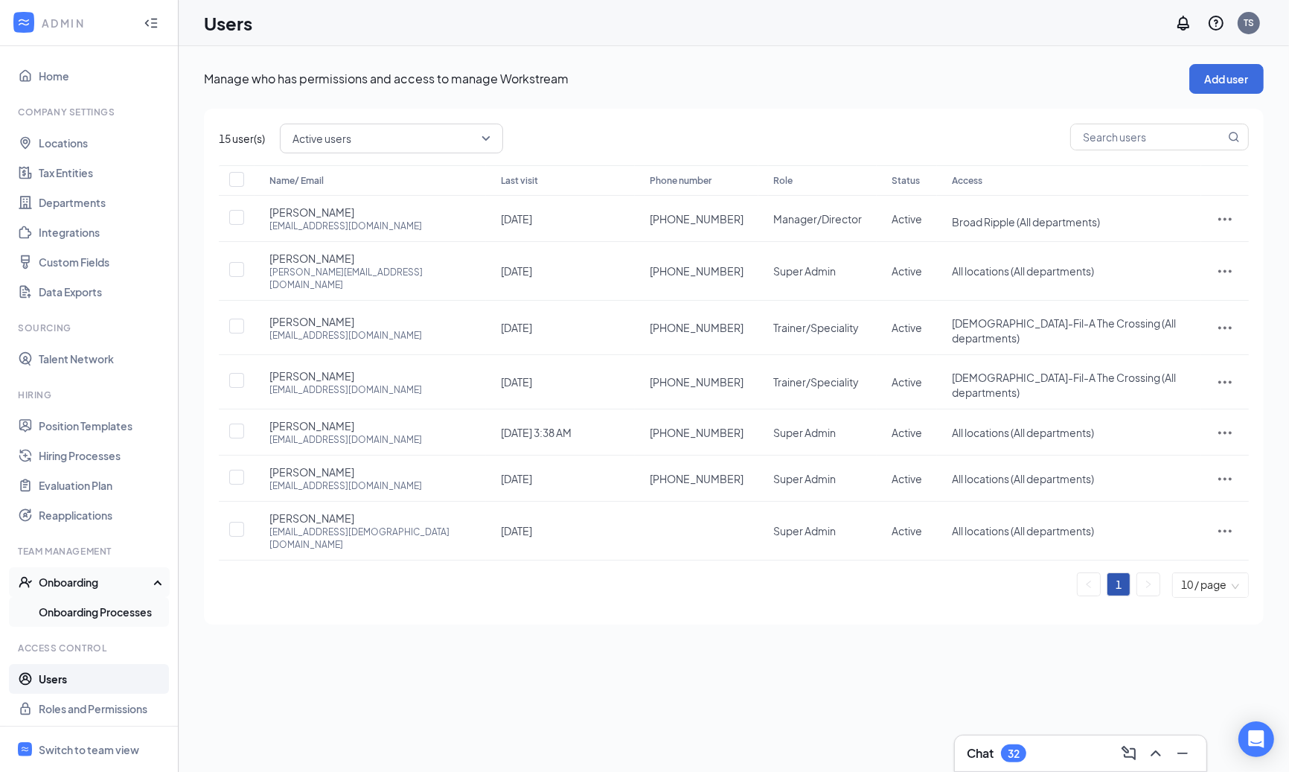
click at [55, 610] on link "Onboarding Processes" at bounding box center [102, 612] width 127 height 30
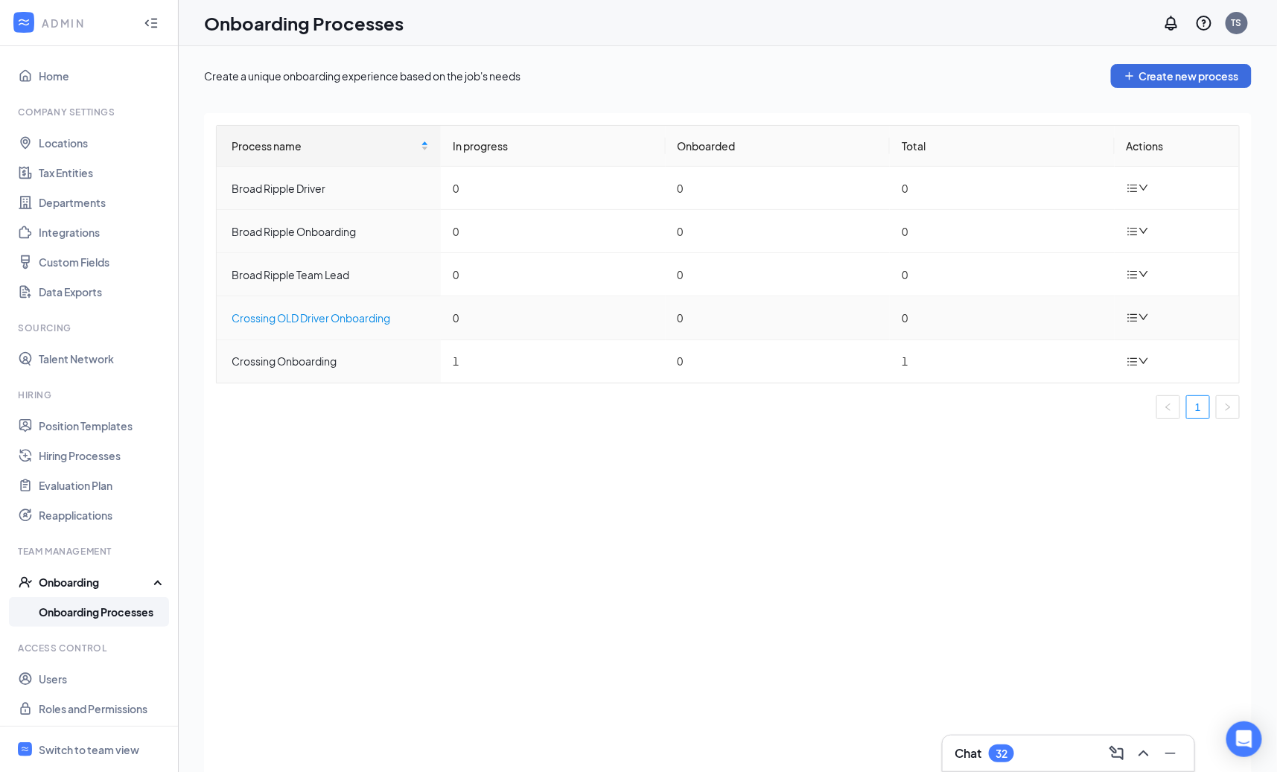
click at [374, 319] on div "Crossing OLD Driver Onboarding" at bounding box center [330, 318] width 197 height 16
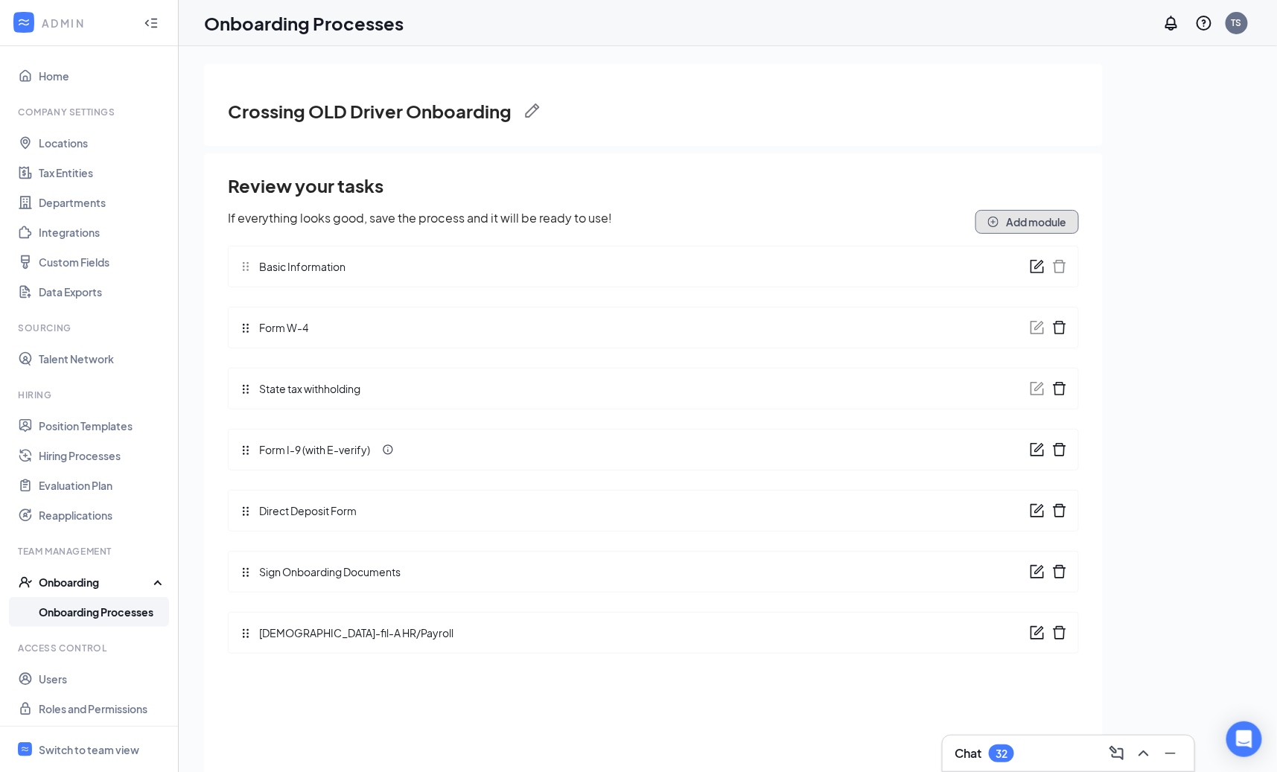
click at [1043, 215] on button "Add module" at bounding box center [1026, 222] width 103 height 24
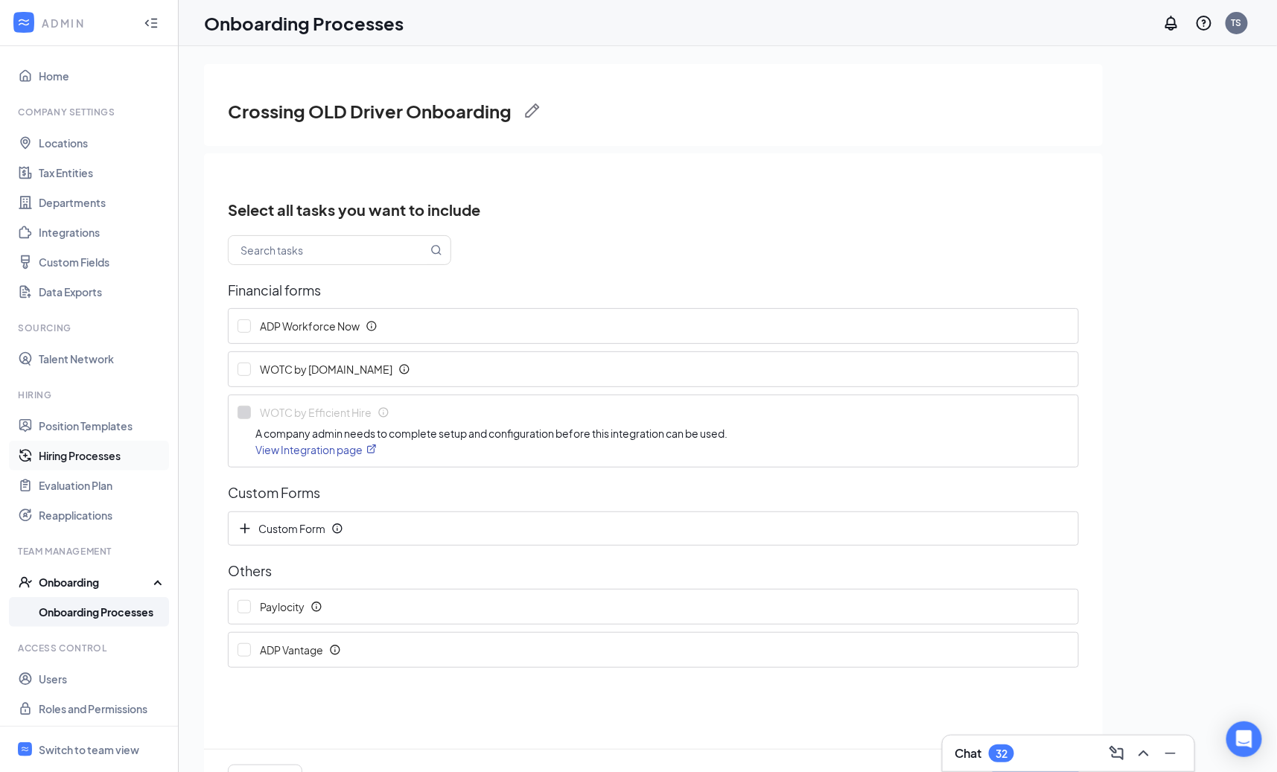
click at [122, 456] on link "Hiring Processes" at bounding box center [102, 456] width 127 height 30
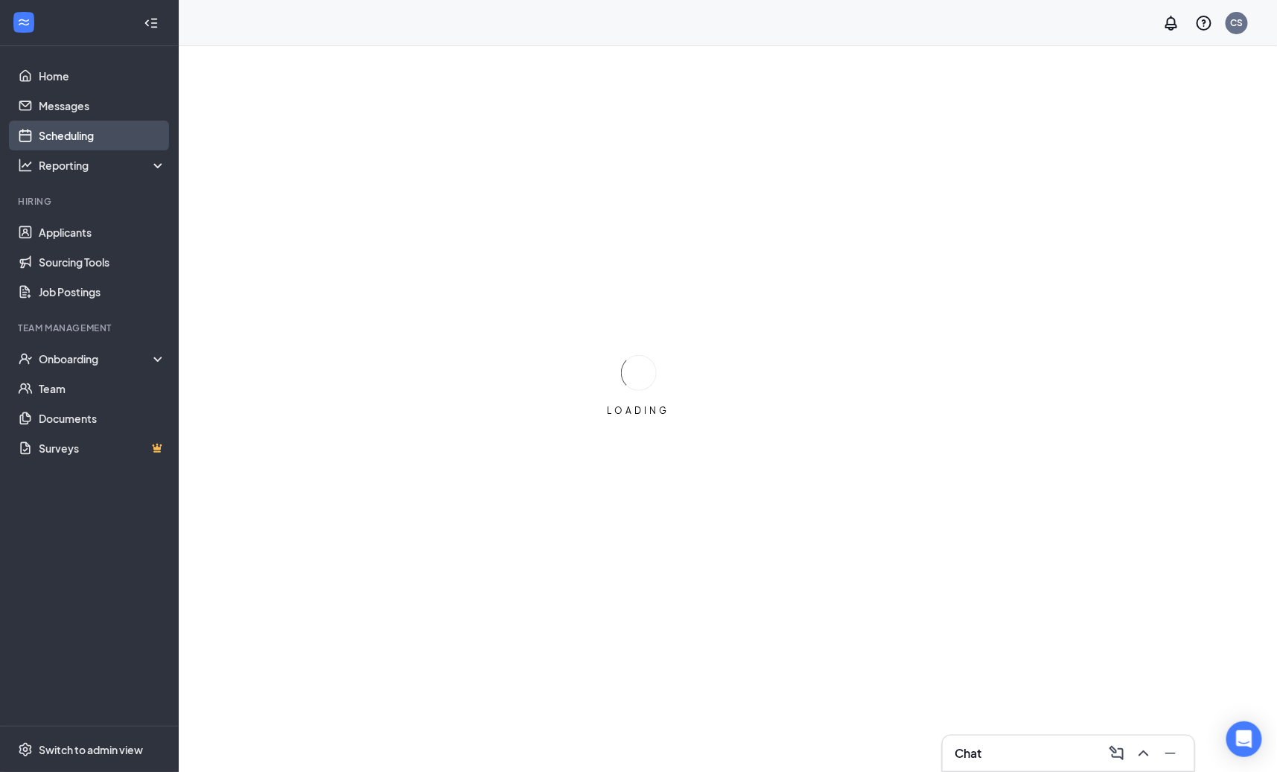
click at [77, 134] on link "Scheduling" at bounding box center [102, 136] width 127 height 30
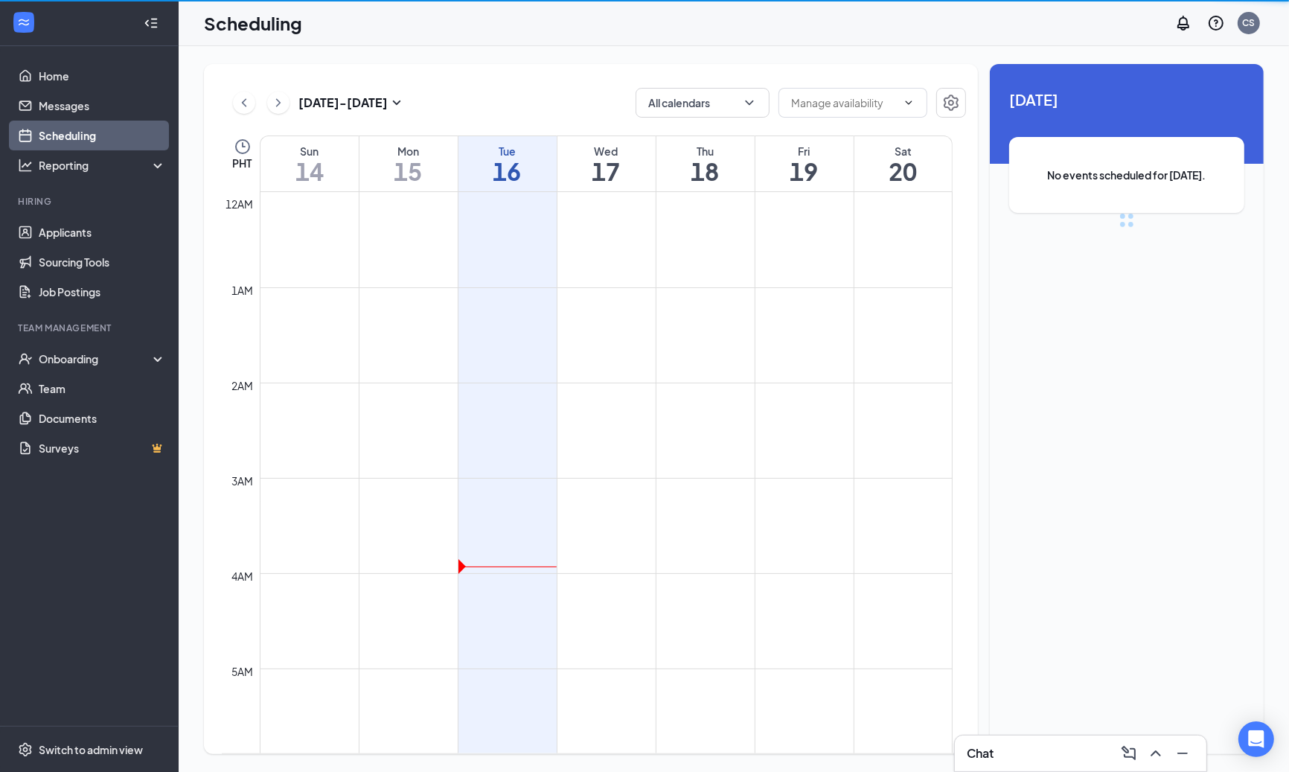
scroll to position [732, 0]
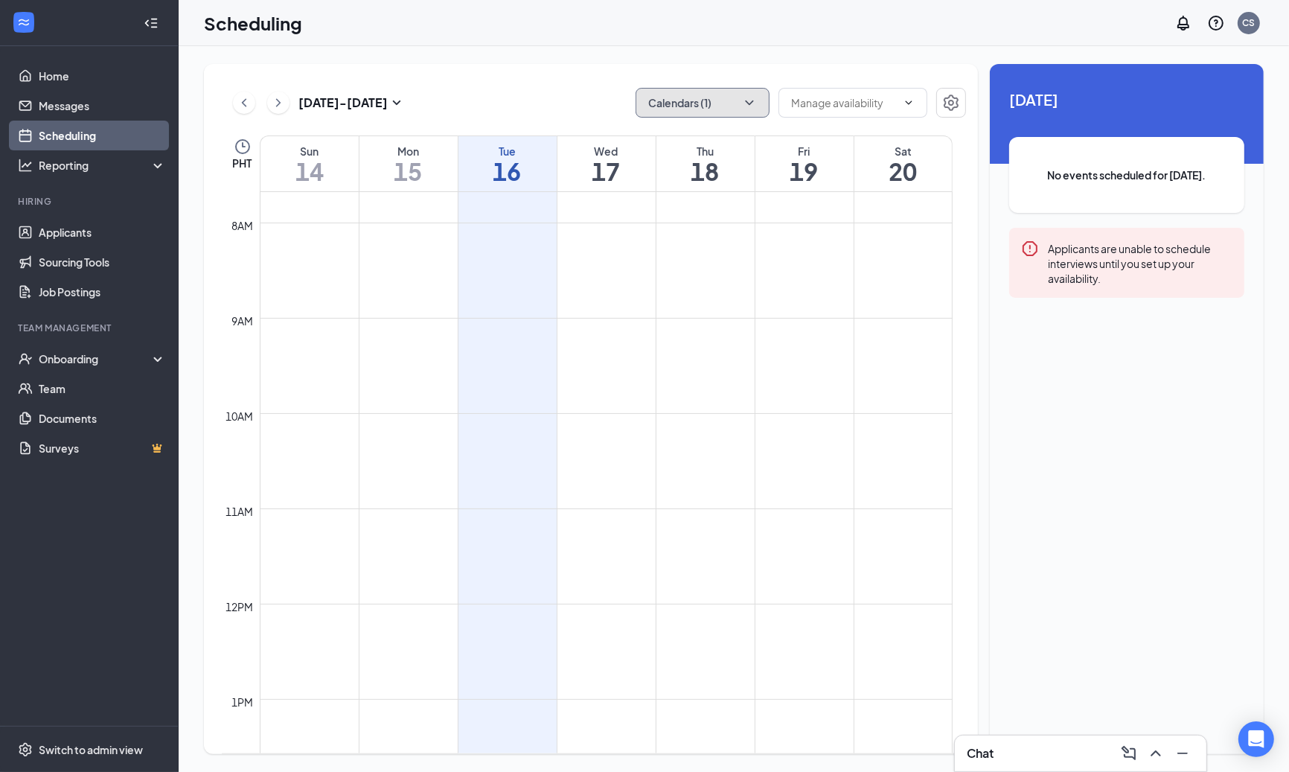
drag, startPoint x: 735, startPoint y: 106, endPoint x: 733, endPoint y: 156, distance: 50.6
click at [735, 106] on button "Calendars (1)" at bounding box center [703, 103] width 134 height 30
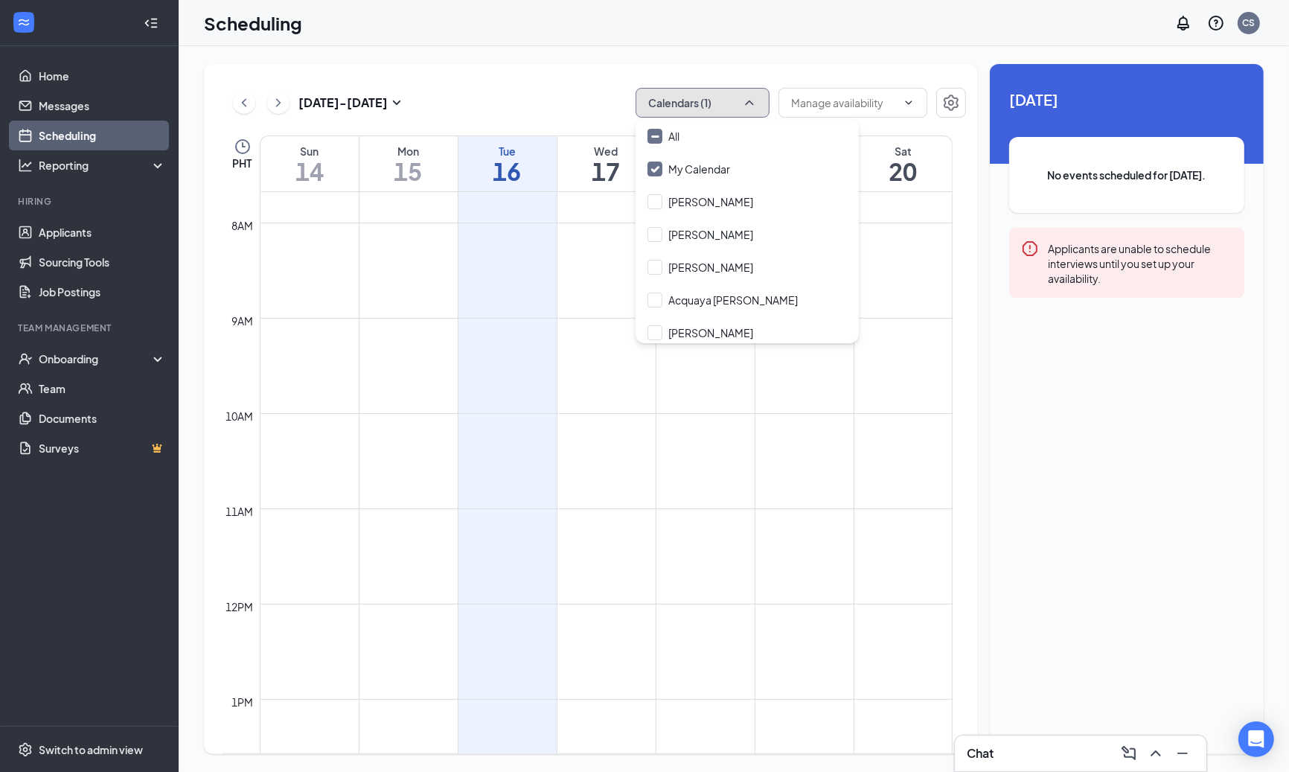
click at [744, 98] on icon "ChevronUp" at bounding box center [749, 102] width 15 height 15
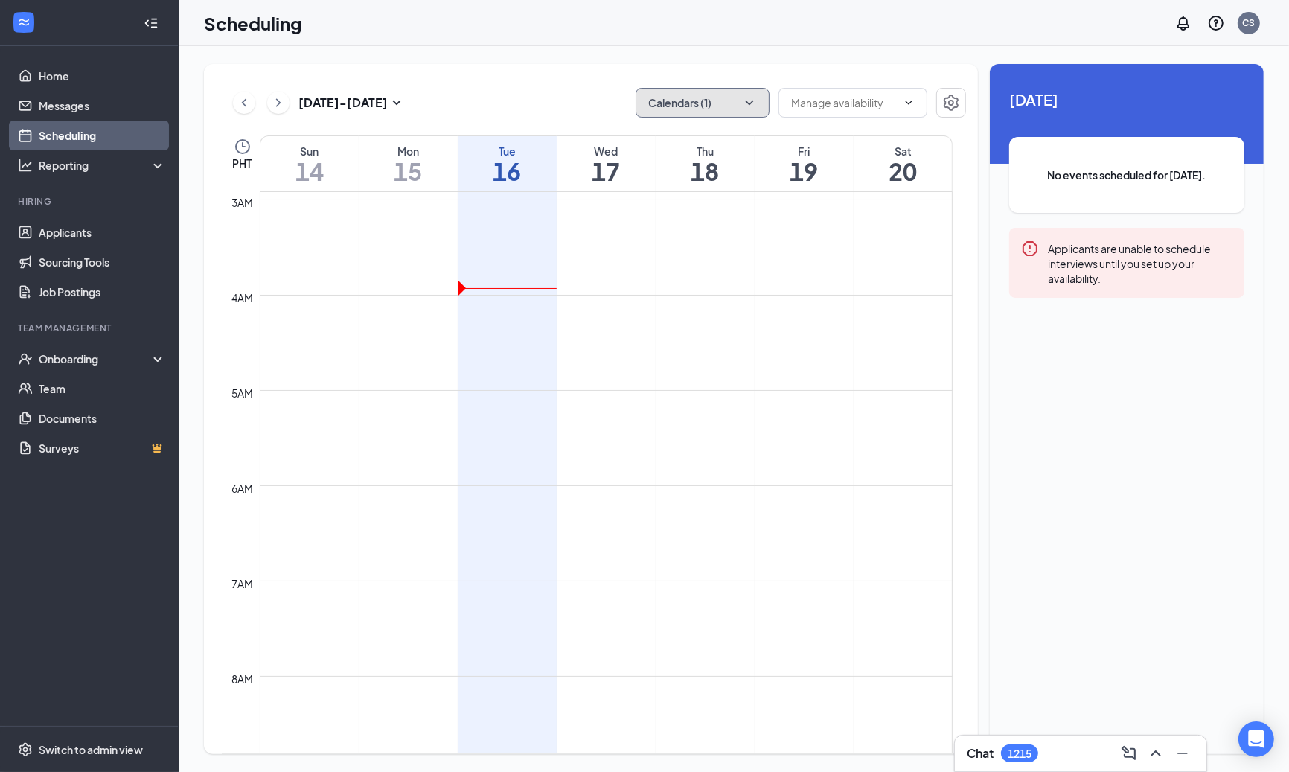
scroll to position [0, 0]
click at [686, 108] on button "Calendars (1)" at bounding box center [703, 103] width 134 height 30
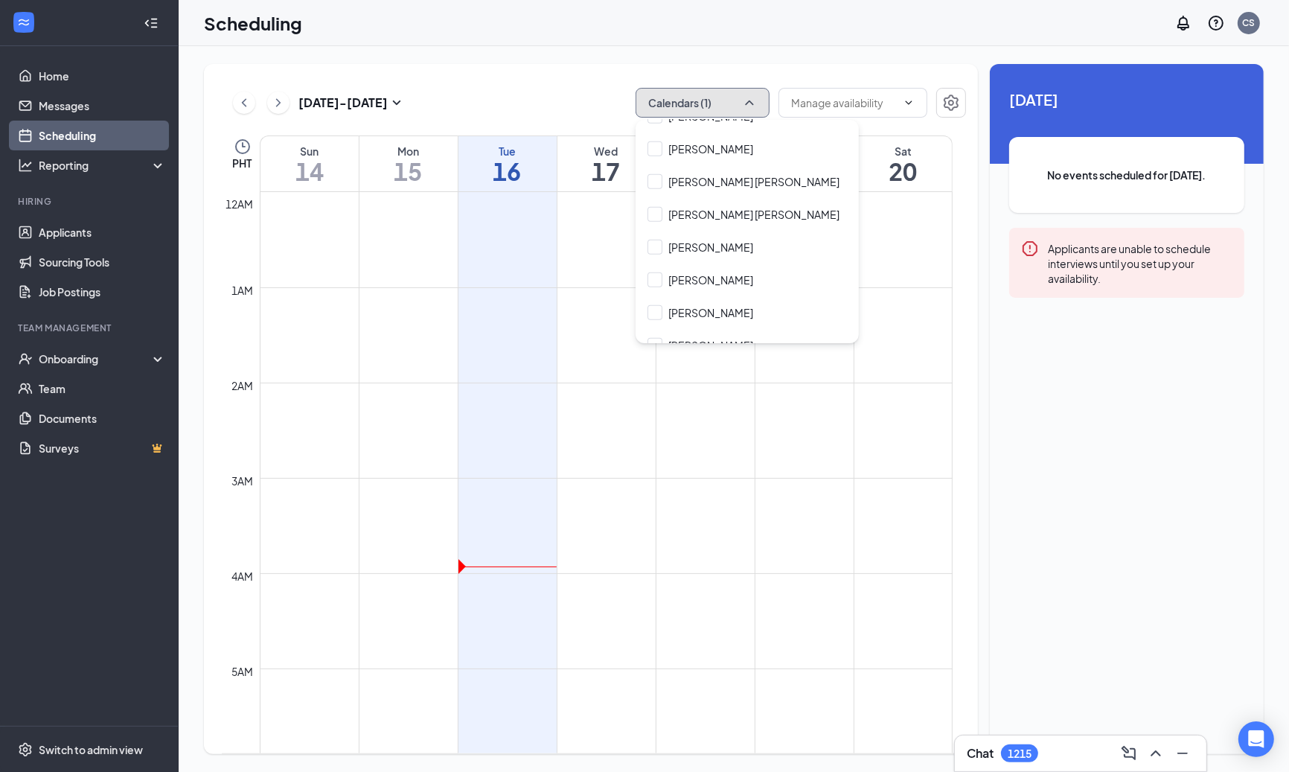
scroll to position [1851, 0]
click at [726, 166] on div "Collier Jackson" at bounding box center [747, 182] width 223 height 33
checkbox input "true"
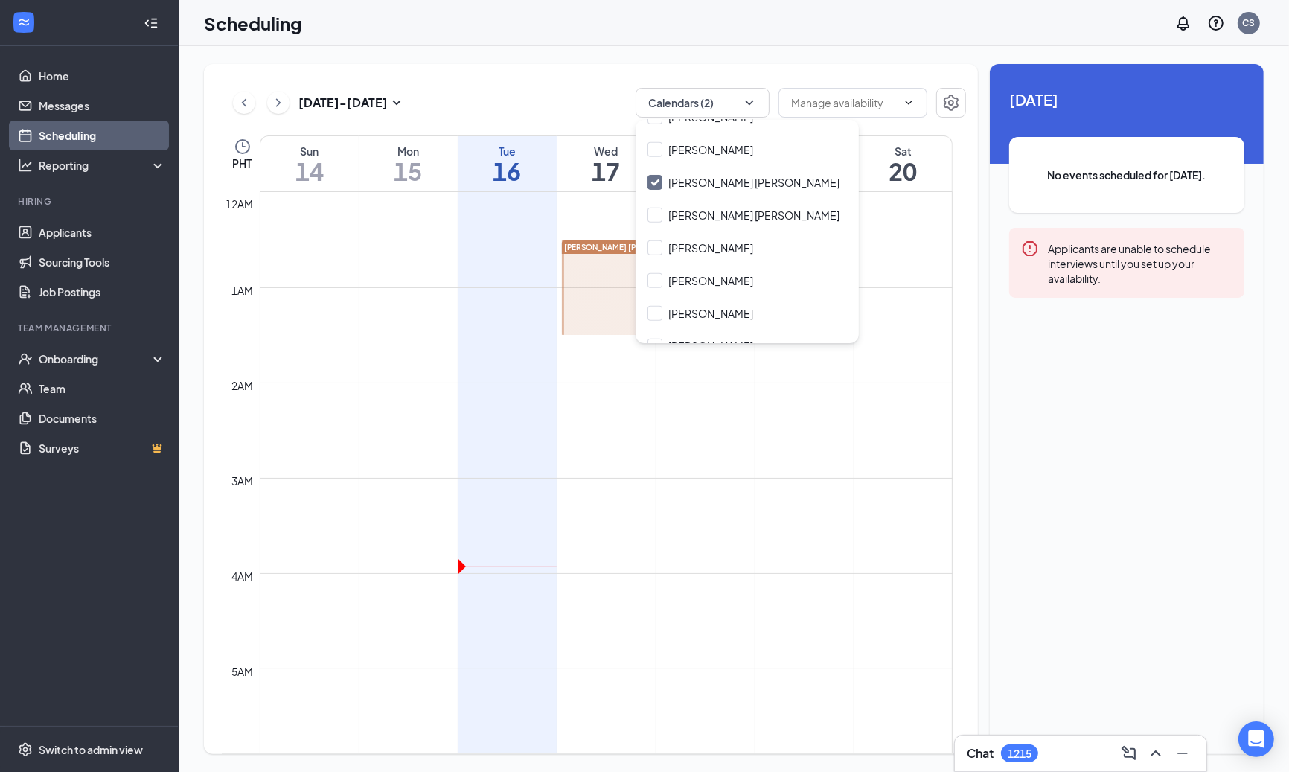
click at [589, 103] on div "Sep 14 - Sep 20 Calendars (2)" at bounding box center [594, 103] width 744 height 30
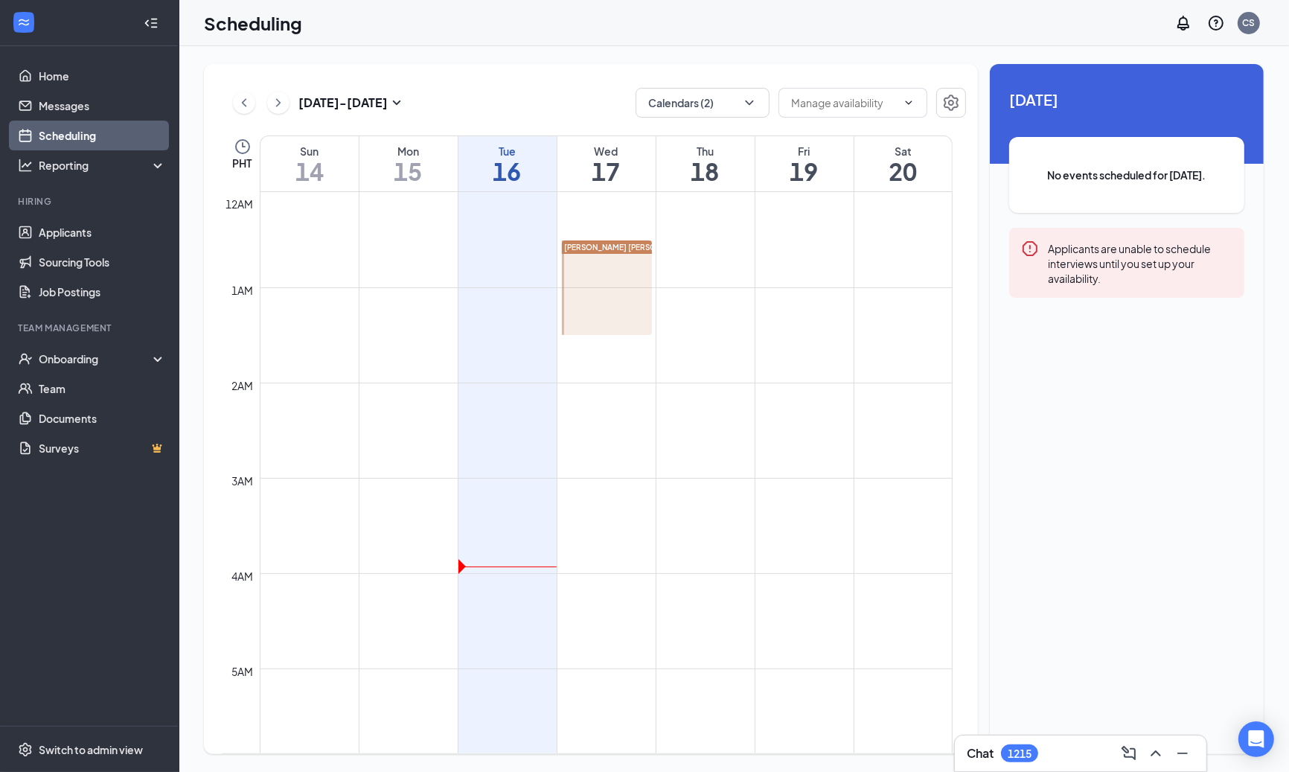
click at [611, 255] on div at bounding box center [607, 287] width 91 height 95
